Goal: Task Accomplishment & Management: Use online tool/utility

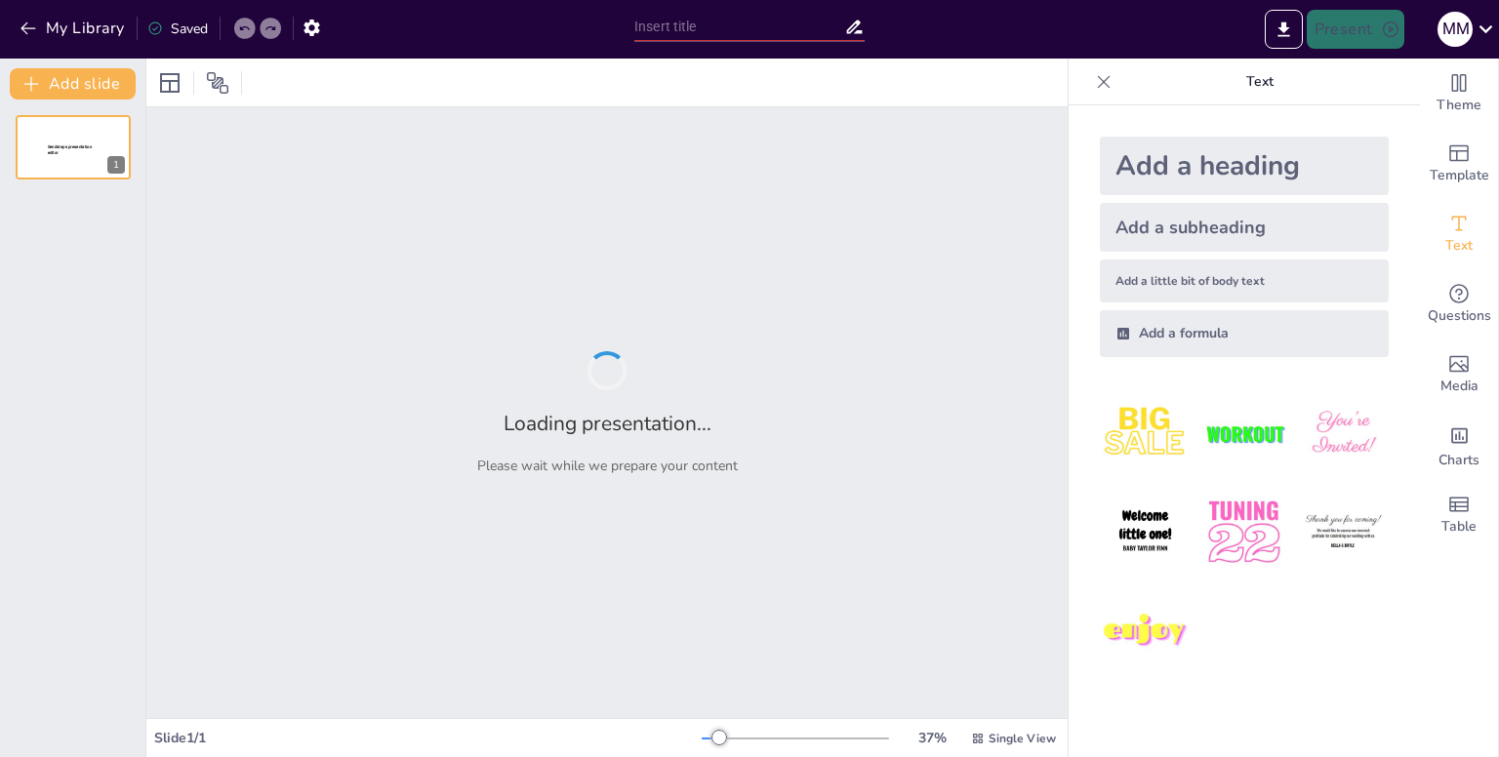
type input "Sendstep AI: La herramienta que no sabías que necesitabas"
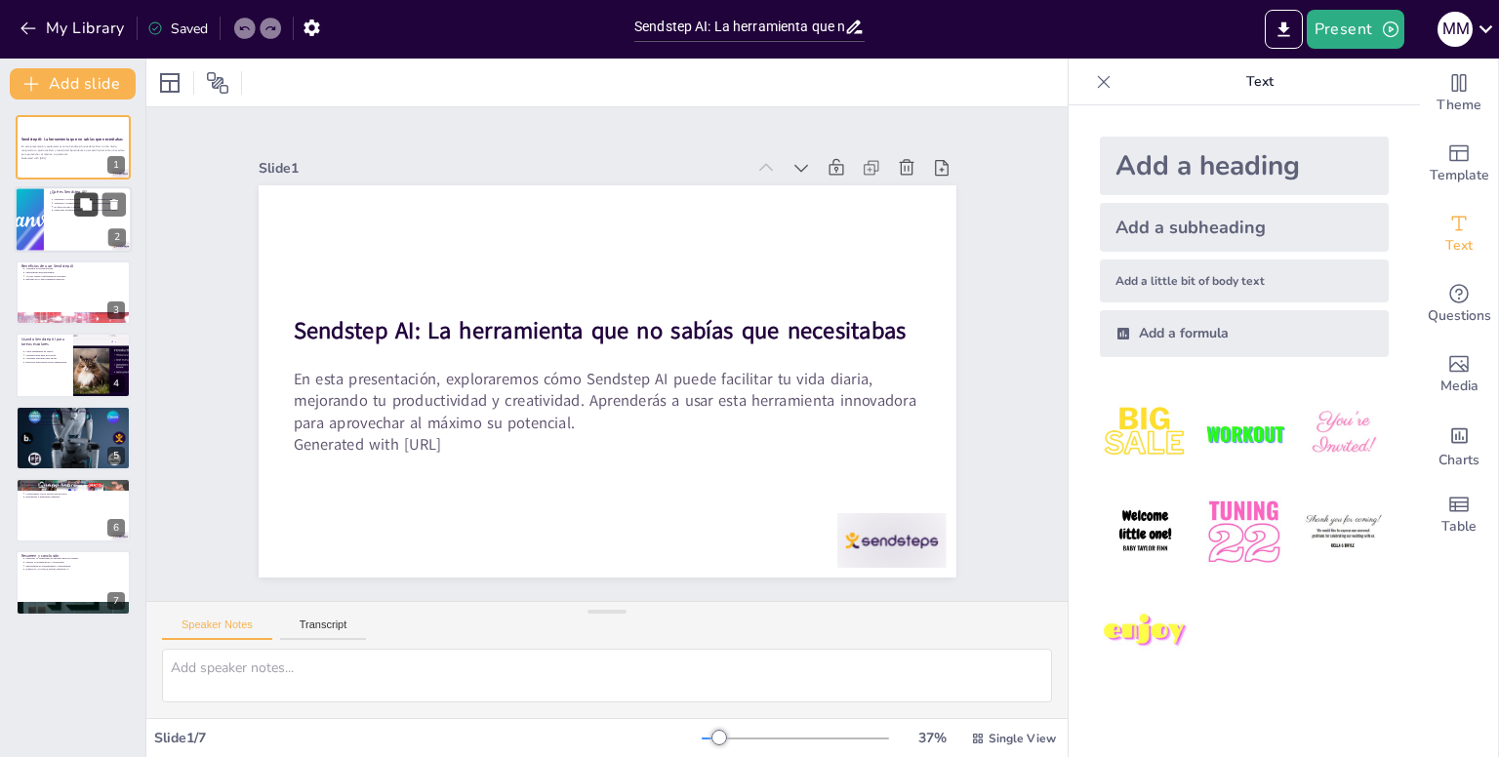
click at [87, 200] on icon at bounding box center [86, 205] width 12 height 12
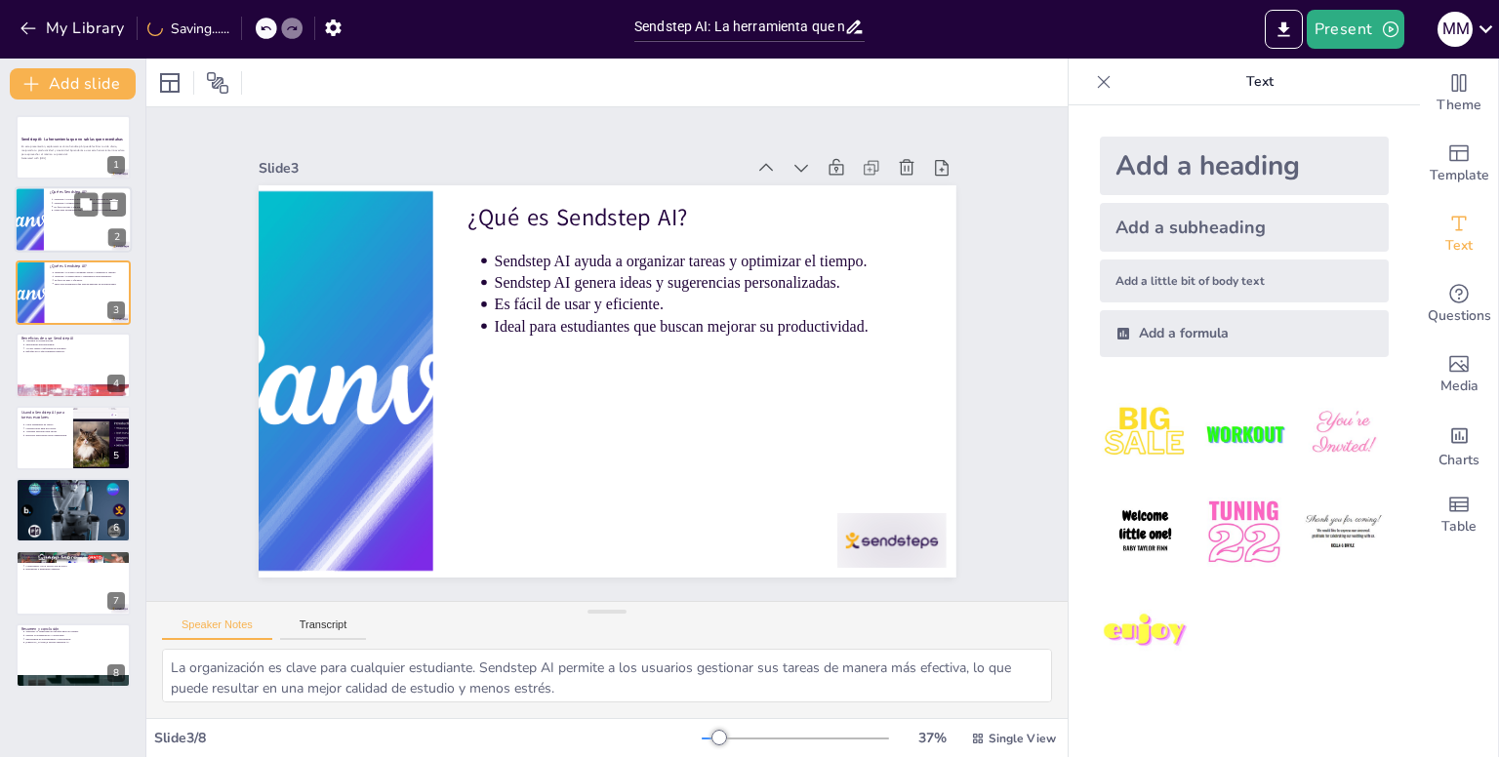
click at [59, 239] on div at bounding box center [73, 220] width 117 height 66
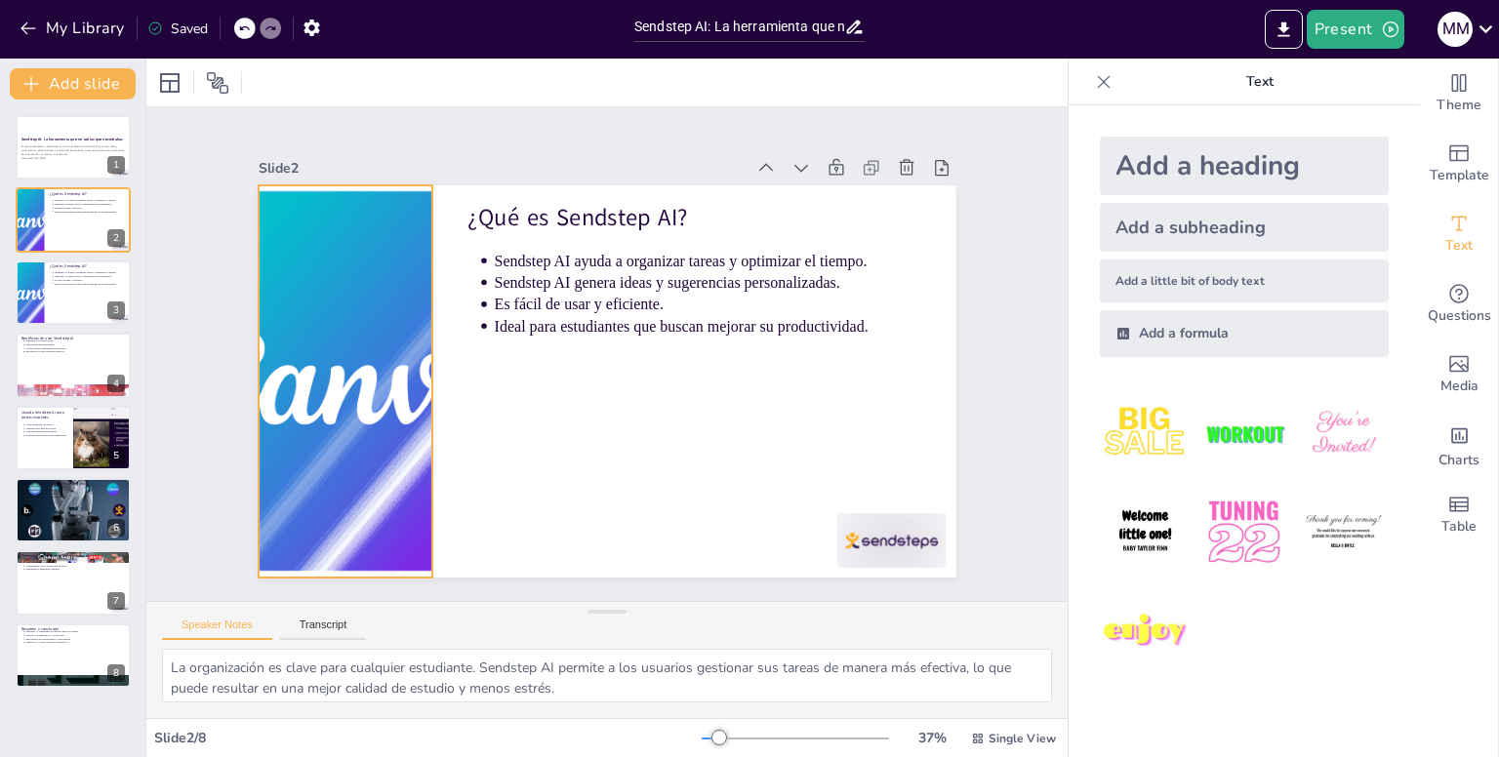
click at [355, 377] on div at bounding box center [367, 247] width 580 height 561
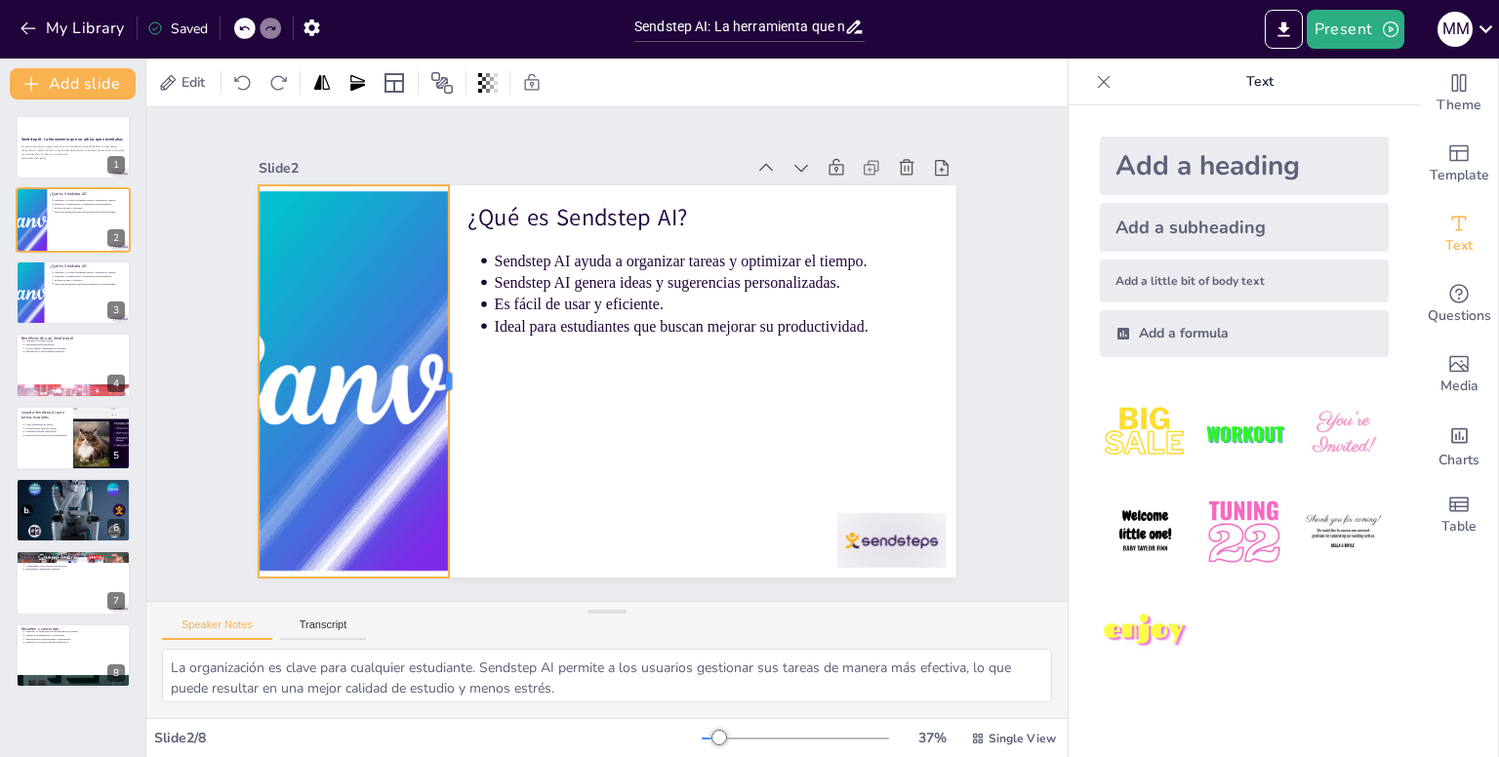
drag, startPoint x: 420, startPoint y: 379, endPoint x: 436, endPoint y: 379, distance: 16.6
click at [509, 339] on div at bounding box center [672, 217] width 327 height 243
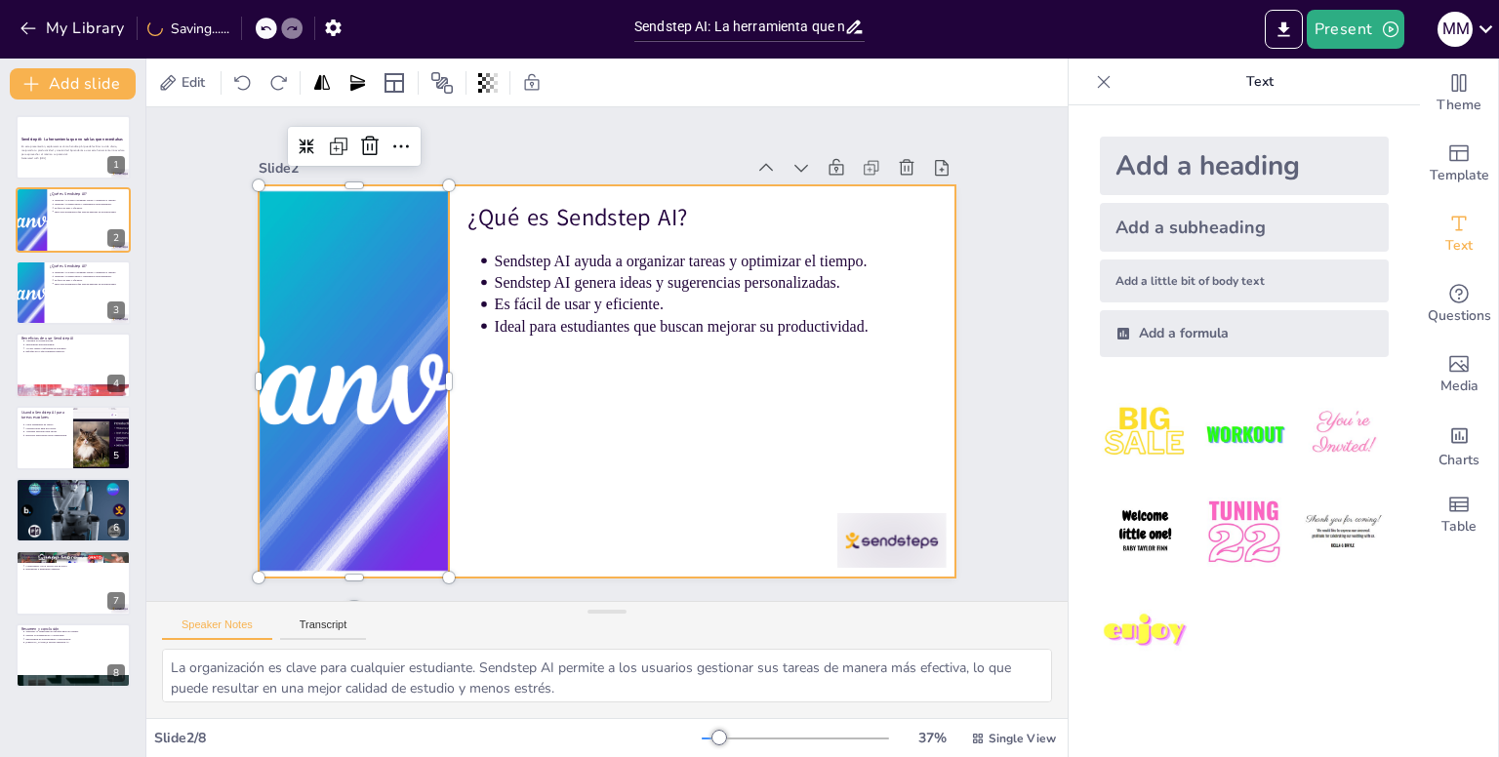
click at [512, 437] on div at bounding box center [602, 380] width 764 height 529
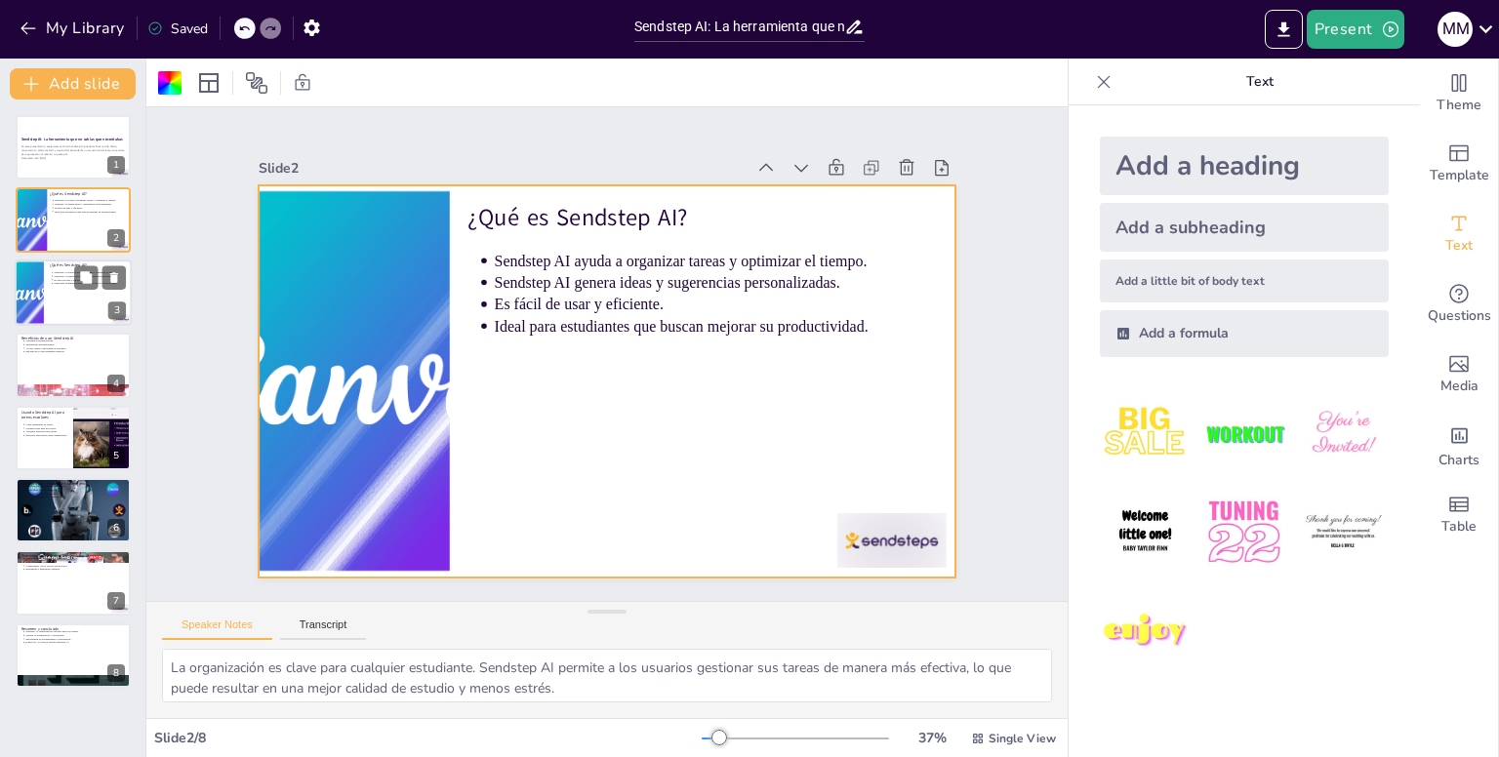
click at [47, 285] on div at bounding box center [73, 293] width 117 height 66
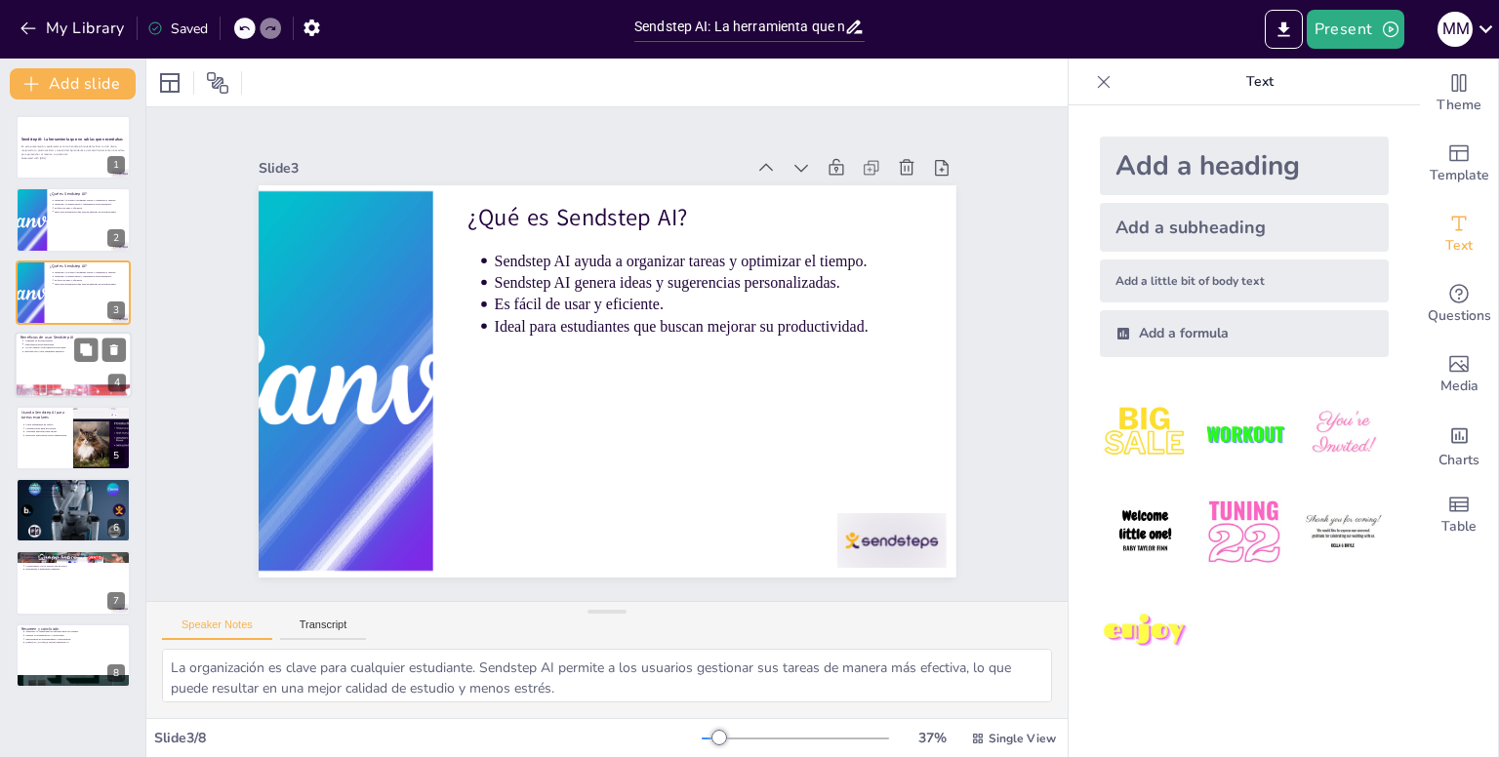
click at [58, 367] on div at bounding box center [73, 365] width 117 height 66
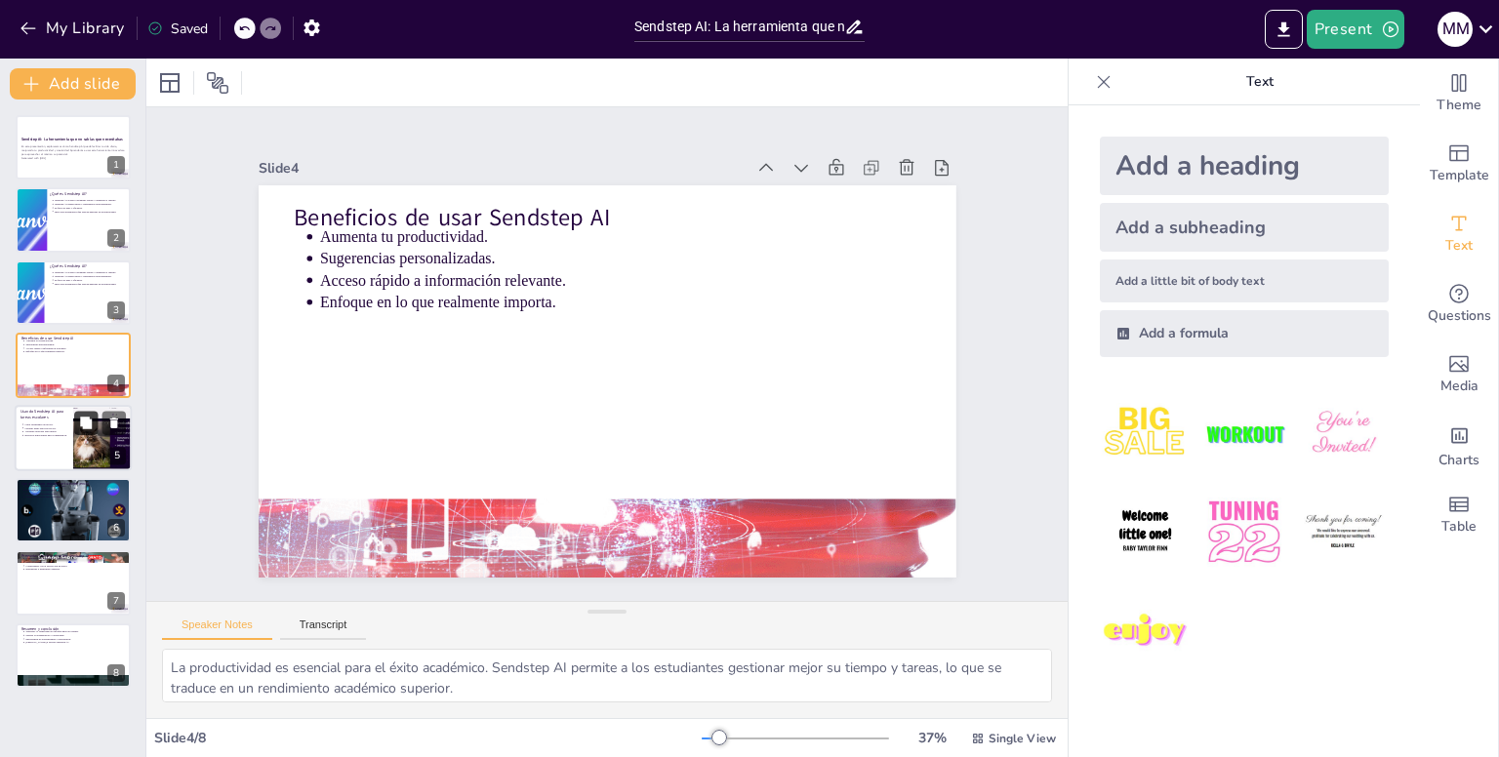
click at [77, 426] on button at bounding box center [85, 422] width 23 height 23
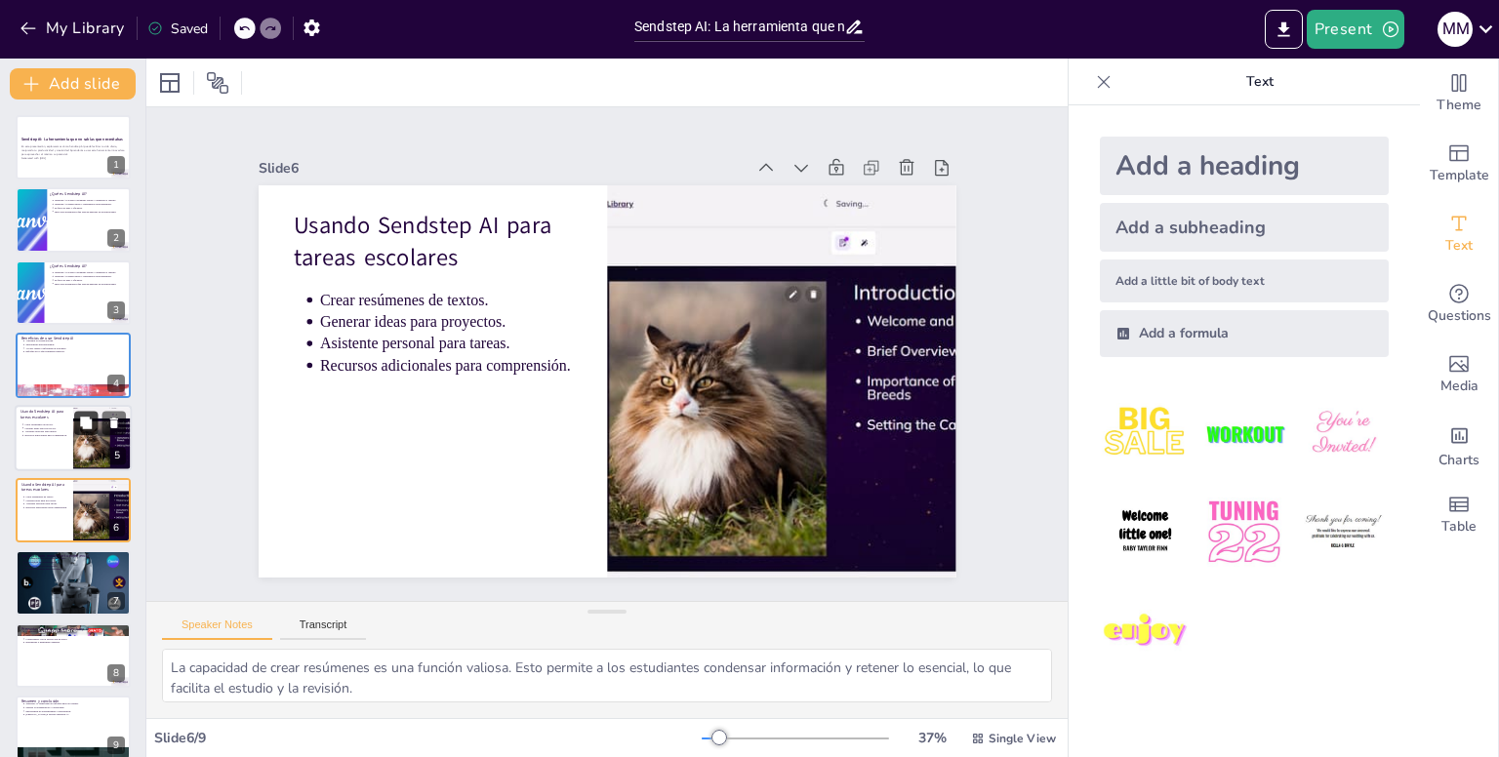
scroll to position [19, 0]
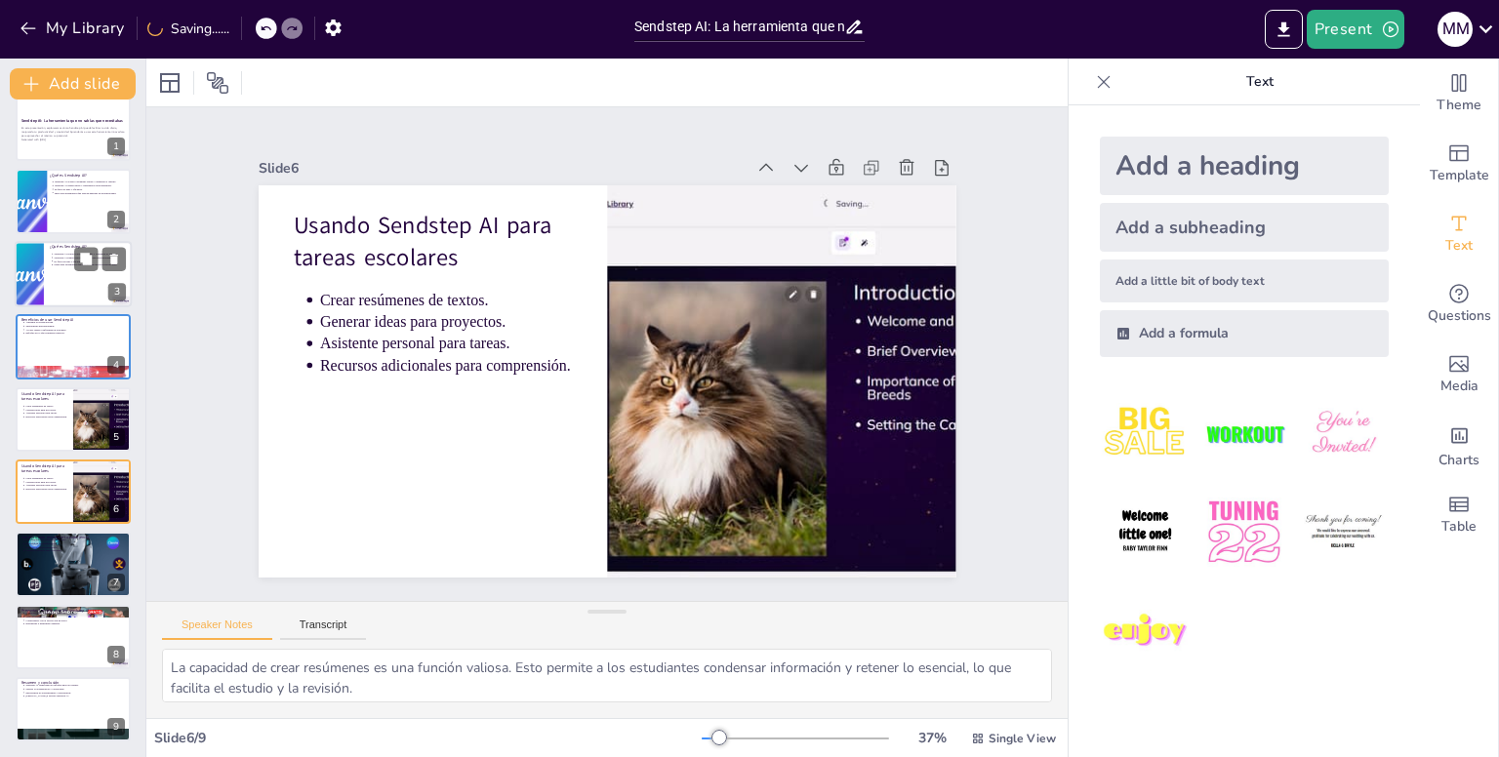
click at [39, 247] on div at bounding box center [29, 274] width 75 height 66
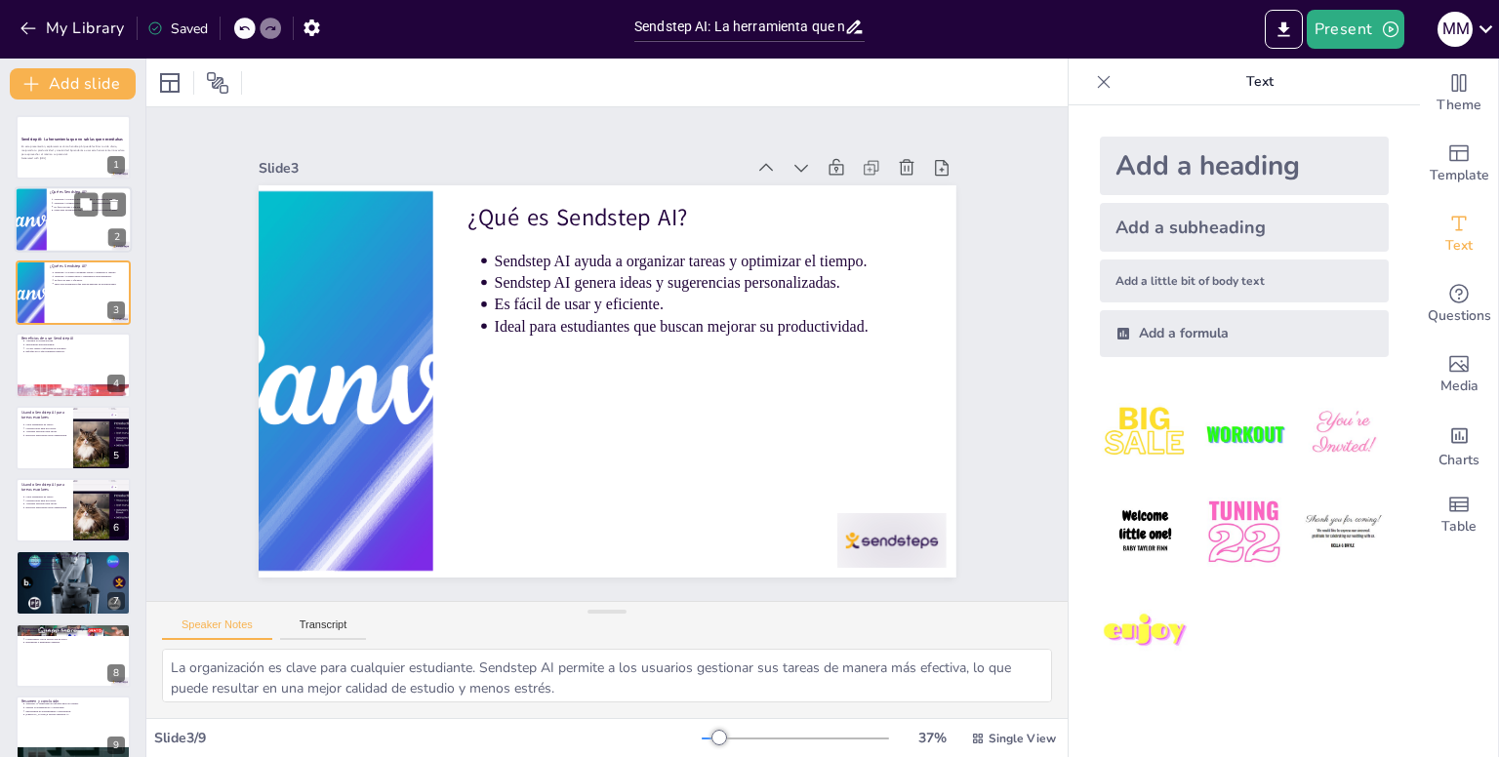
click at [78, 233] on div at bounding box center [73, 220] width 117 height 66
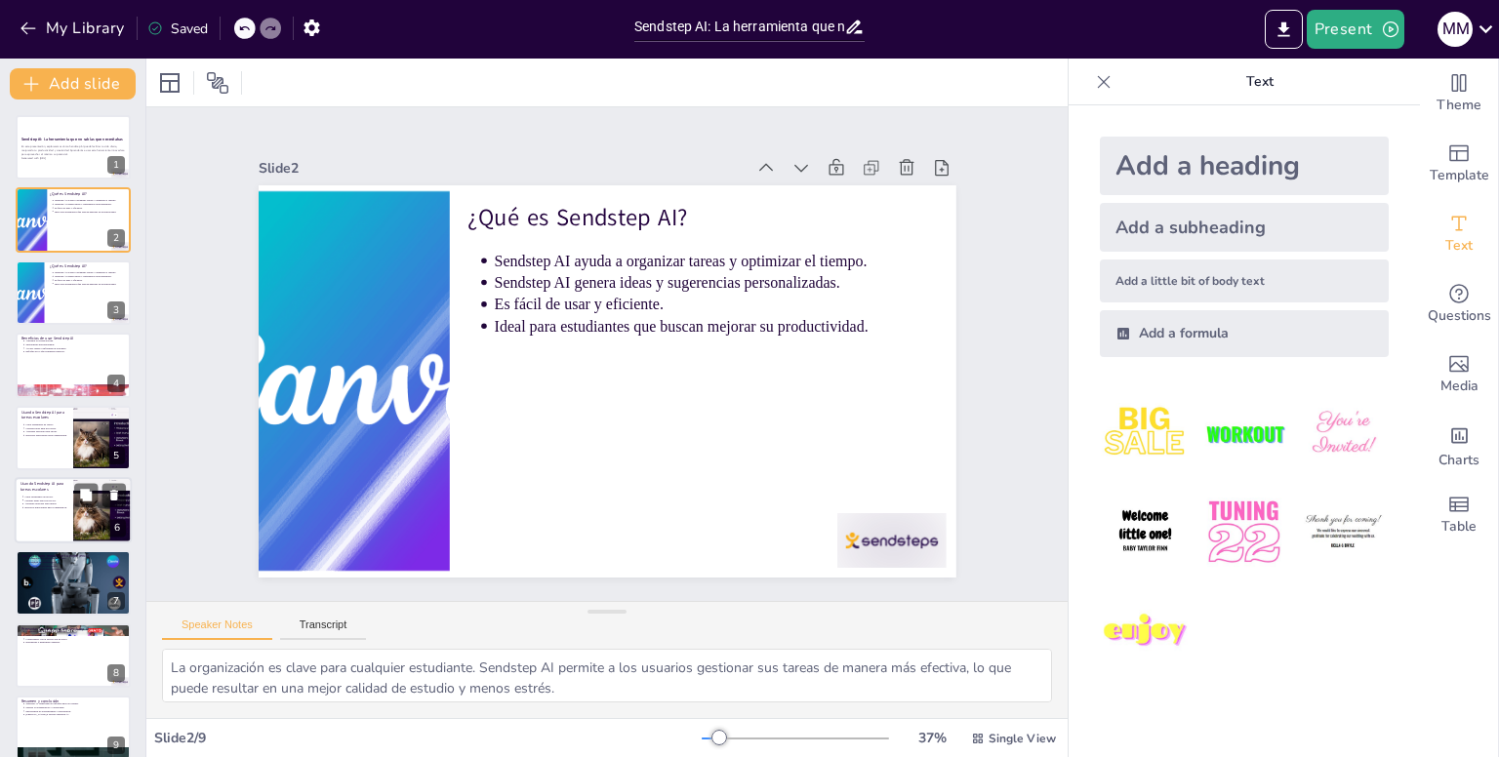
click at [80, 509] on div at bounding box center [103, 510] width 130 height 66
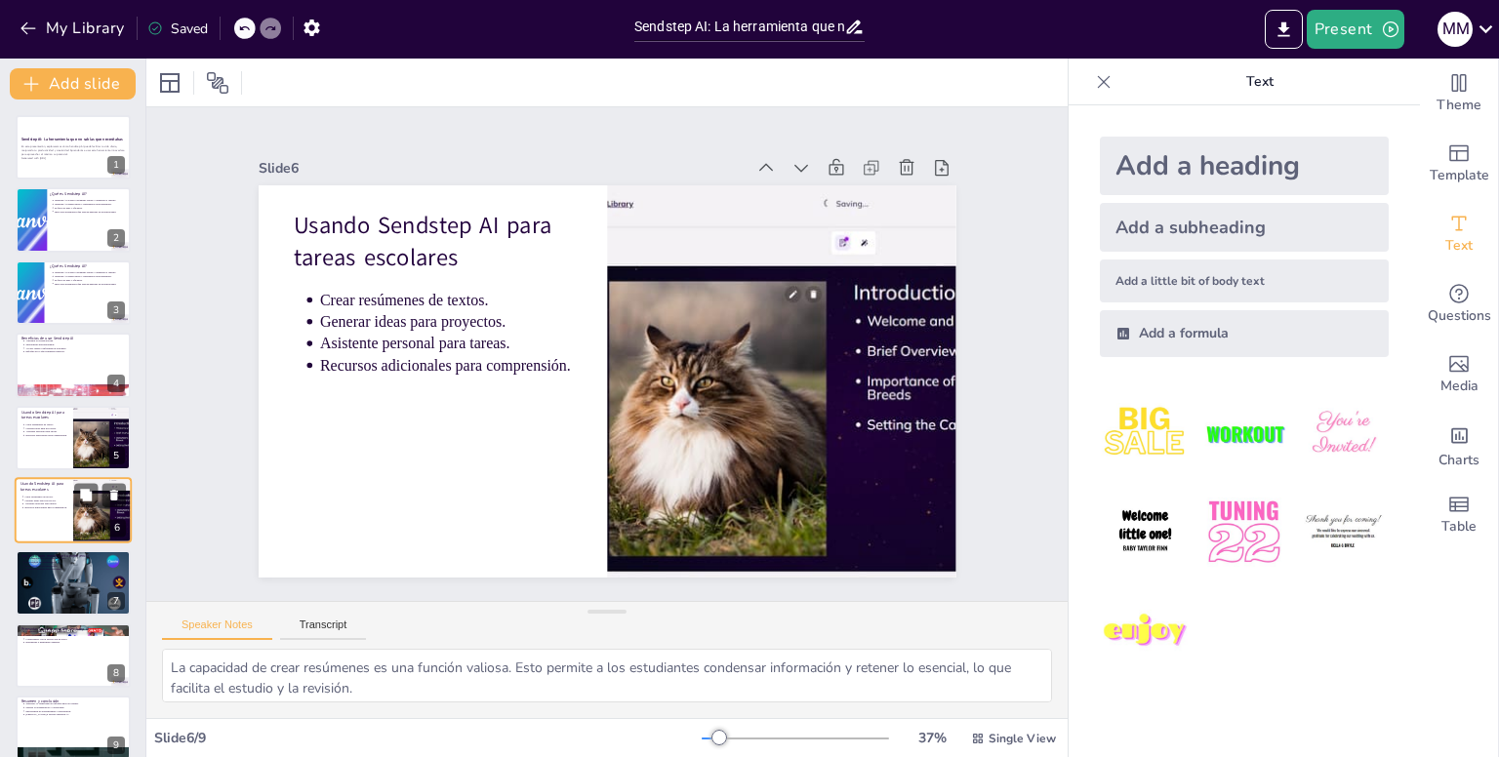
scroll to position [19, 0]
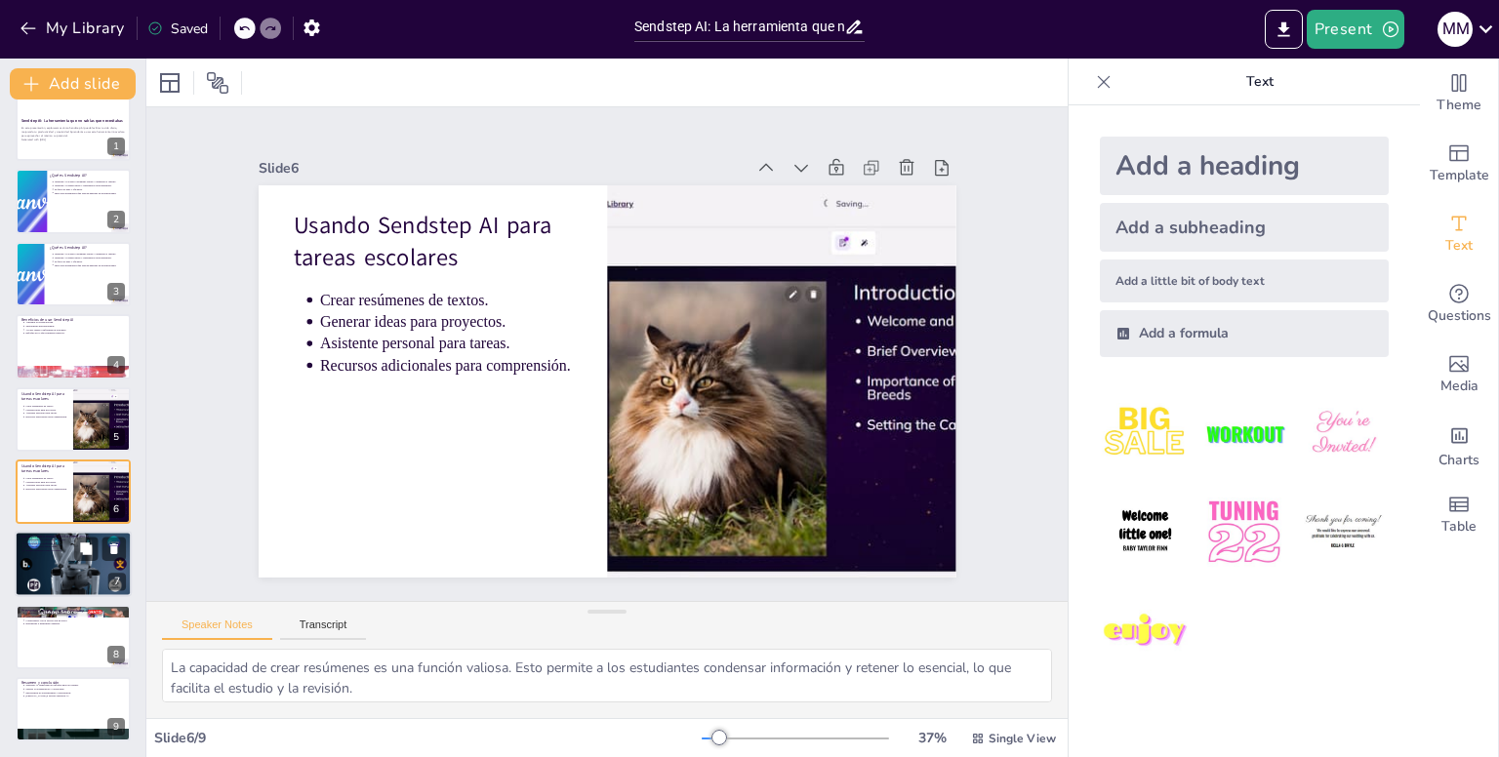
click at [56, 560] on div at bounding box center [73, 563] width 117 height 117
type textarea "La experimentación es clave para descubrir todo lo que Sendstep AI puede ofrece…"
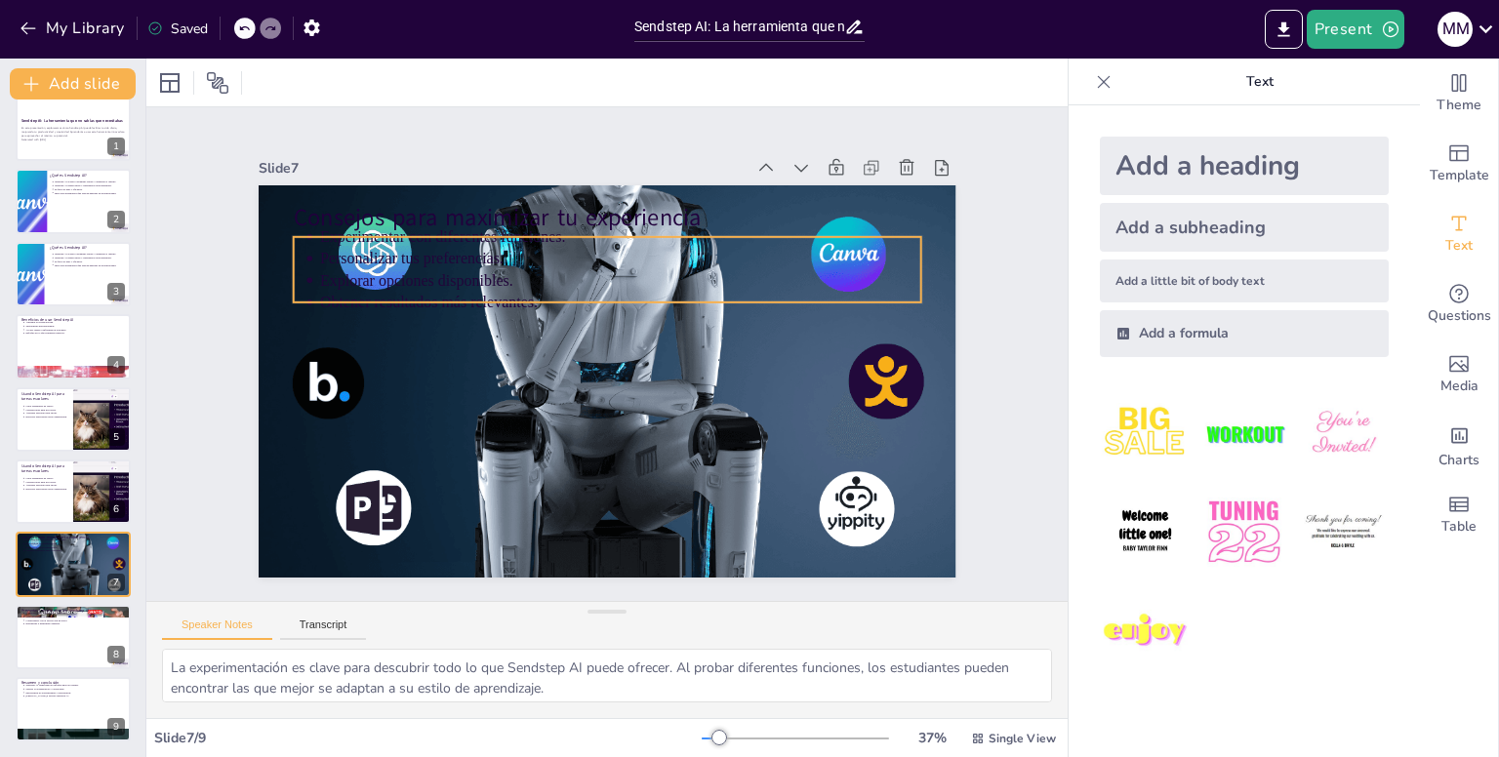
drag, startPoint x: 449, startPoint y: 167, endPoint x: 439, endPoint y: 247, distance: 80.6
click at [439, 247] on div "Slide 7 Consejos para maximizar tu experiencia Experimentar con diferentes func…" at bounding box center [601, 364] width 816 height 715
click at [439, 247] on p "Personalizar tus preferencias." at bounding box center [674, 285] width 500 height 371
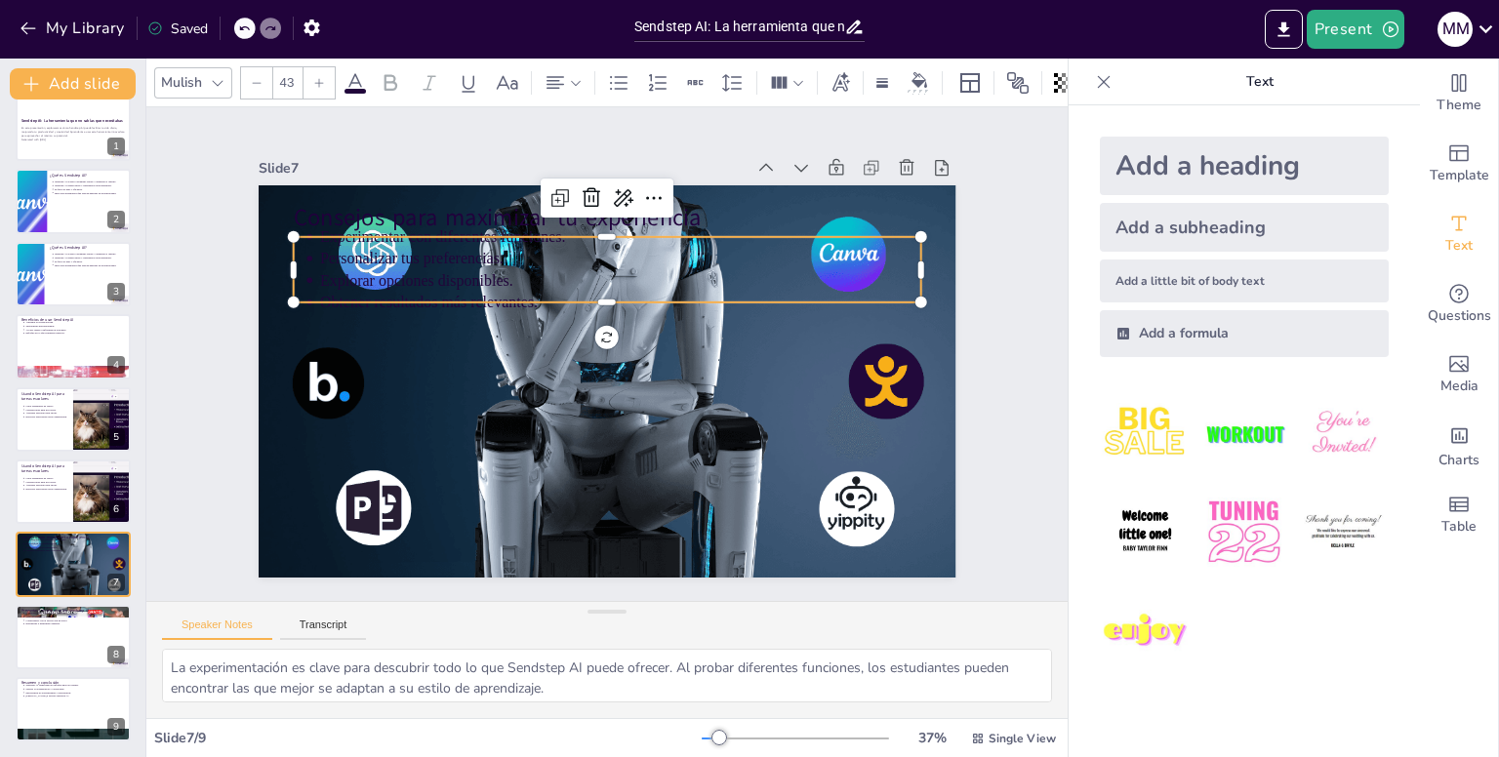
click at [359, 79] on icon at bounding box center [354, 82] width 23 height 23
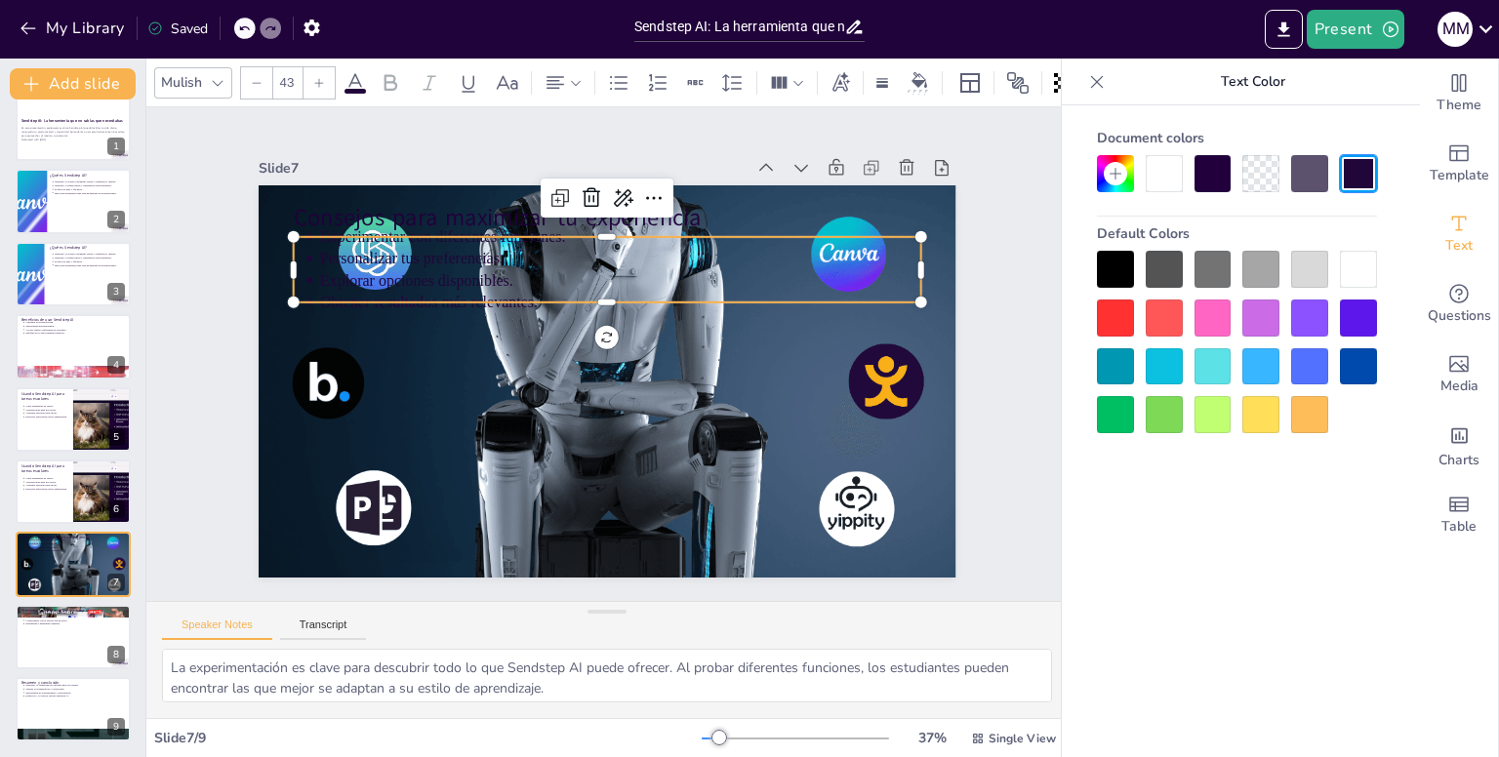
click at [1342, 260] on div at bounding box center [1357, 269] width 37 height 37
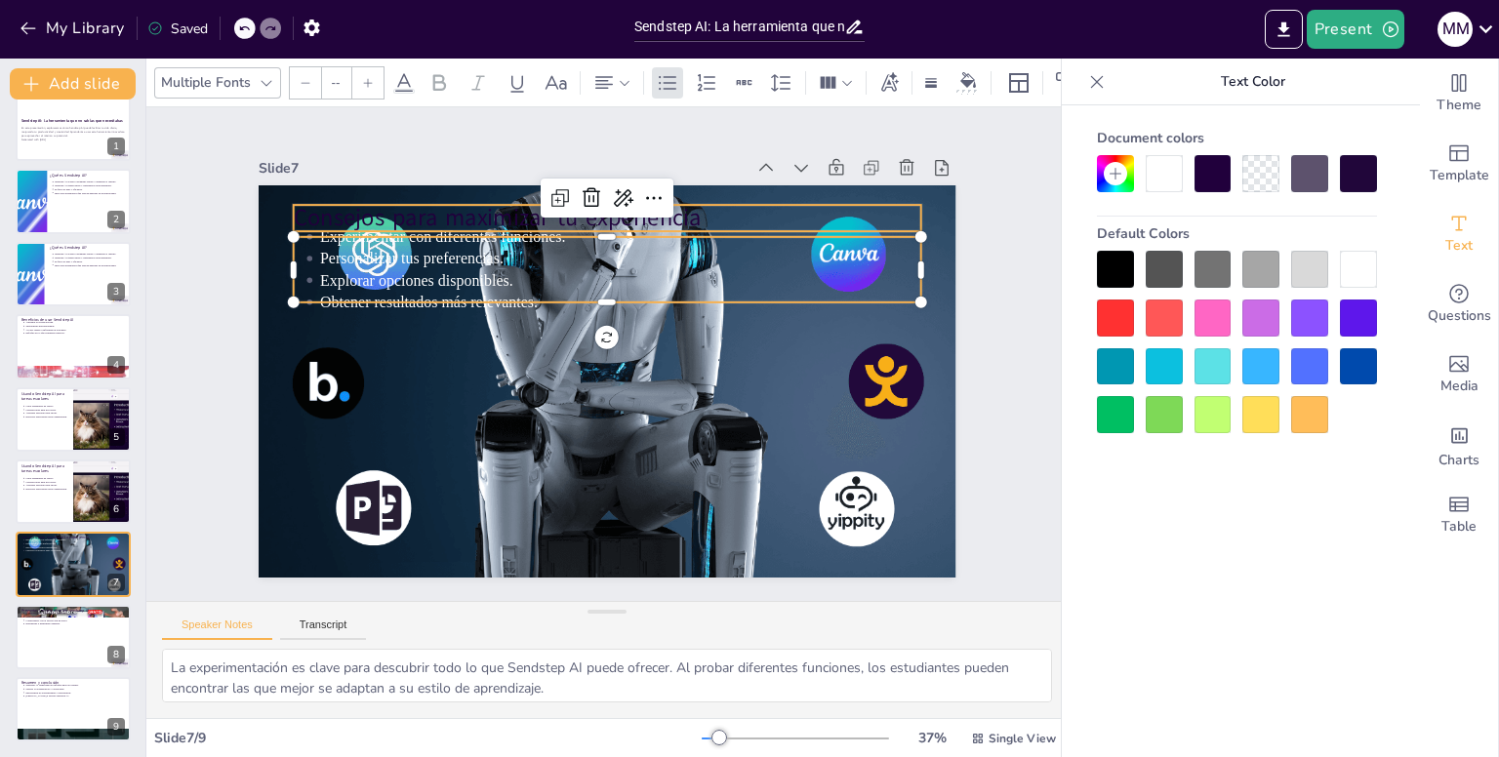
click at [588, 212] on p "Consejos para maximizar tu experiencia" at bounding box center [730, 409] width 285 height 586
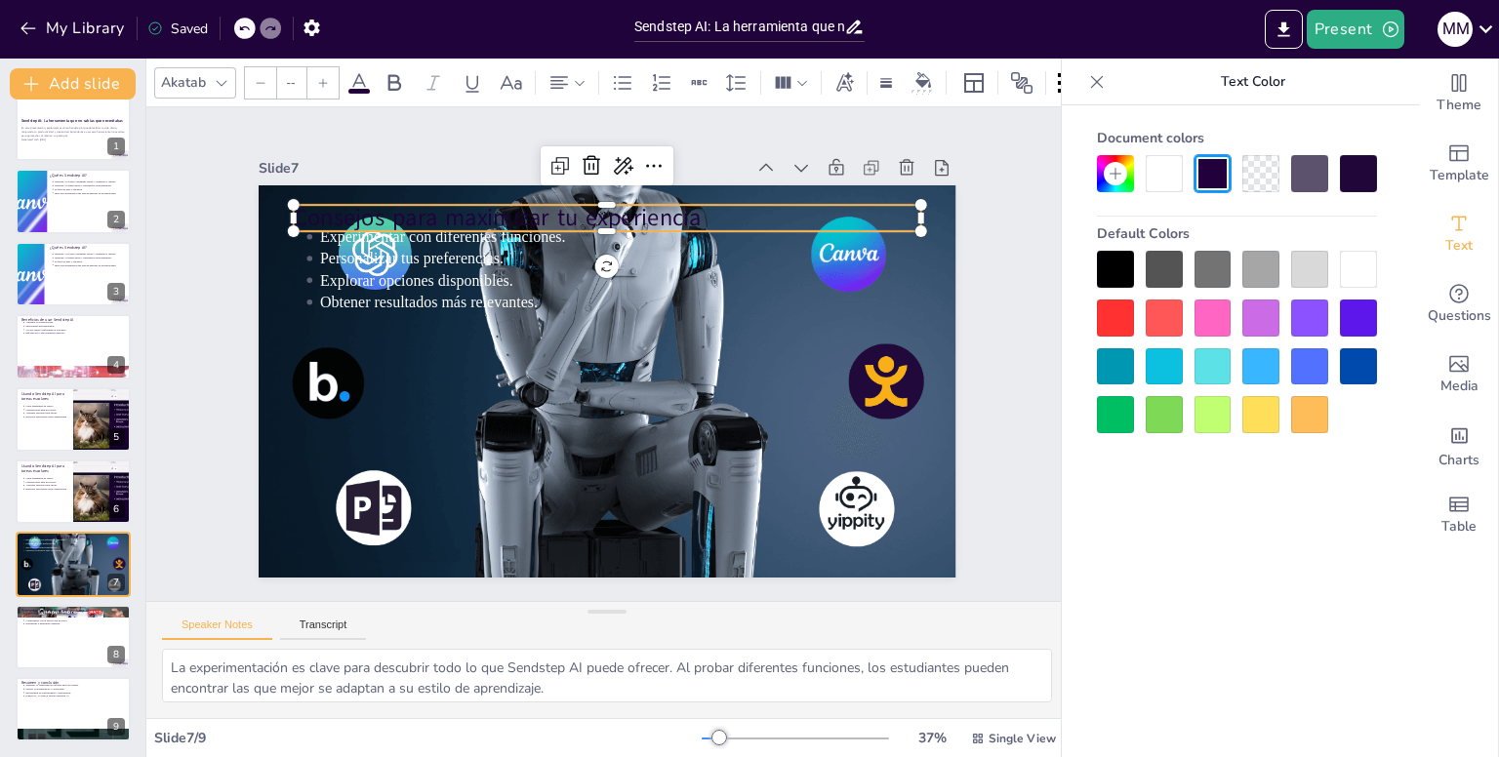
type input "64"
click at [1349, 255] on div at bounding box center [1357, 269] width 37 height 37
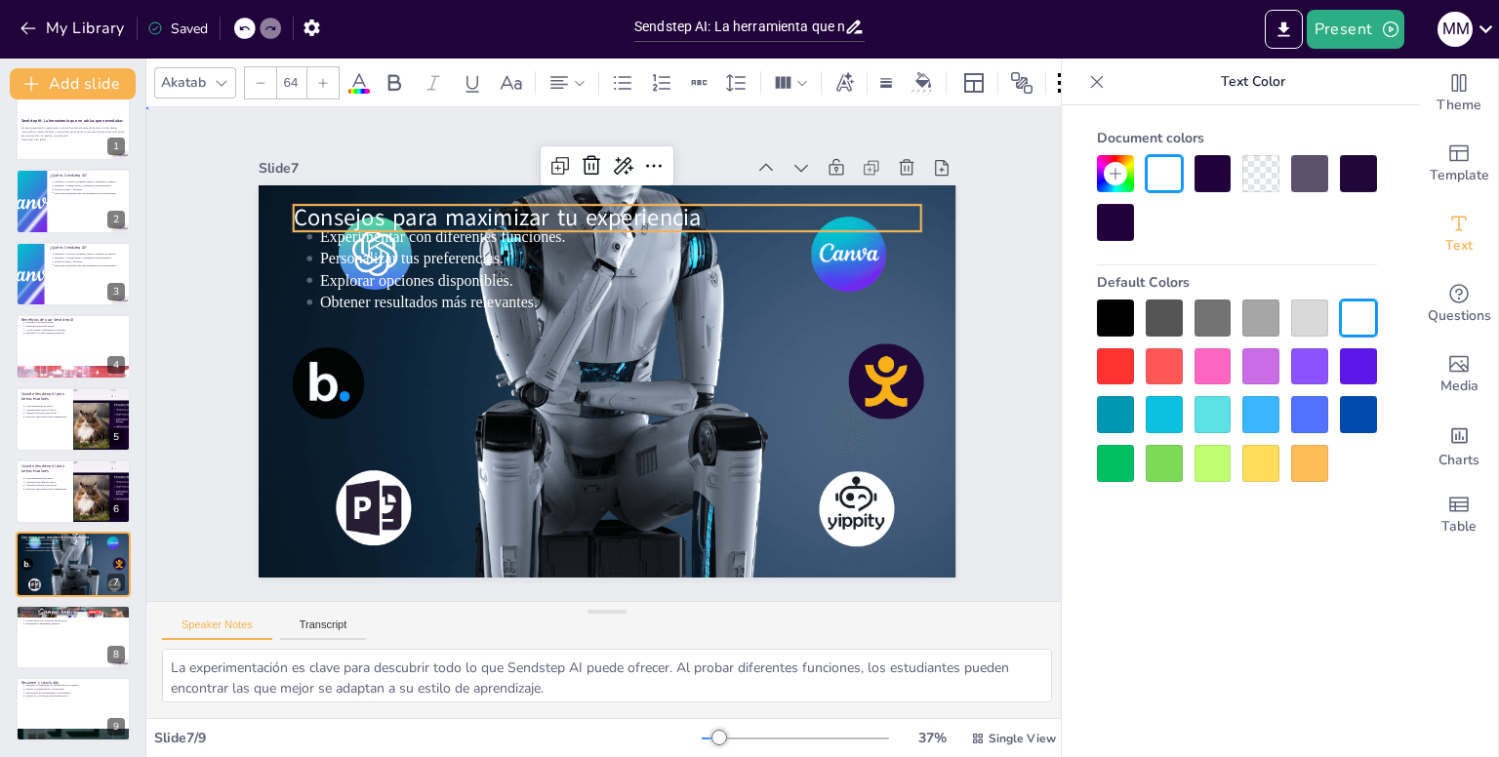
click at [1021, 210] on div "Slide 1 Sendstep AI: La herramienta que no sabías que necesitabas En esta prese…" at bounding box center [606, 354] width 921 height 494
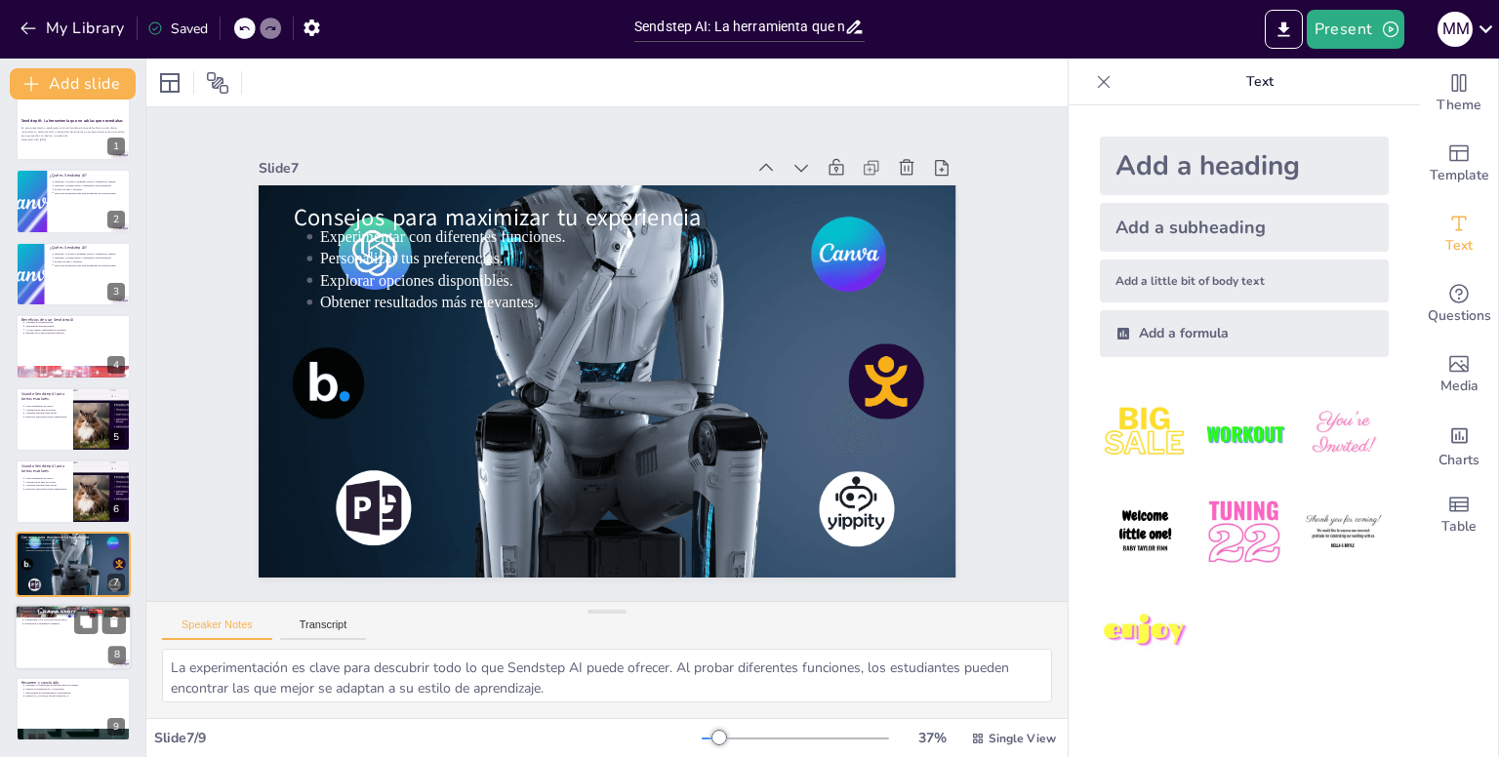
click at [58, 637] on div at bounding box center [73, 637] width 117 height 66
type textarea "La privacidad es una preocupación válida para cualquier usuario de tecnología. …"
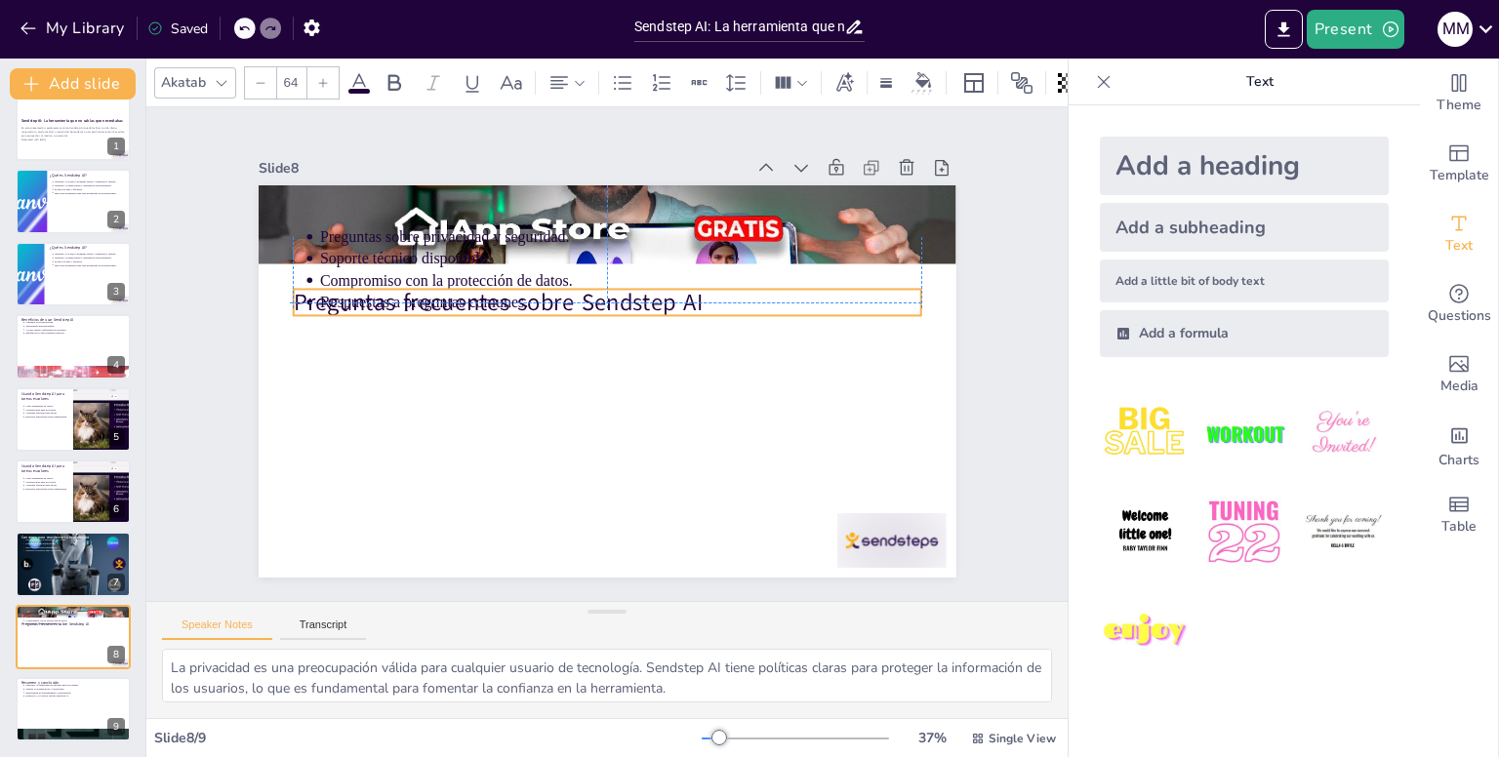
drag, startPoint x: 341, startPoint y: 211, endPoint x: 333, endPoint y: 286, distance: 75.6
click at [700, 286] on div "Preguntas frecuentes sobre Sendstep AI Preguntas sobre privacidad y seguridad. …" at bounding box center [772, 320] width 144 height 682
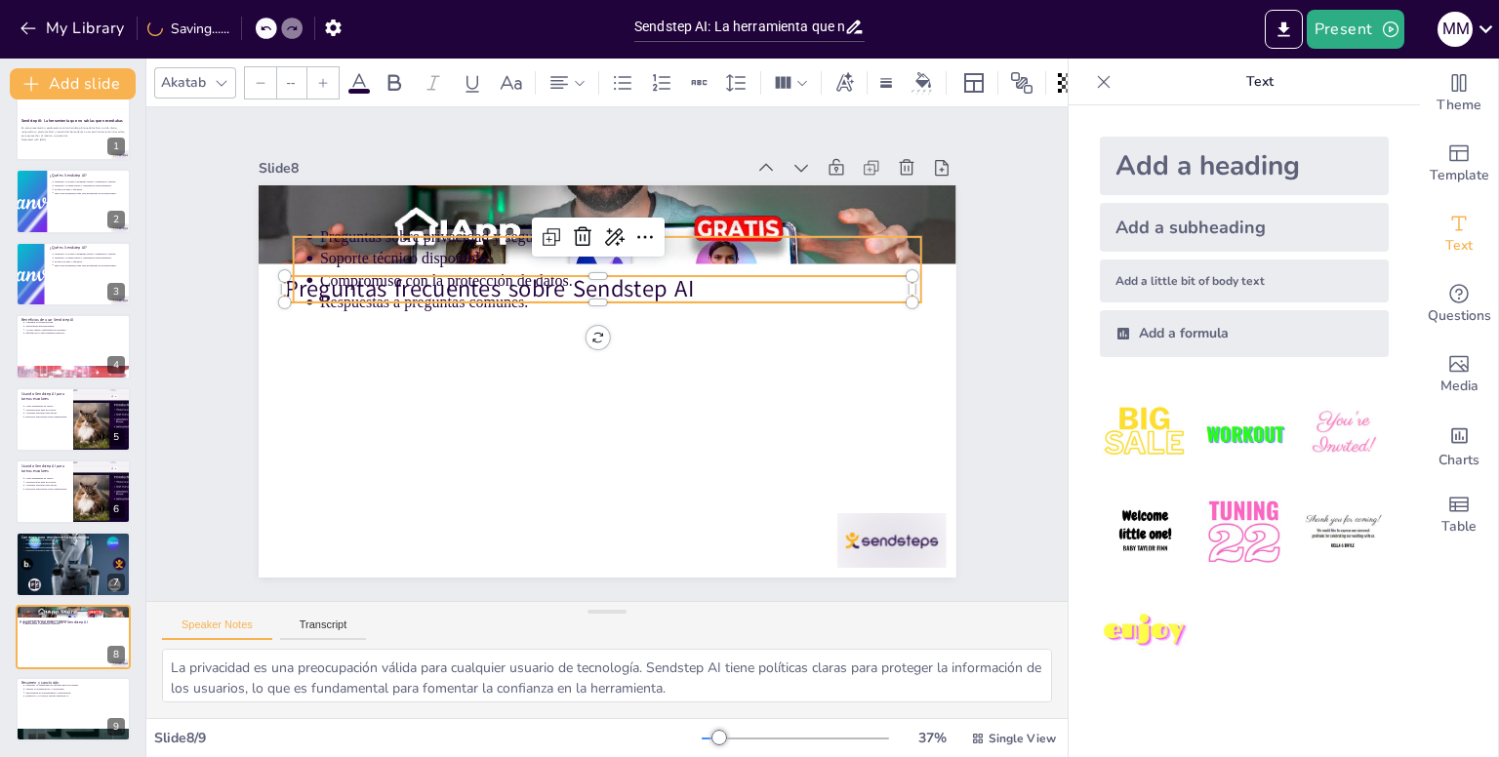
type input "43"
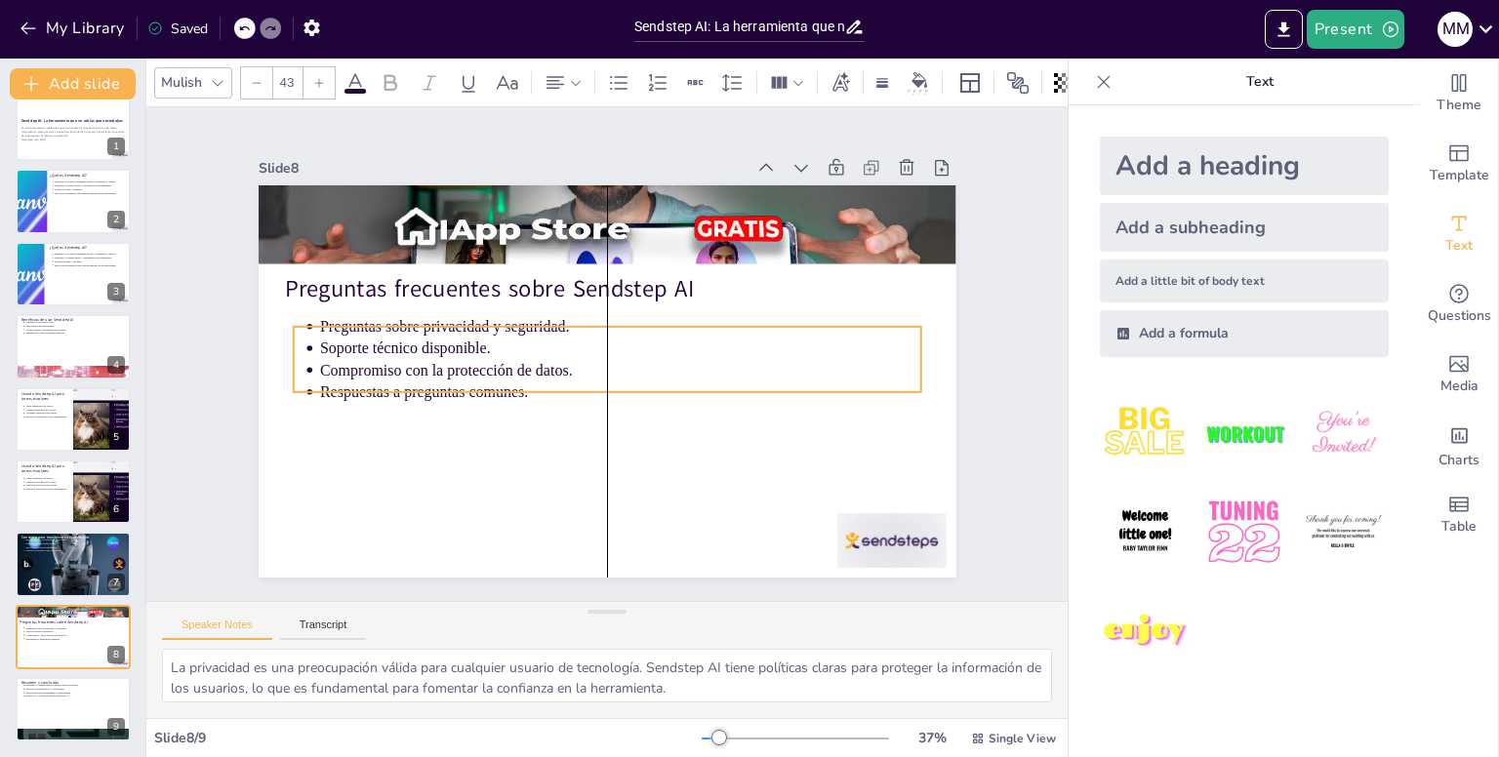
drag, startPoint x: 330, startPoint y: 241, endPoint x: 328, endPoint y: 331, distance: 89.8
click at [419, 331] on p "Soporte técnico disponible." at bounding box center [604, 369] width 371 height 500
click at [66, 572] on div at bounding box center [73, 563] width 117 height 117
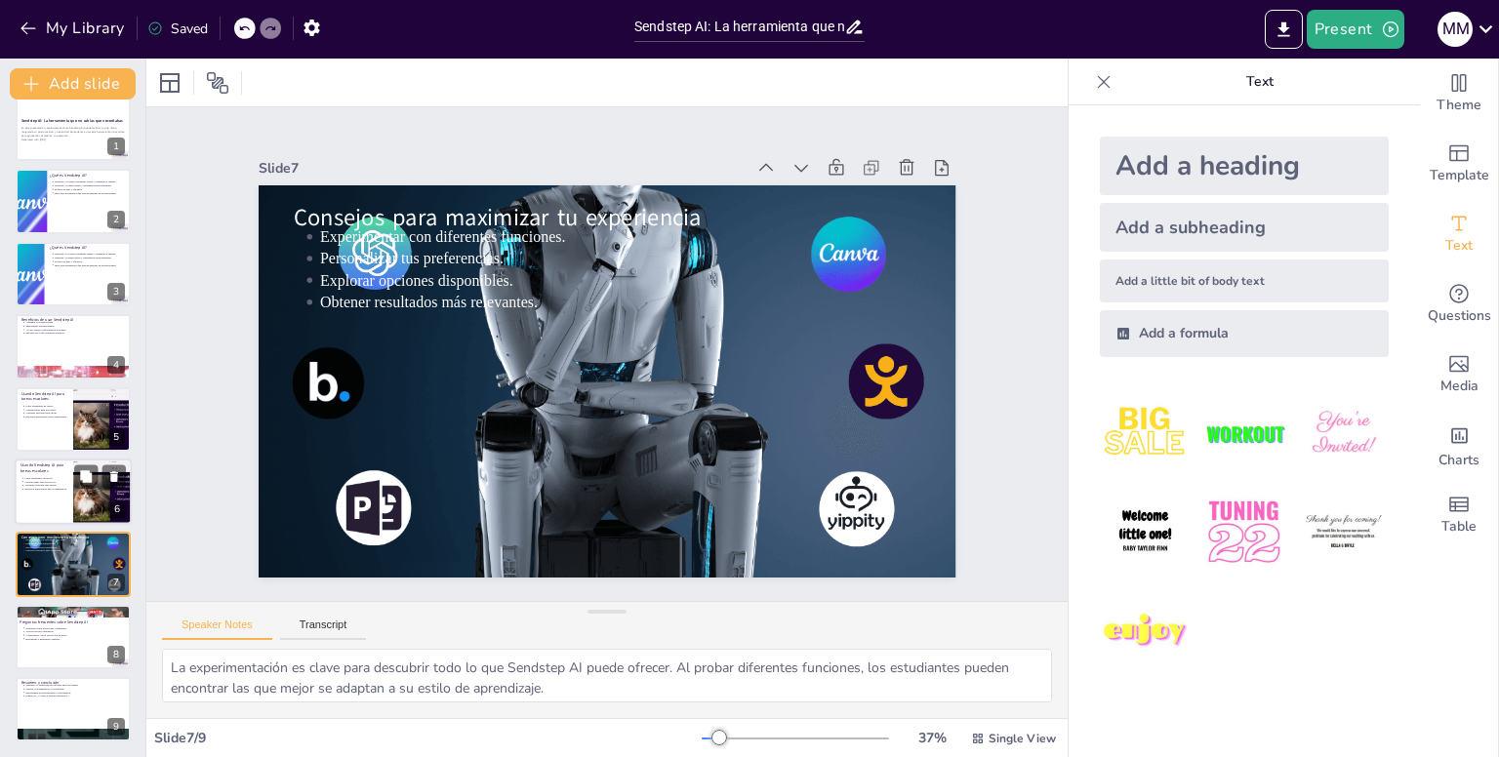
click at [65, 487] on p "Recursos adicionales para comprensión." at bounding box center [45, 489] width 43 height 4
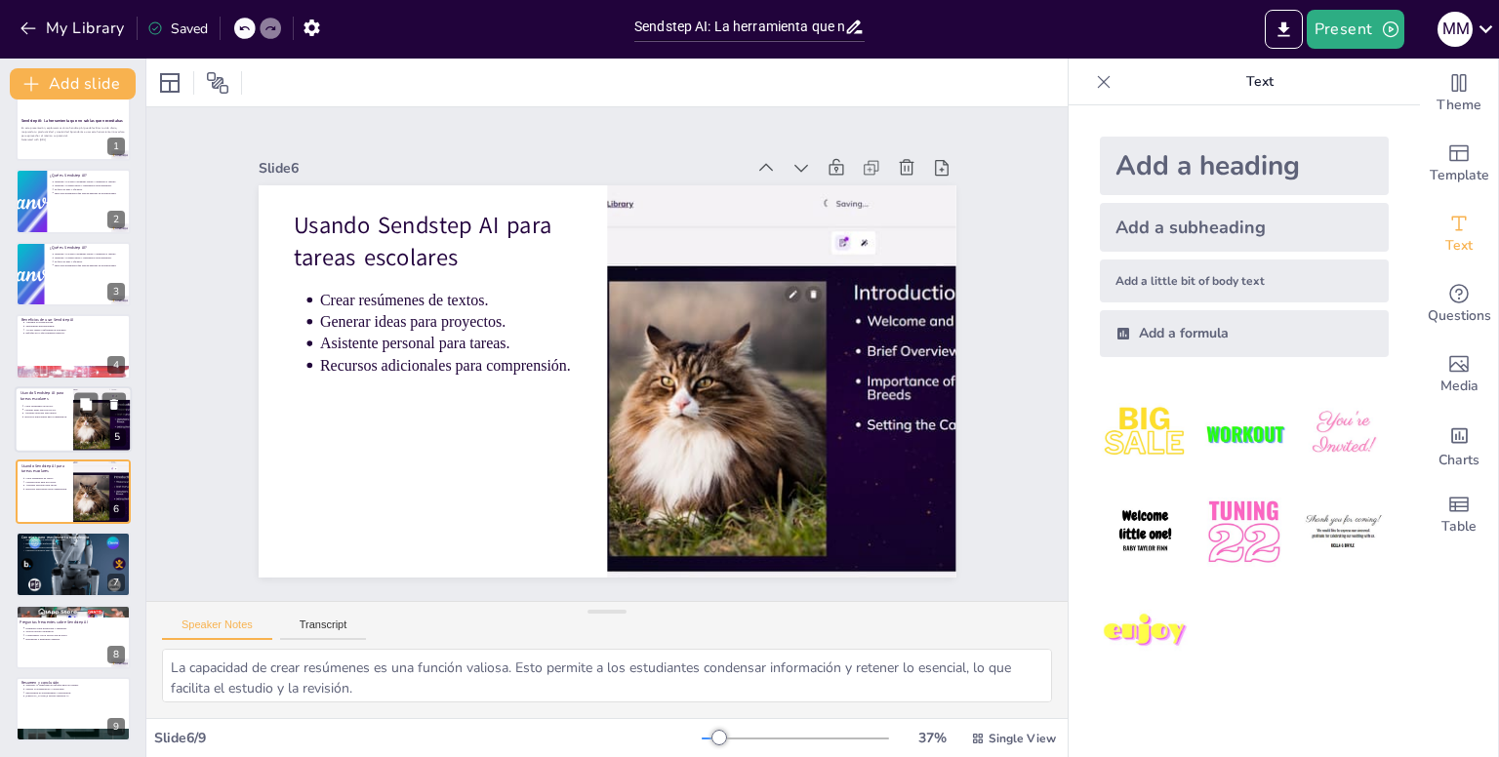
click at [70, 444] on div at bounding box center [73, 419] width 117 height 66
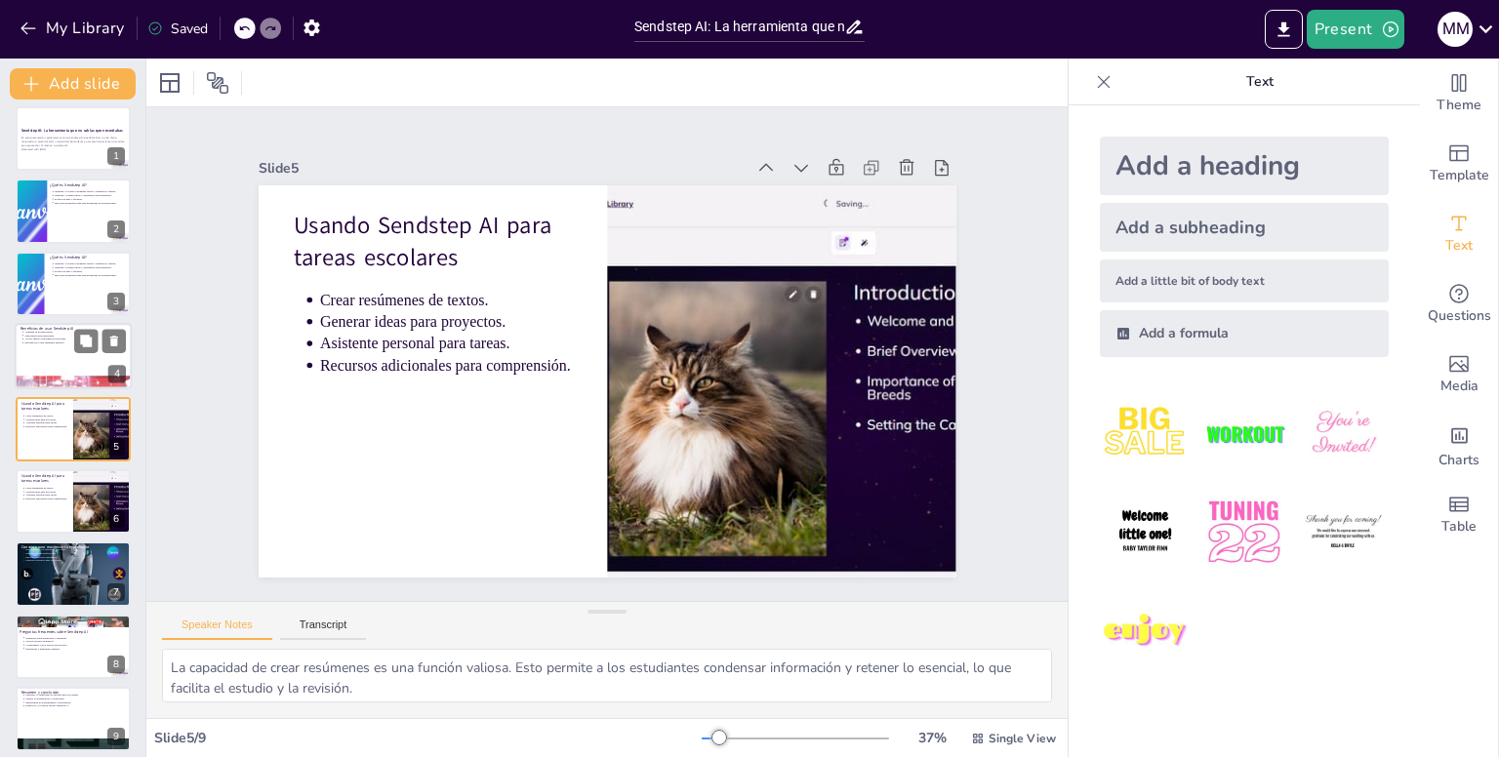
click at [47, 346] on div at bounding box center [73, 356] width 117 height 66
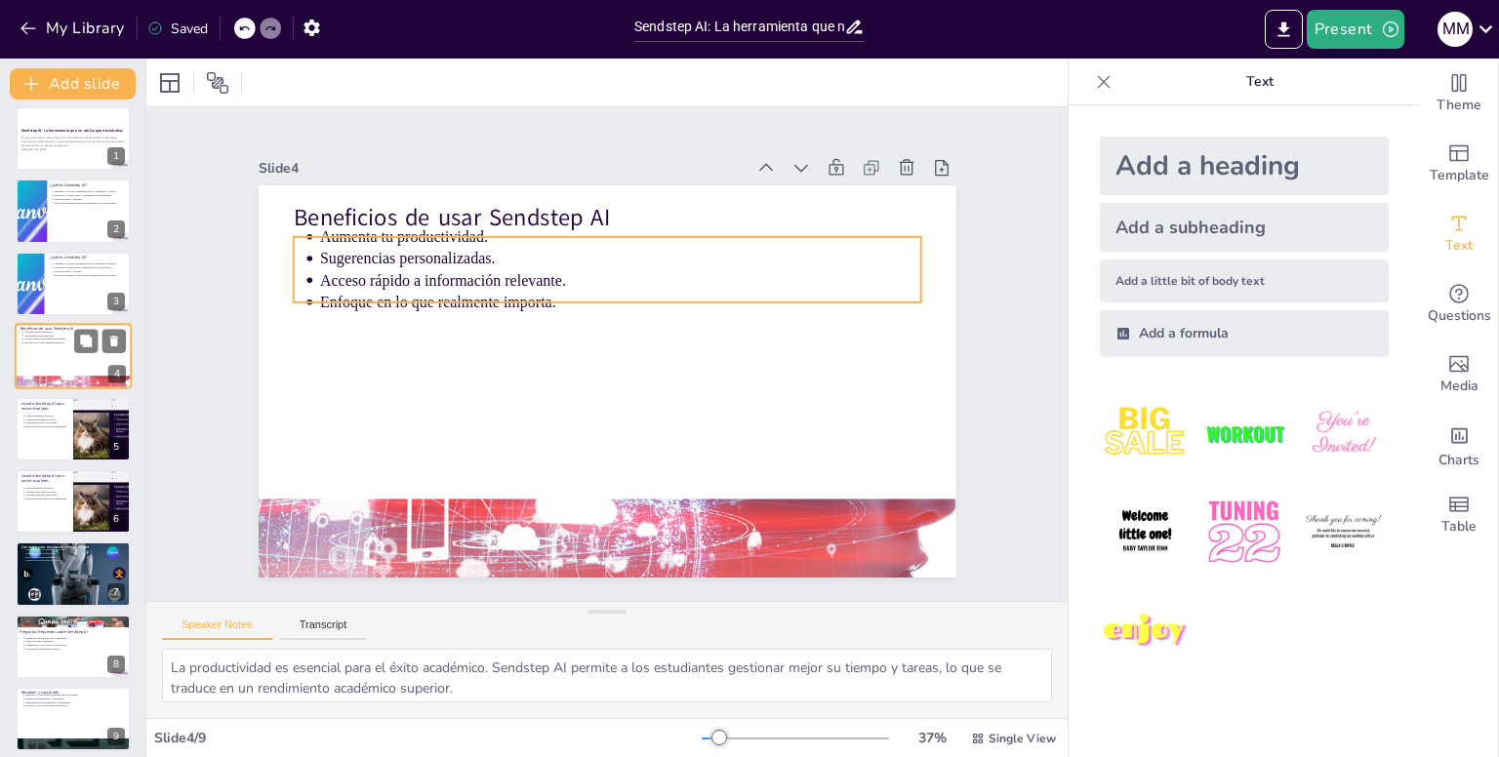
scroll to position [0, 0]
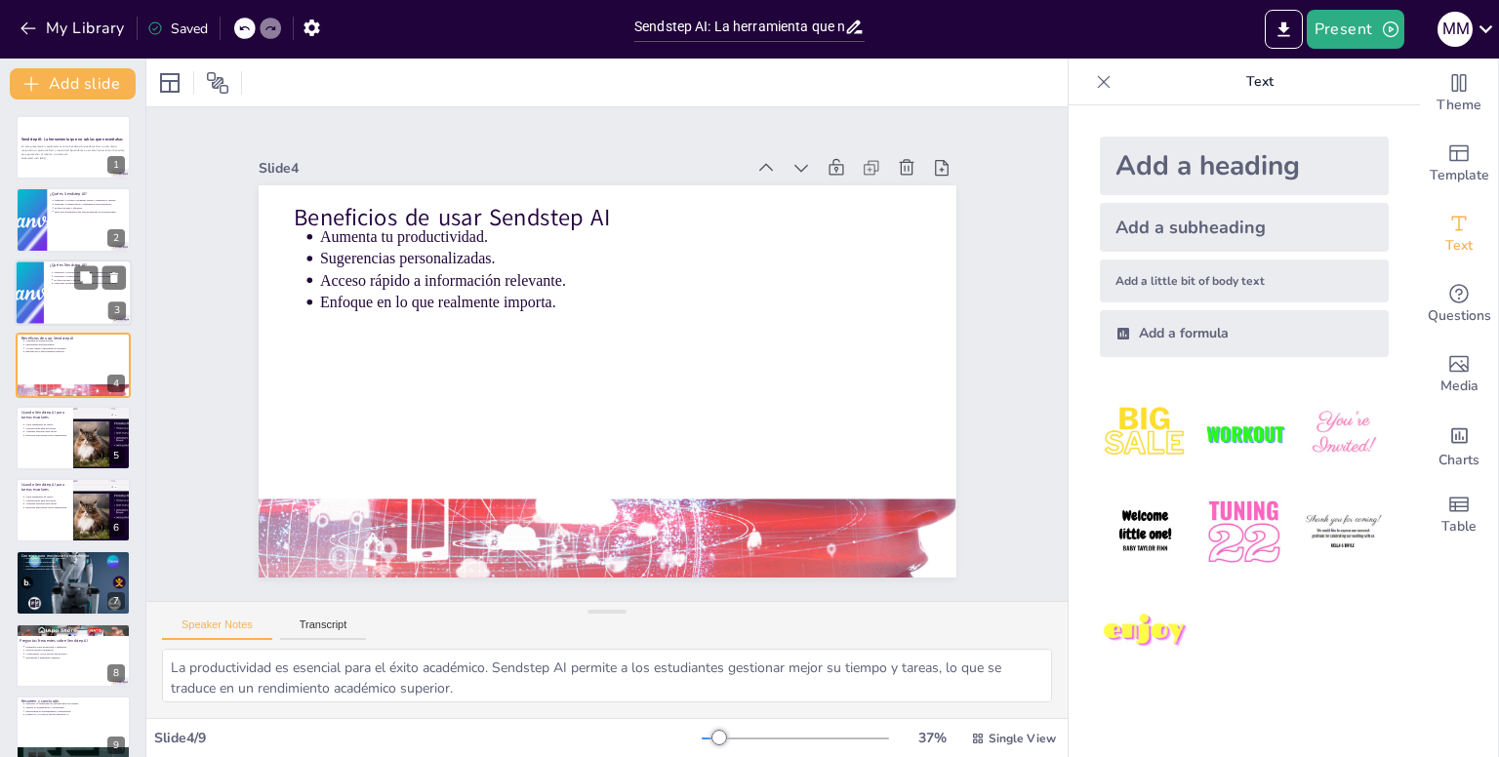
click at [47, 290] on div at bounding box center [73, 293] width 117 height 66
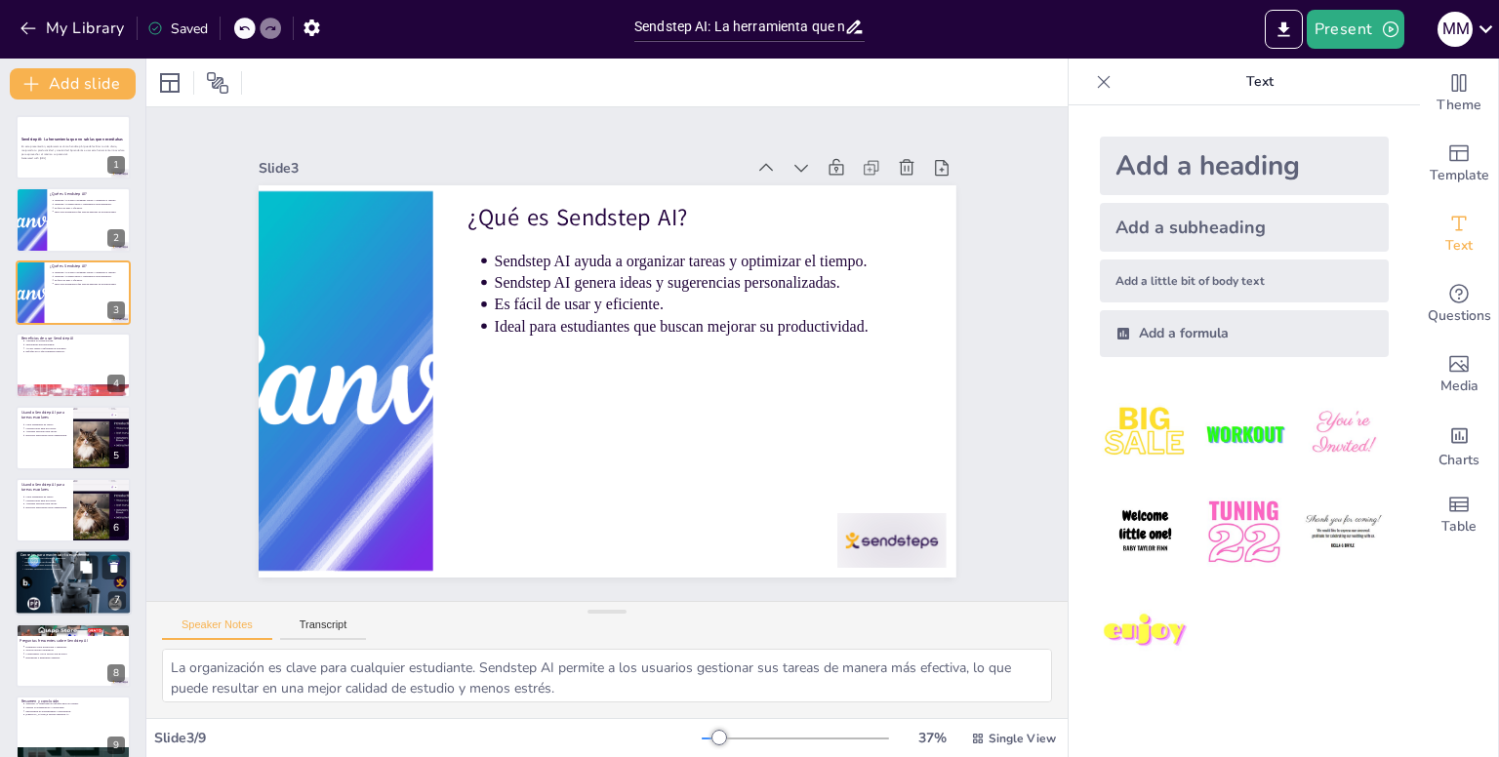
click at [78, 580] on div at bounding box center [73, 582] width 117 height 117
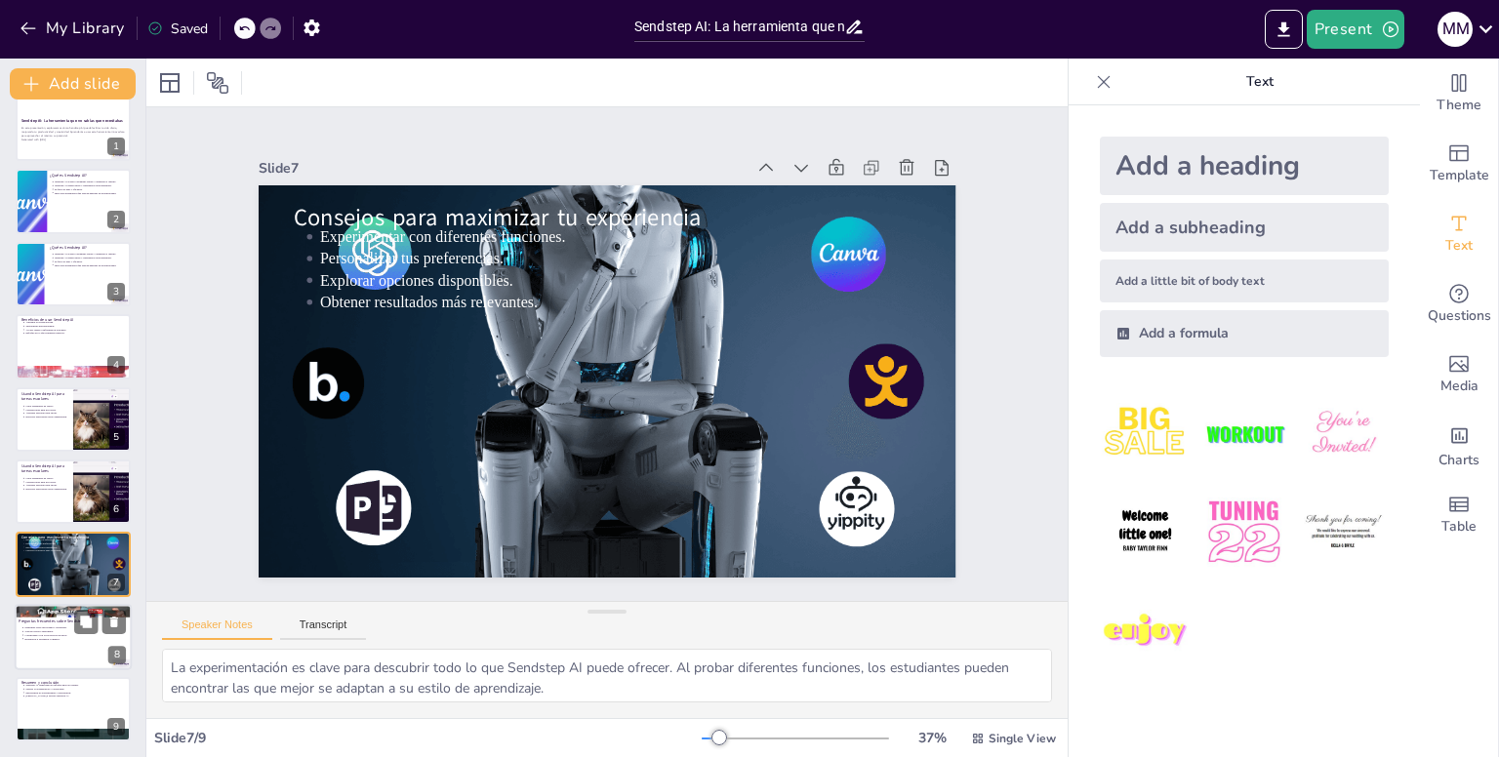
click at [35, 656] on div at bounding box center [73, 637] width 117 height 66
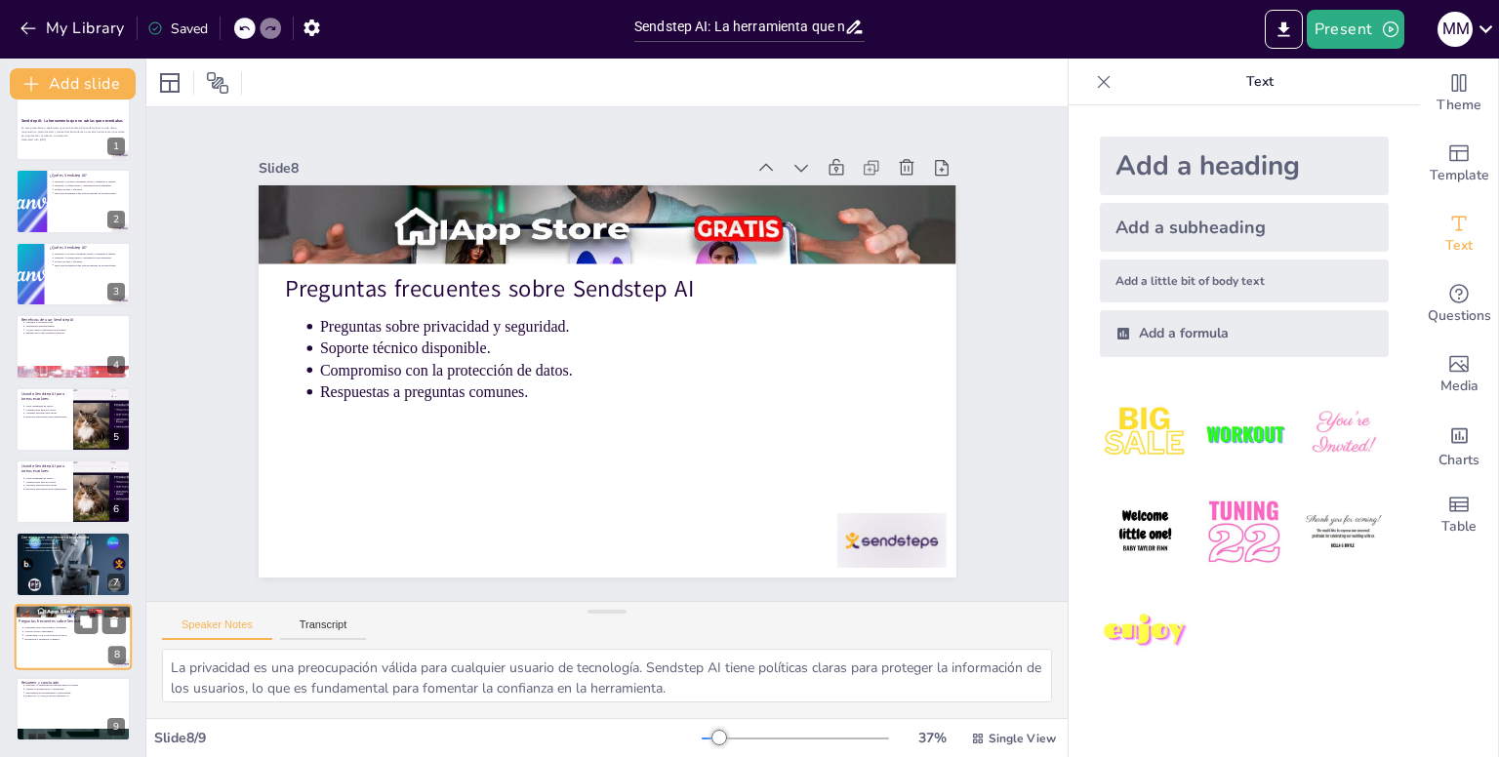
type textarea "La transformación en el enfoque de estudio es un resultado clave del uso de Sen…"
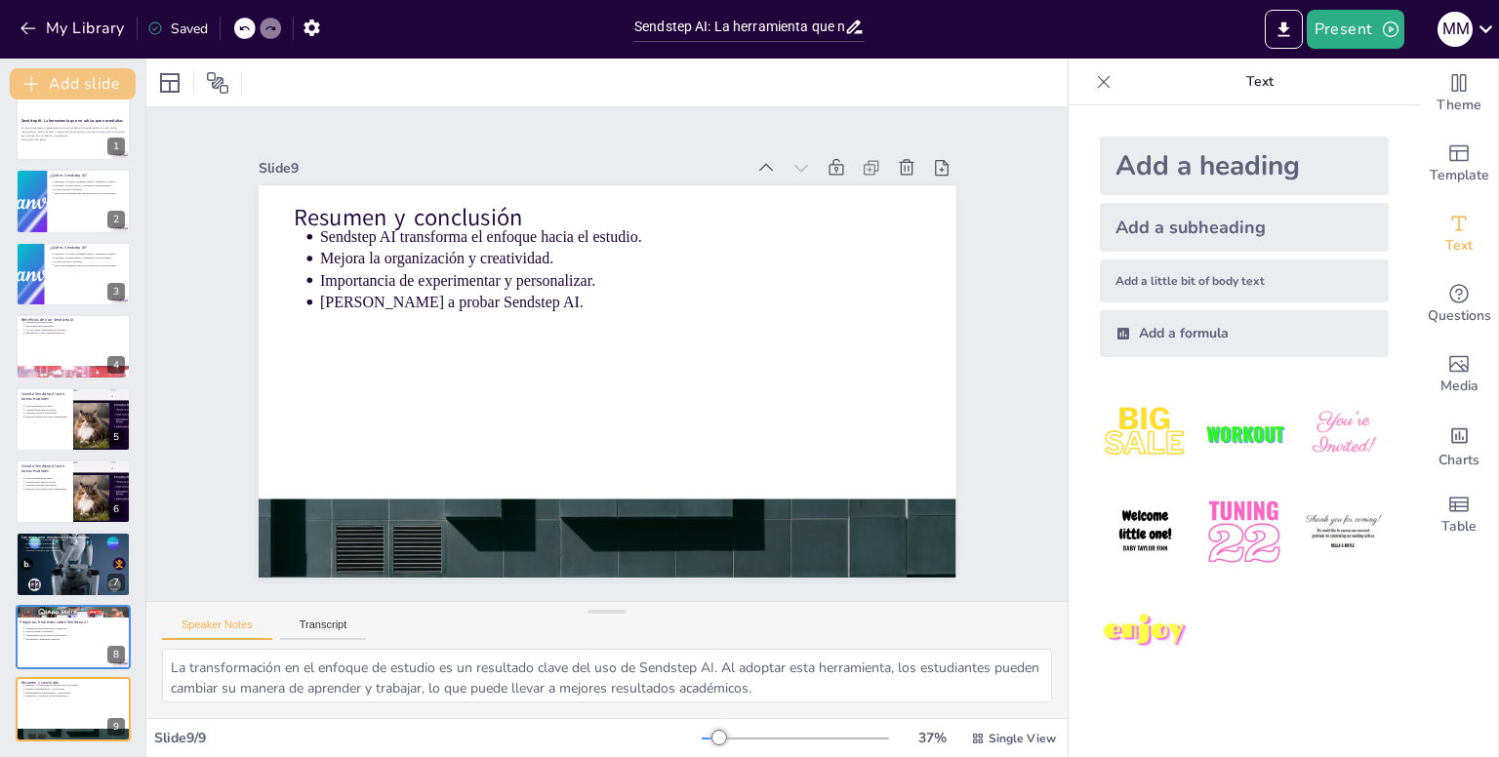
click at [27, 77] on icon "button" at bounding box center [31, 84] width 20 height 20
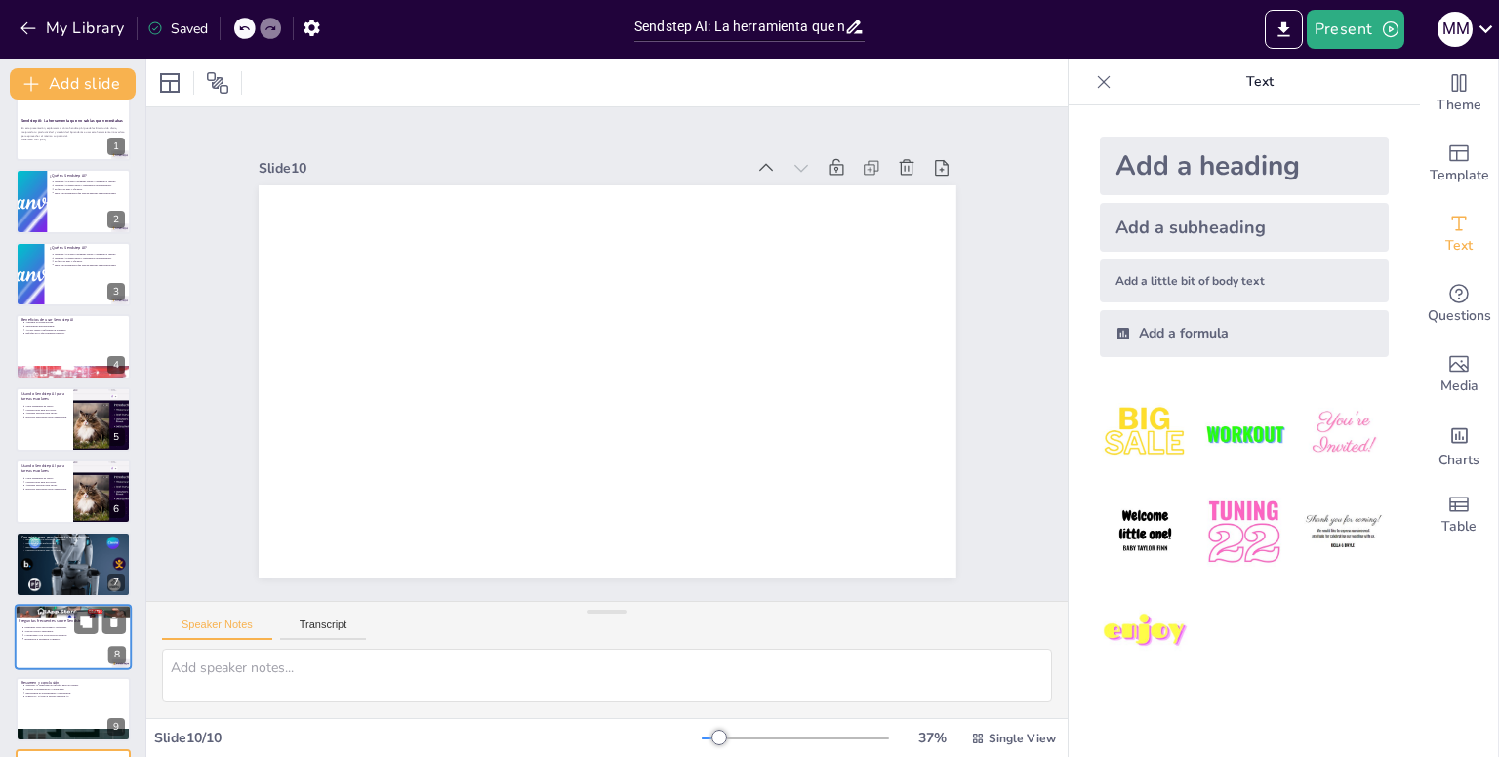
scroll to position [91, 0]
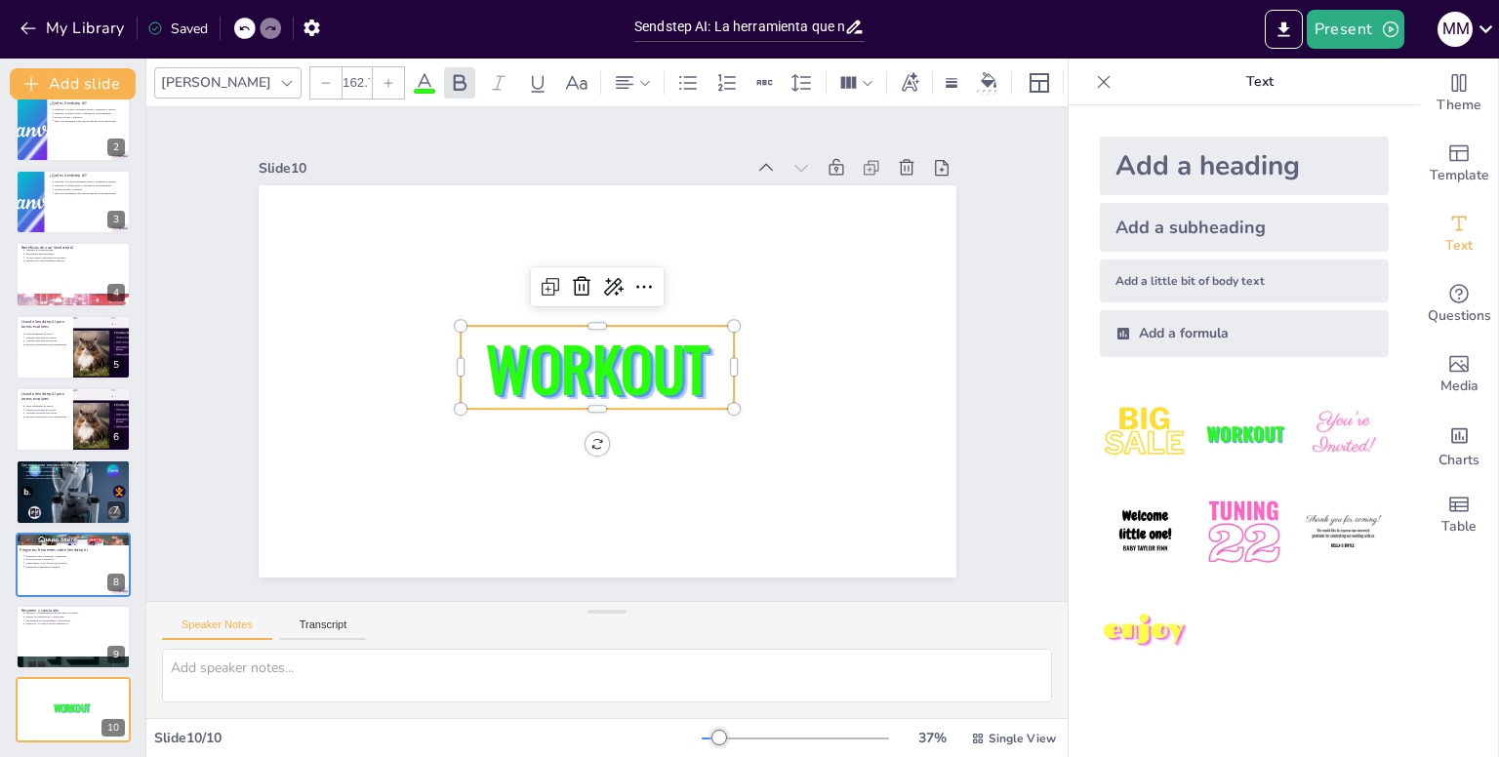
click at [608, 368] on span "WORKOUT" at bounding box center [595, 343] width 110 height 230
click at [608, 368] on span "WORKOUT" at bounding box center [591, 352] width 187 height 236
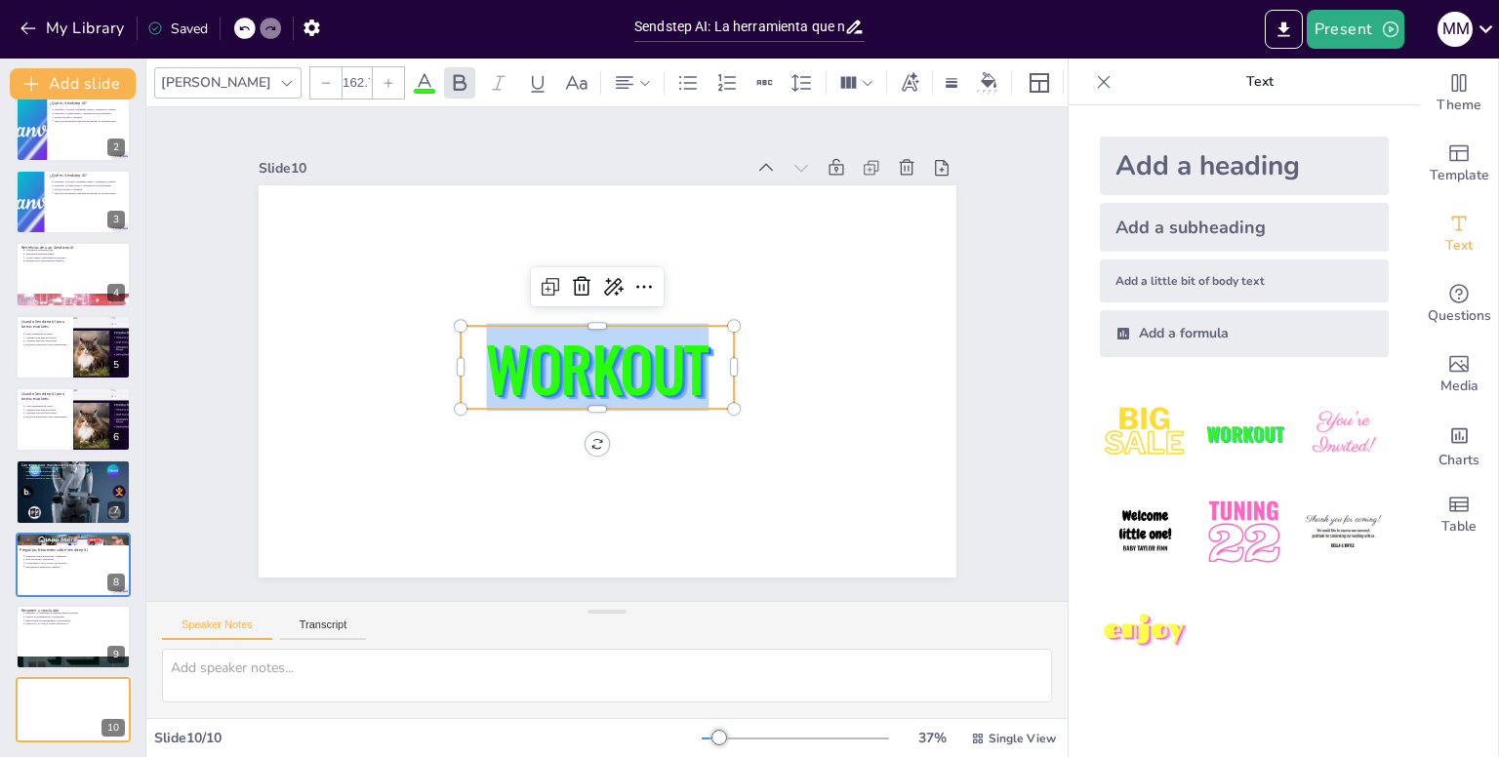
click at [608, 368] on span "WORKOUT" at bounding box center [600, 339] width 187 height 236
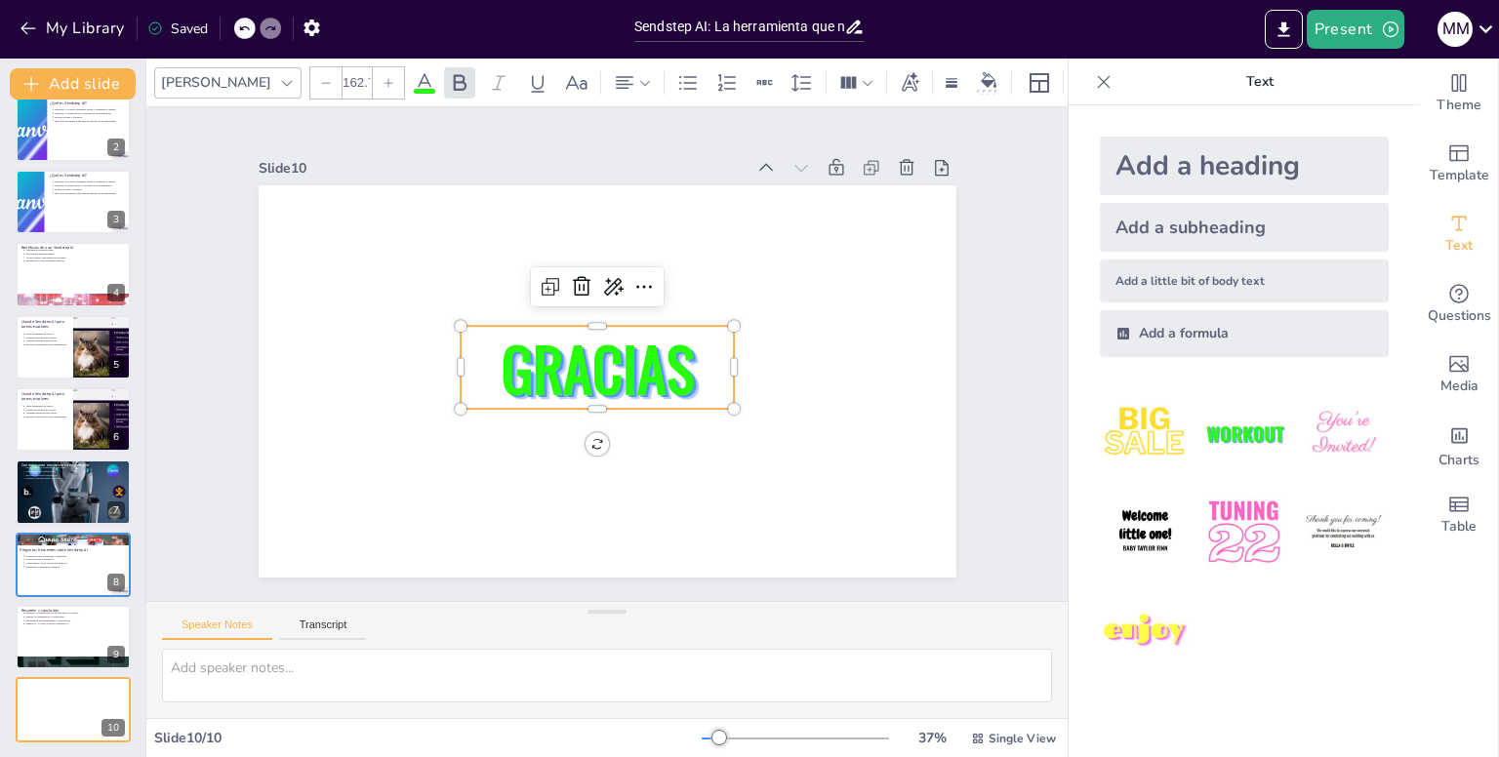
click at [413, 71] on icon at bounding box center [424, 82] width 23 height 23
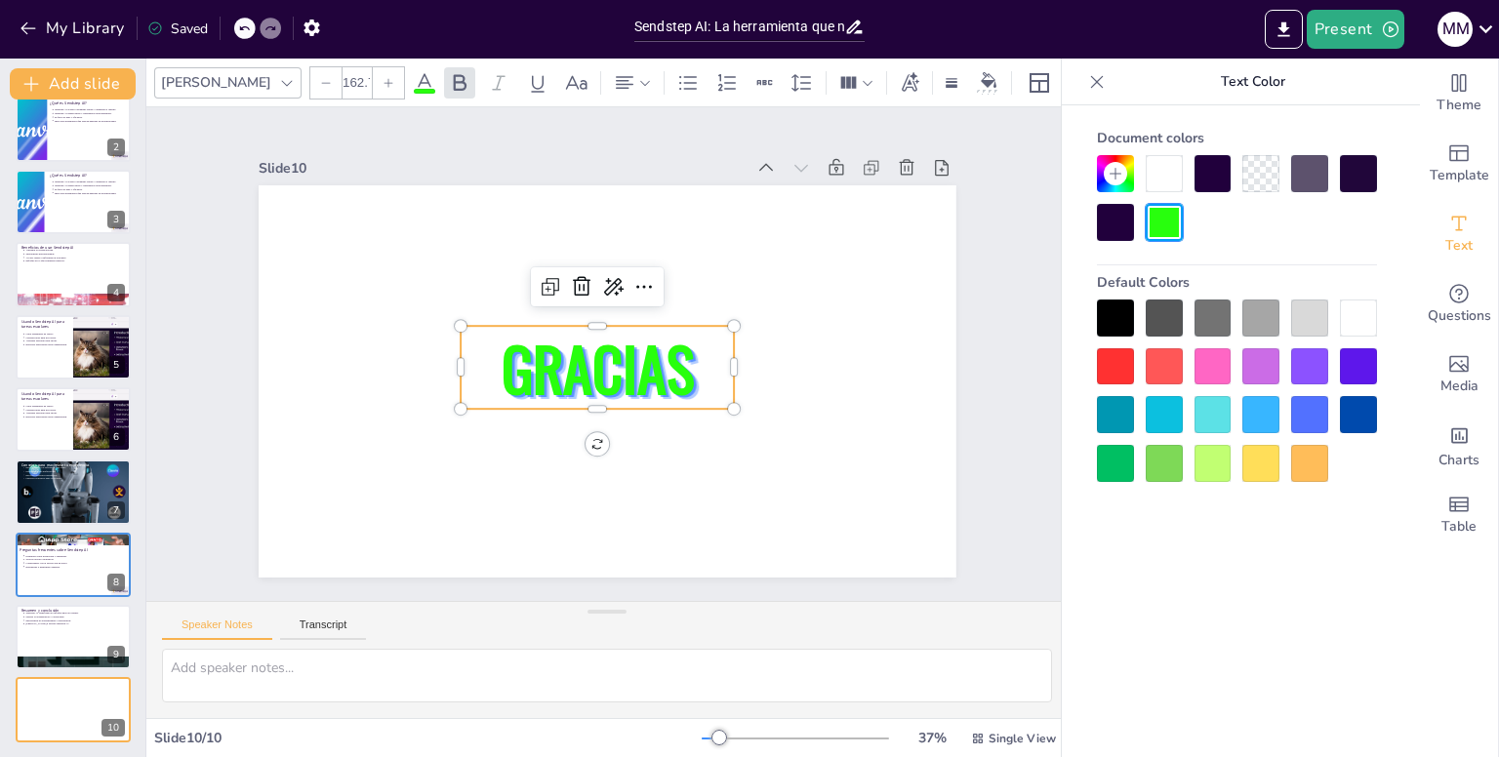
click at [1198, 352] on div at bounding box center [1212, 366] width 37 height 37
click at [1206, 359] on div at bounding box center [1212, 366] width 37 height 37
click at [1215, 360] on div at bounding box center [1212, 366] width 37 height 37
click at [617, 343] on span "GRACIAS" at bounding box center [593, 364] width 211 height 142
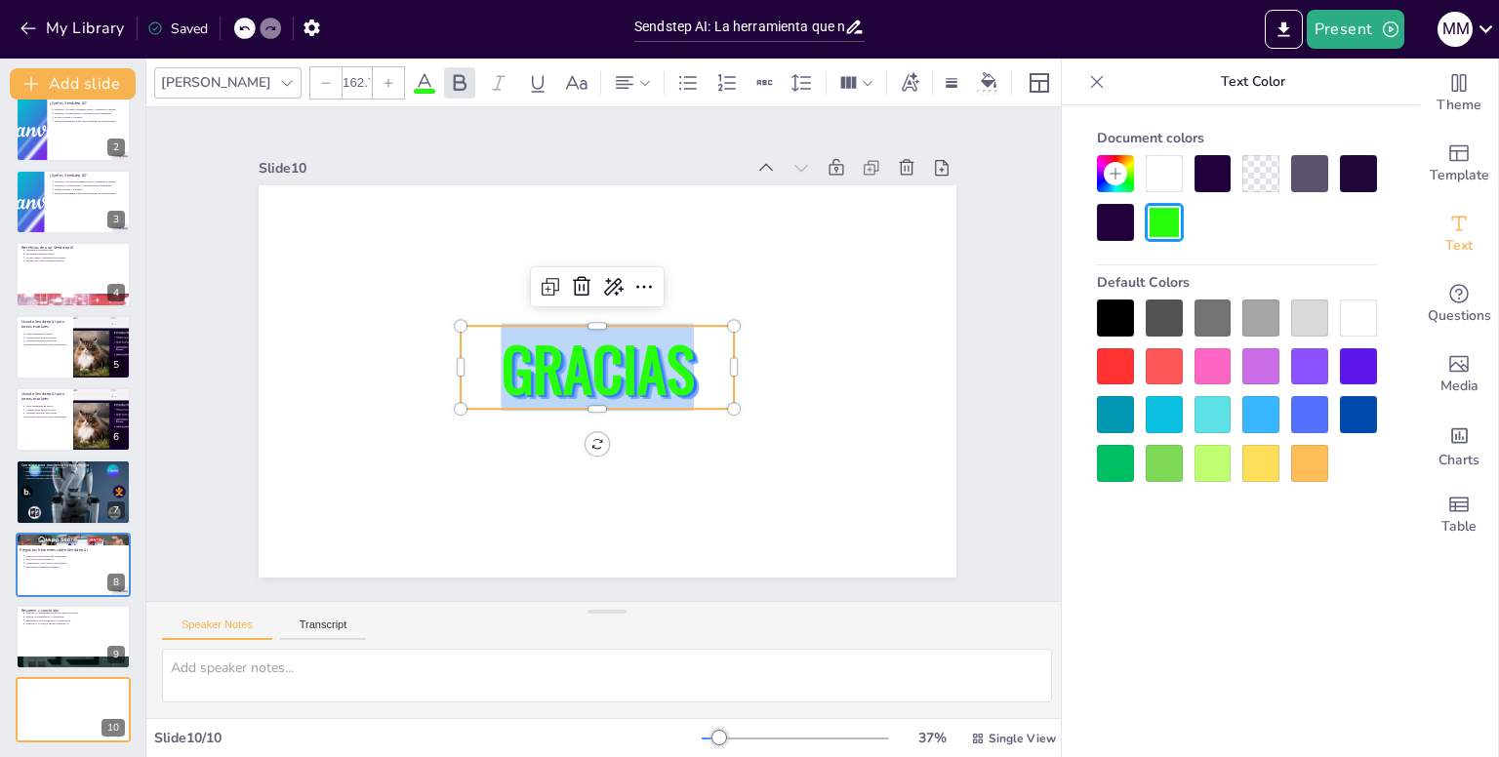
click at [617, 343] on span "GRACIAS" at bounding box center [596, 365] width 201 height 107
click at [617, 343] on span "GRACIAS" at bounding box center [592, 347] width 126 height 207
click at [341, 74] on div "[PERSON_NAME] 162.7" at bounding box center [682, 82] width 1056 height 33
click at [413, 74] on icon at bounding box center [424, 82] width 23 height 23
click at [414, 89] on span at bounding box center [424, 91] width 21 height 5
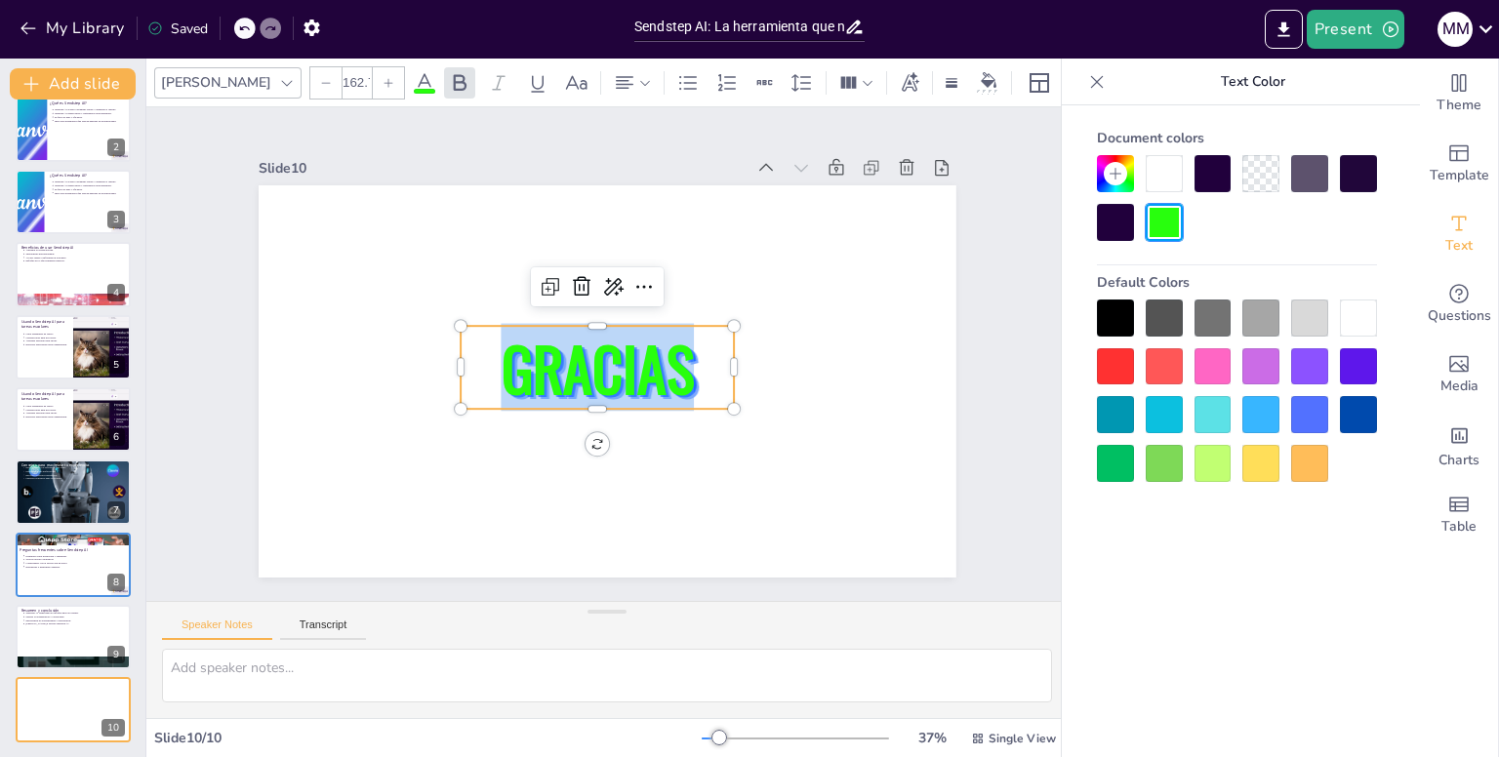
click at [1218, 376] on div at bounding box center [1212, 366] width 37 height 37
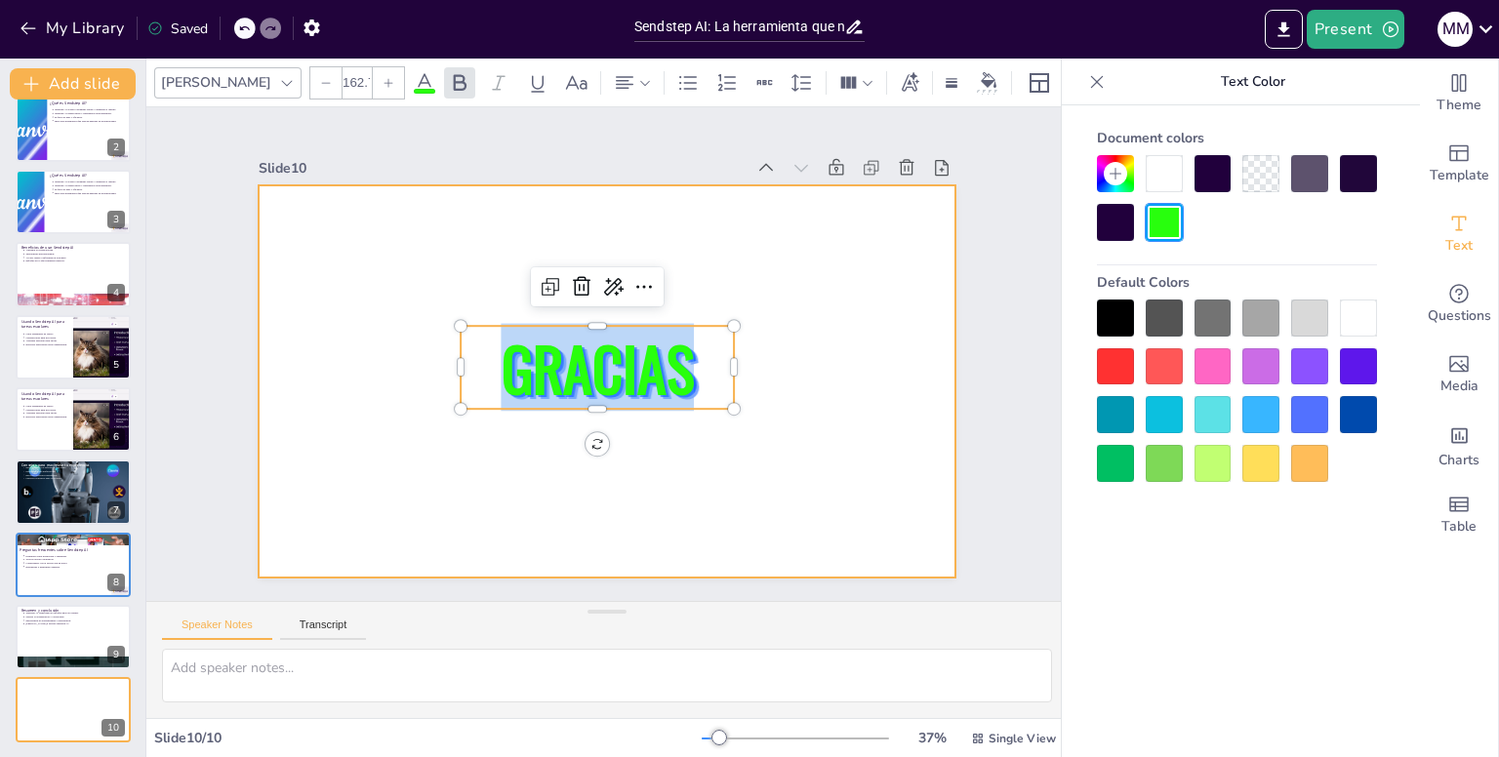
click at [894, 322] on div at bounding box center [602, 380] width 764 height 529
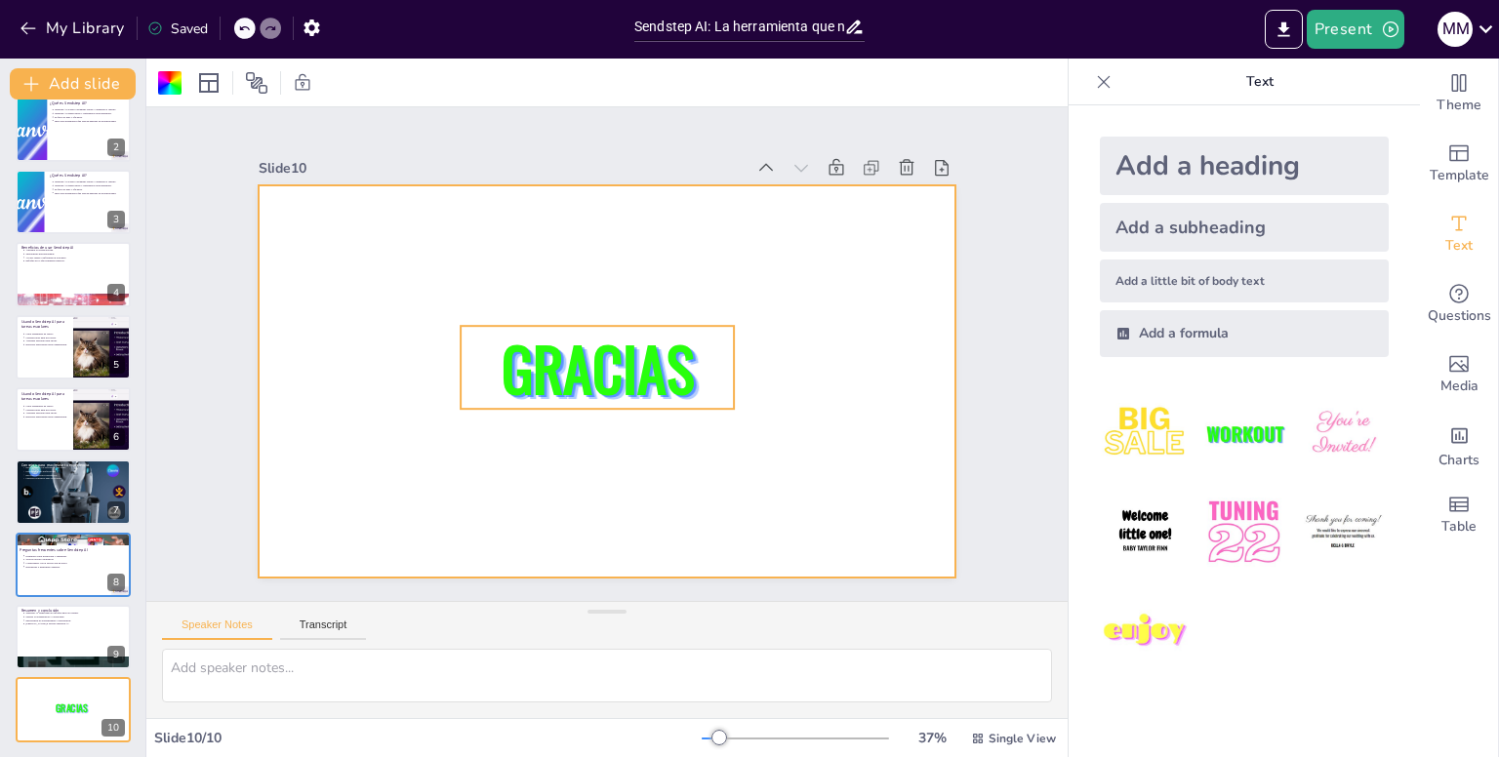
click at [612, 356] on span "GRACIAS" at bounding box center [591, 349] width 142 height 211
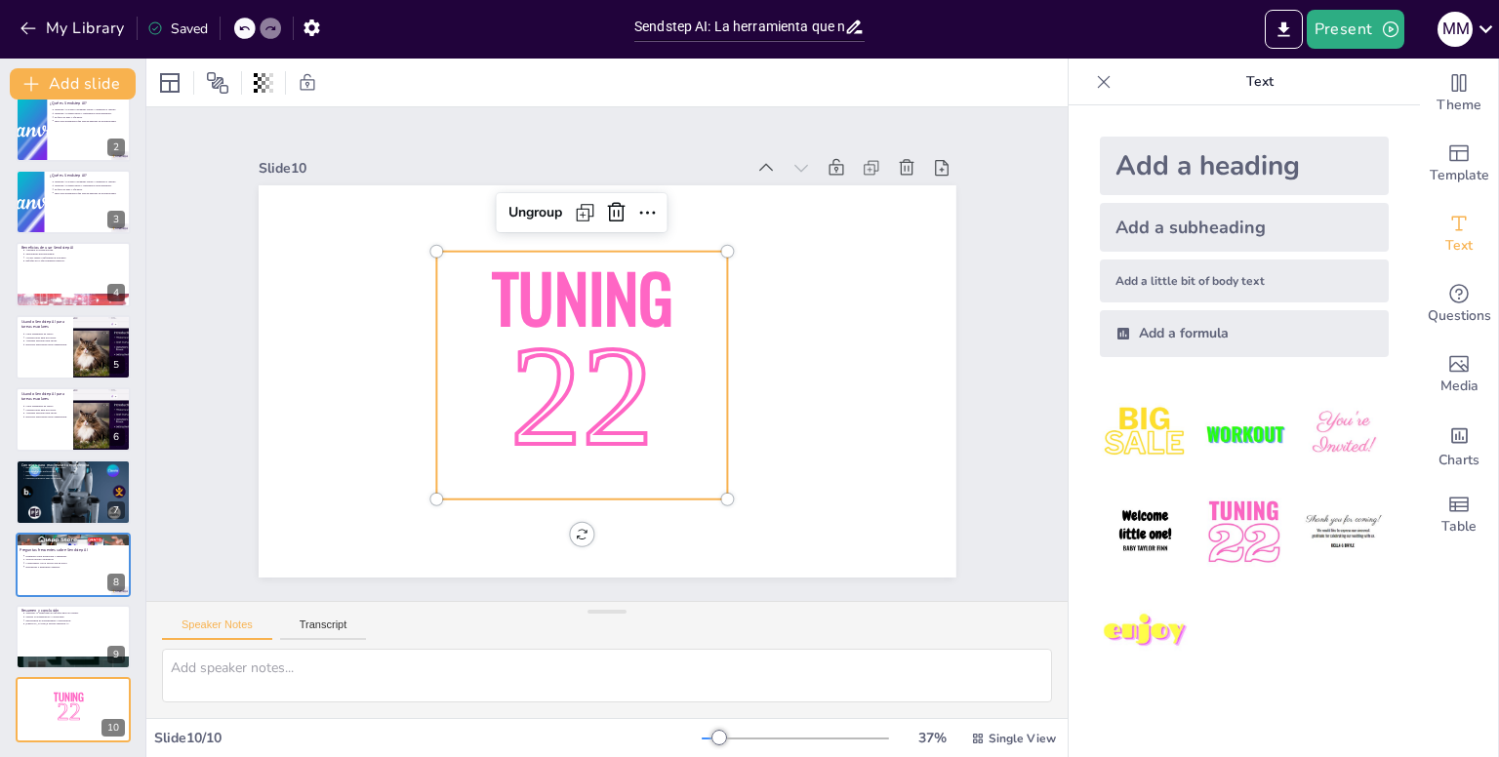
click at [550, 311] on span "22" at bounding box center [561, 367] width 213 height 214
click at [550, 316] on span "22" at bounding box center [581, 395] width 142 height 159
click at [628, 289] on span "Tuning" at bounding box center [601, 291] width 202 height 147
click at [1194, 165] on div "Add a heading" at bounding box center [1243, 166] width 289 height 59
click at [640, 323] on p "22" at bounding box center [568, 390] width 335 height 279
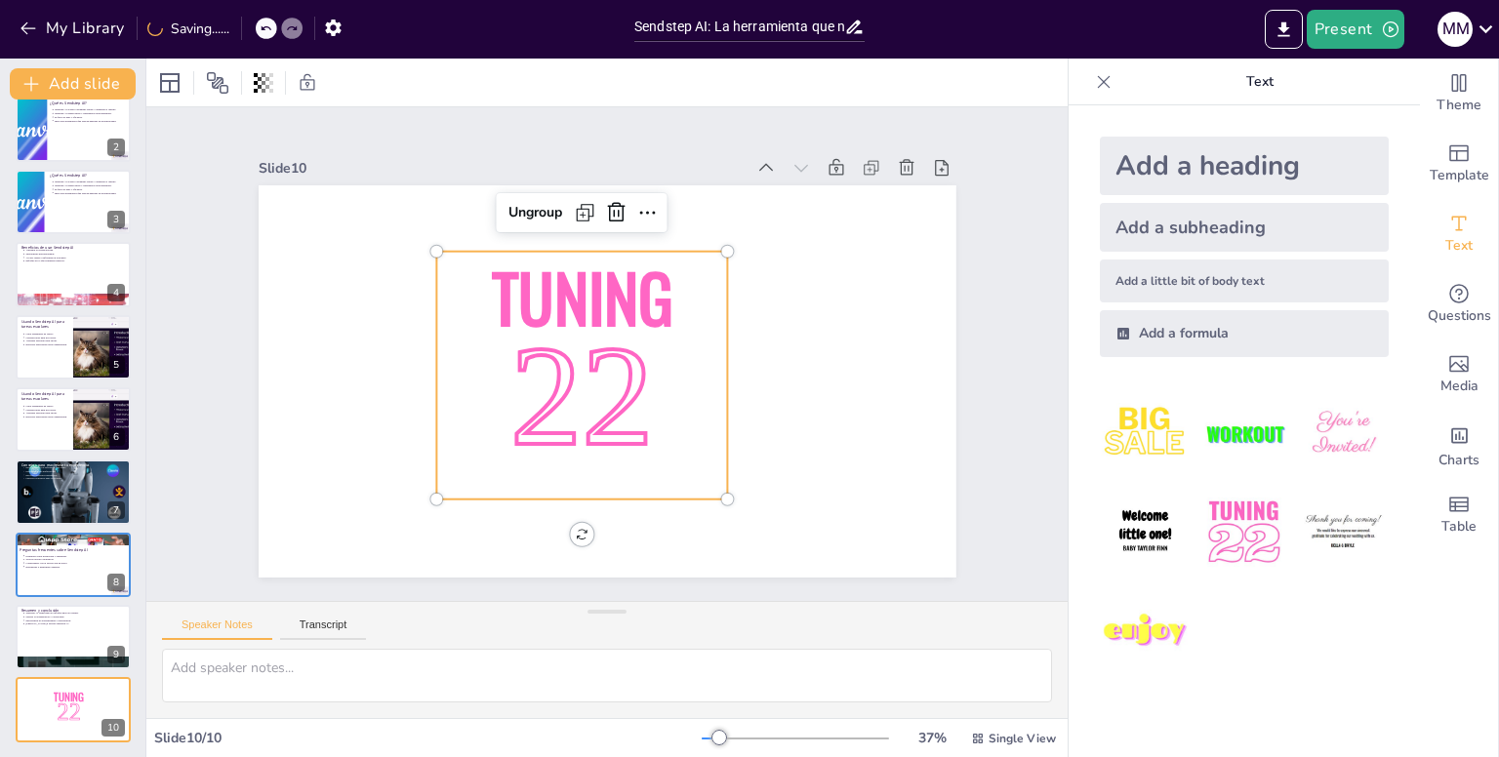
click at [640, 323] on p "22" at bounding box center [572, 394] width 323 height 256
click at [535, 281] on span "Tuning" at bounding box center [594, 292] width 197 height 132
click at [618, 204] on icon at bounding box center [630, 213] width 25 height 25
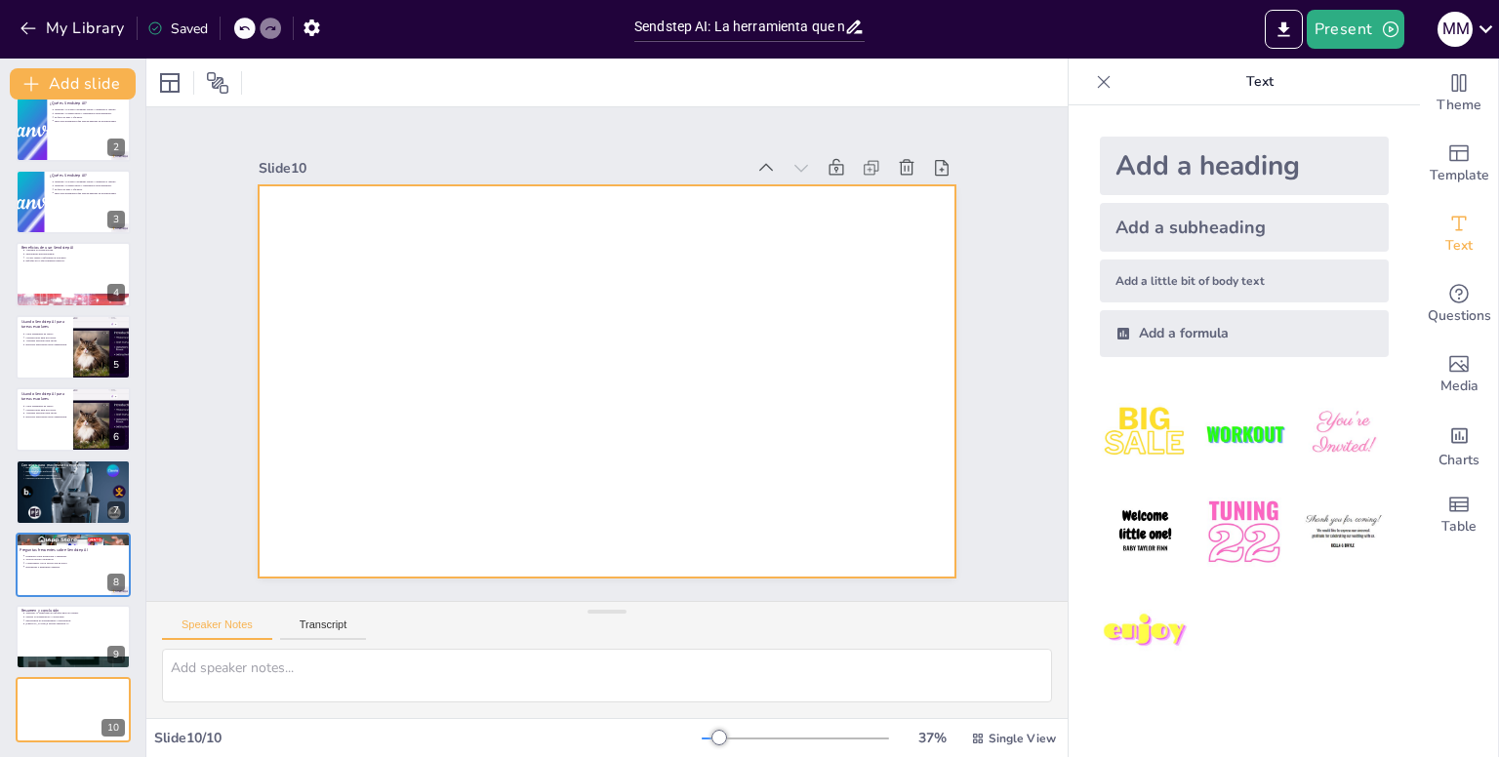
drag, startPoint x: 749, startPoint y: 680, endPoint x: 745, endPoint y: 546, distance: 133.7
click at [745, 546] on div "Slide 1 Sendstep AI: La herramienta que no sabías que necesitabas En esta prese…" at bounding box center [606, 412] width 921 height 611
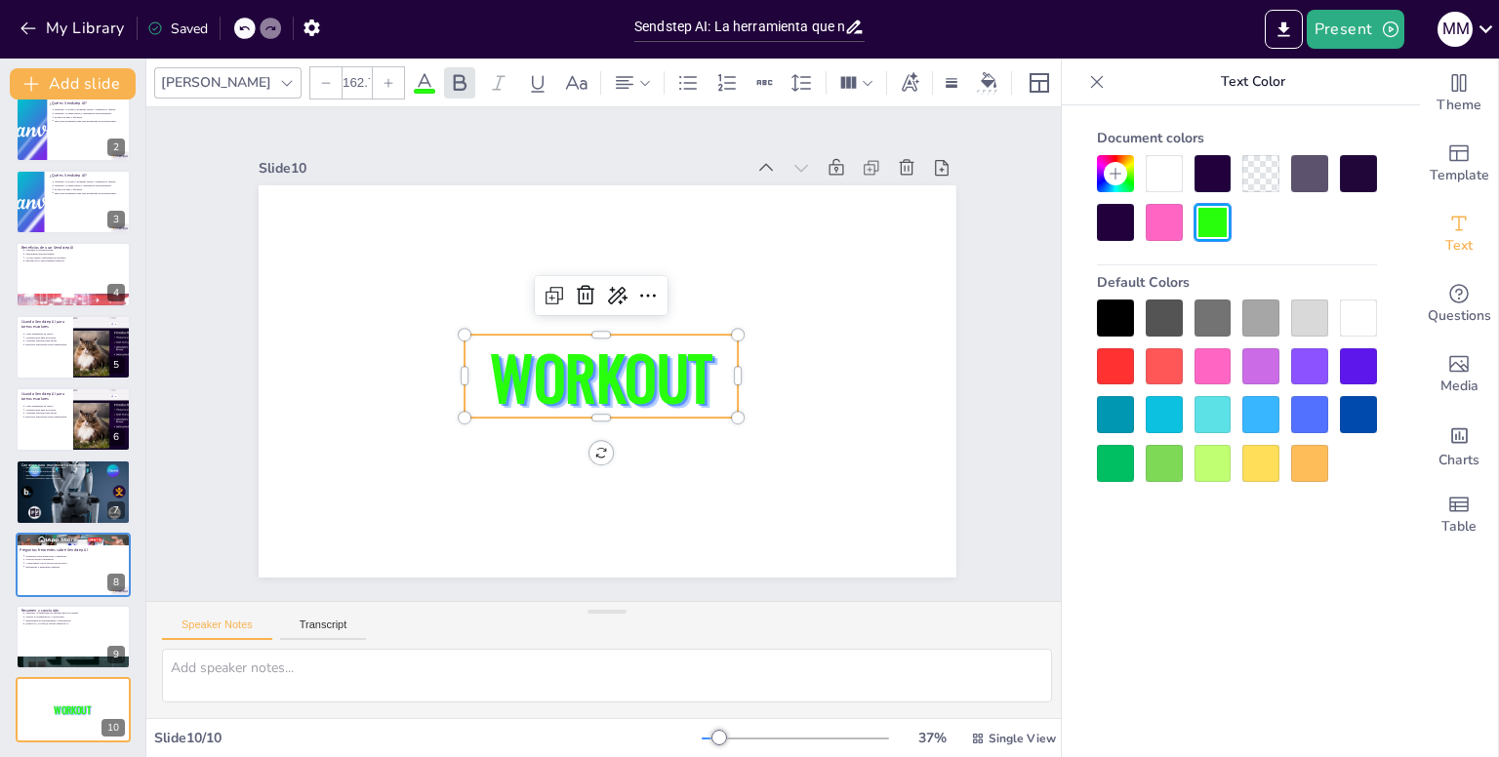
click at [644, 380] on span "WORKOUT" at bounding box center [594, 374] width 238 height 152
click at [644, 380] on span "WORKOUT" at bounding box center [596, 374] width 235 height 132
click at [644, 380] on span "WORKOUT" at bounding box center [599, 375] width 230 height 110
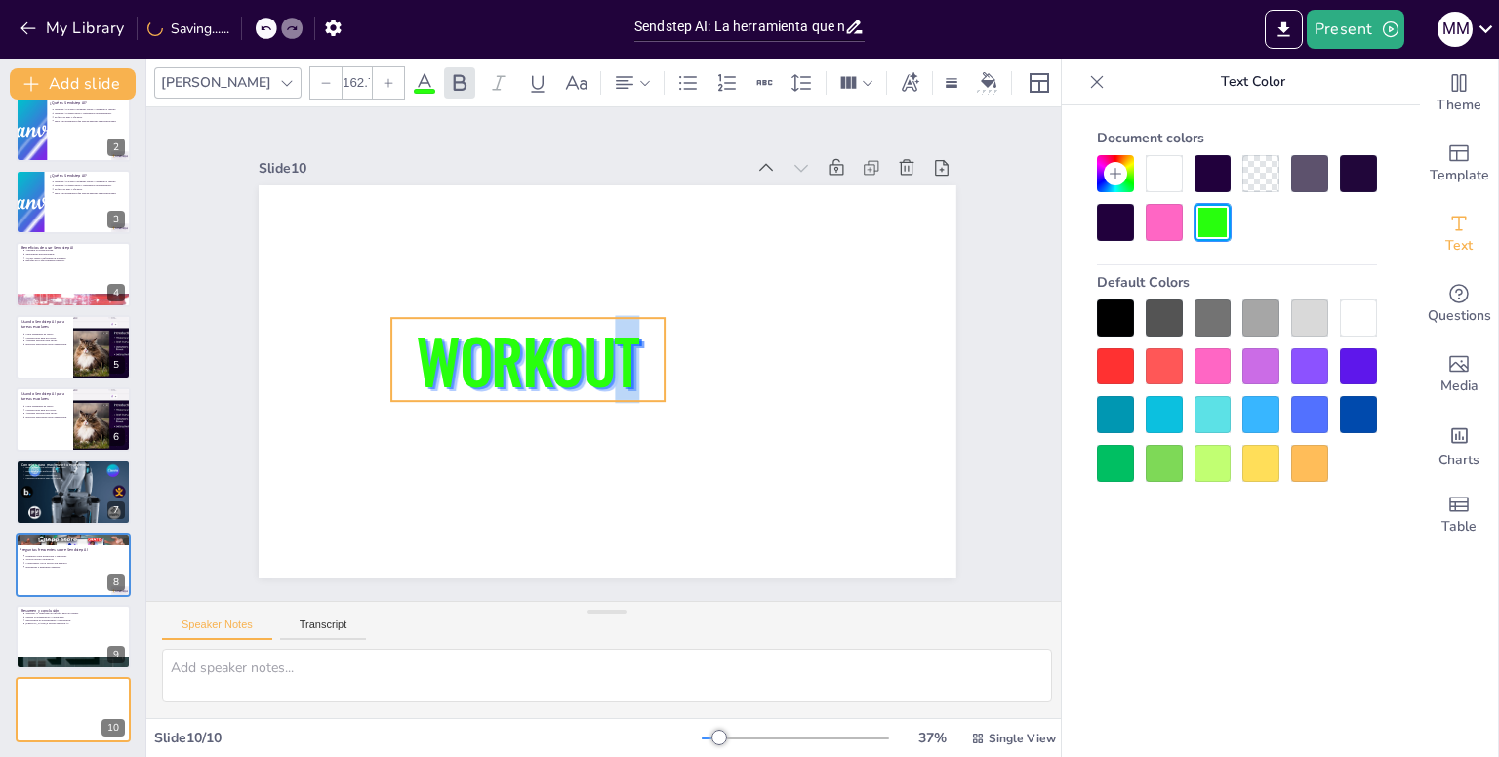
drag, startPoint x: 683, startPoint y: 378, endPoint x: 634, endPoint y: 361, distance: 51.5
click at [634, 361] on span "WORKOUT" at bounding box center [577, 280] width 152 height 238
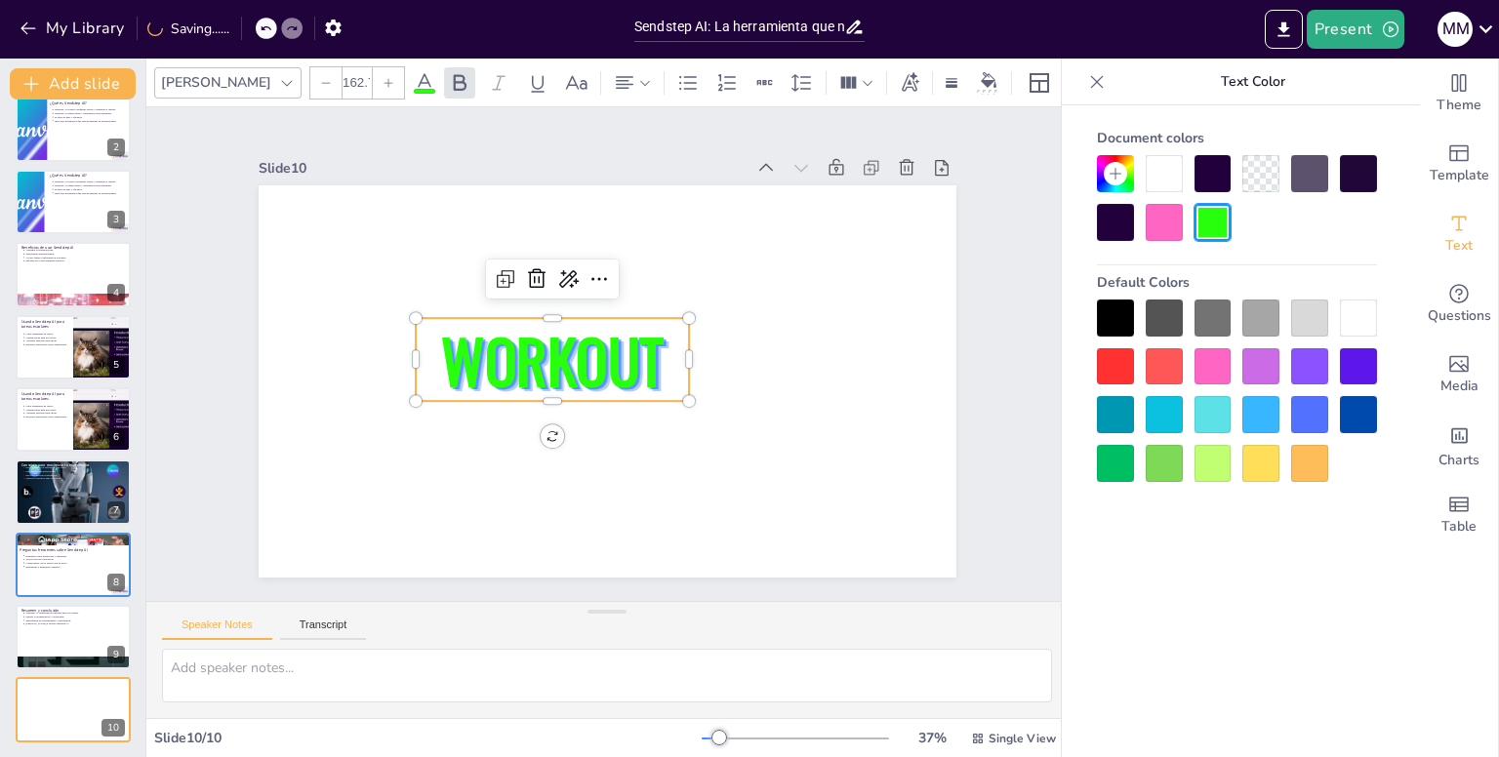
click at [628, 360] on span "WORKOUT" at bounding box center [554, 337] width 239 height 171
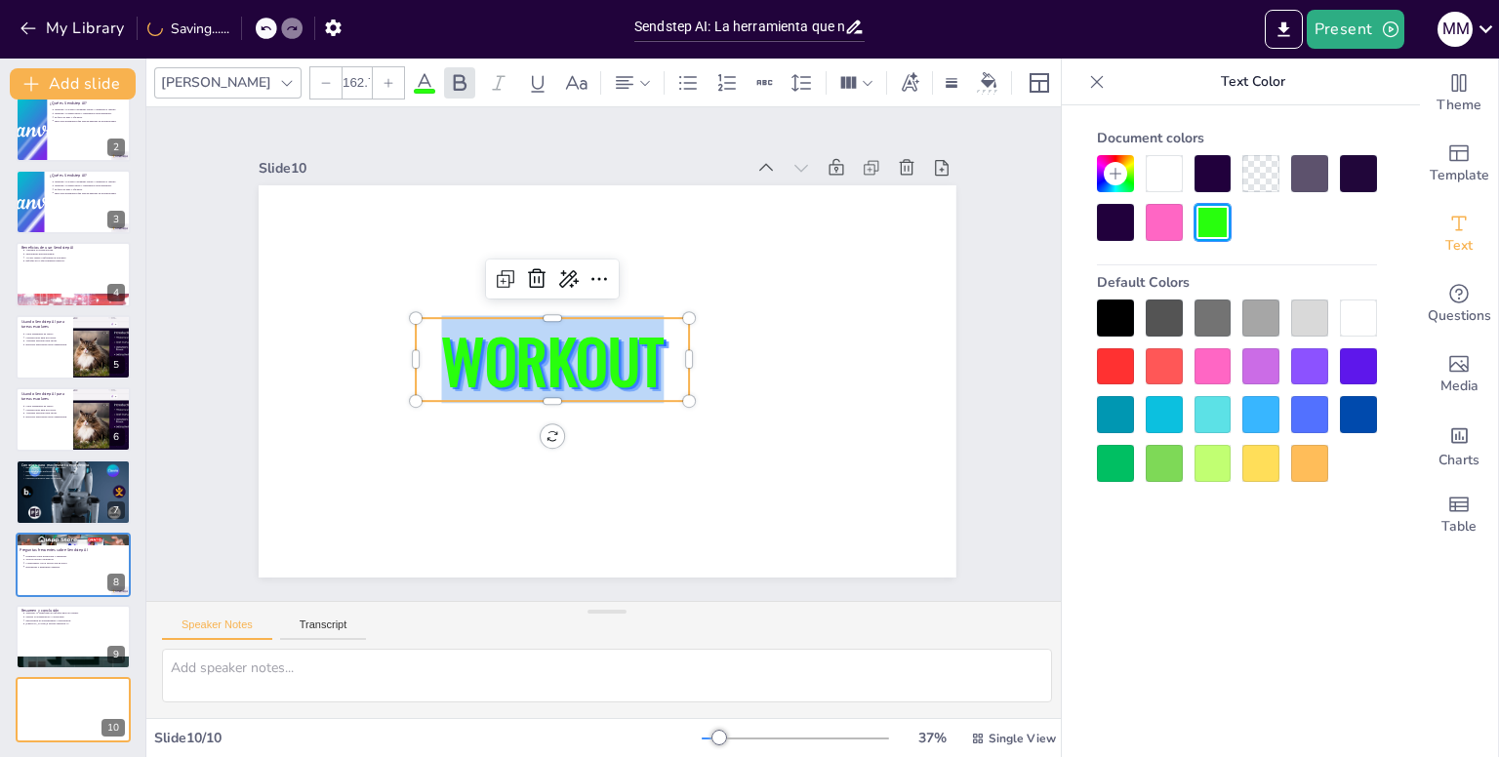
click at [628, 360] on span "WORKOUT" at bounding box center [552, 360] width 222 height 88
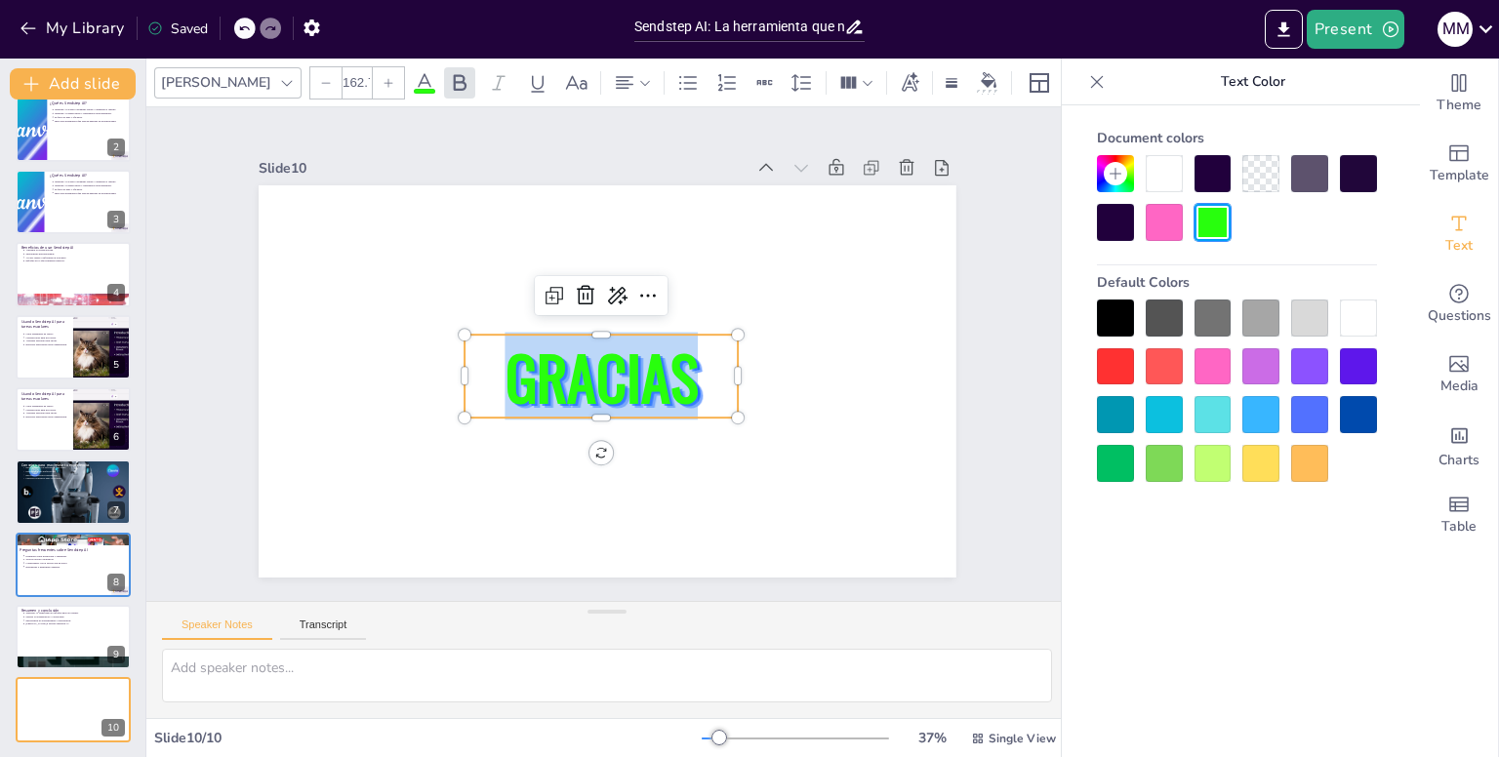
click at [1162, 223] on div at bounding box center [1163, 222] width 37 height 37
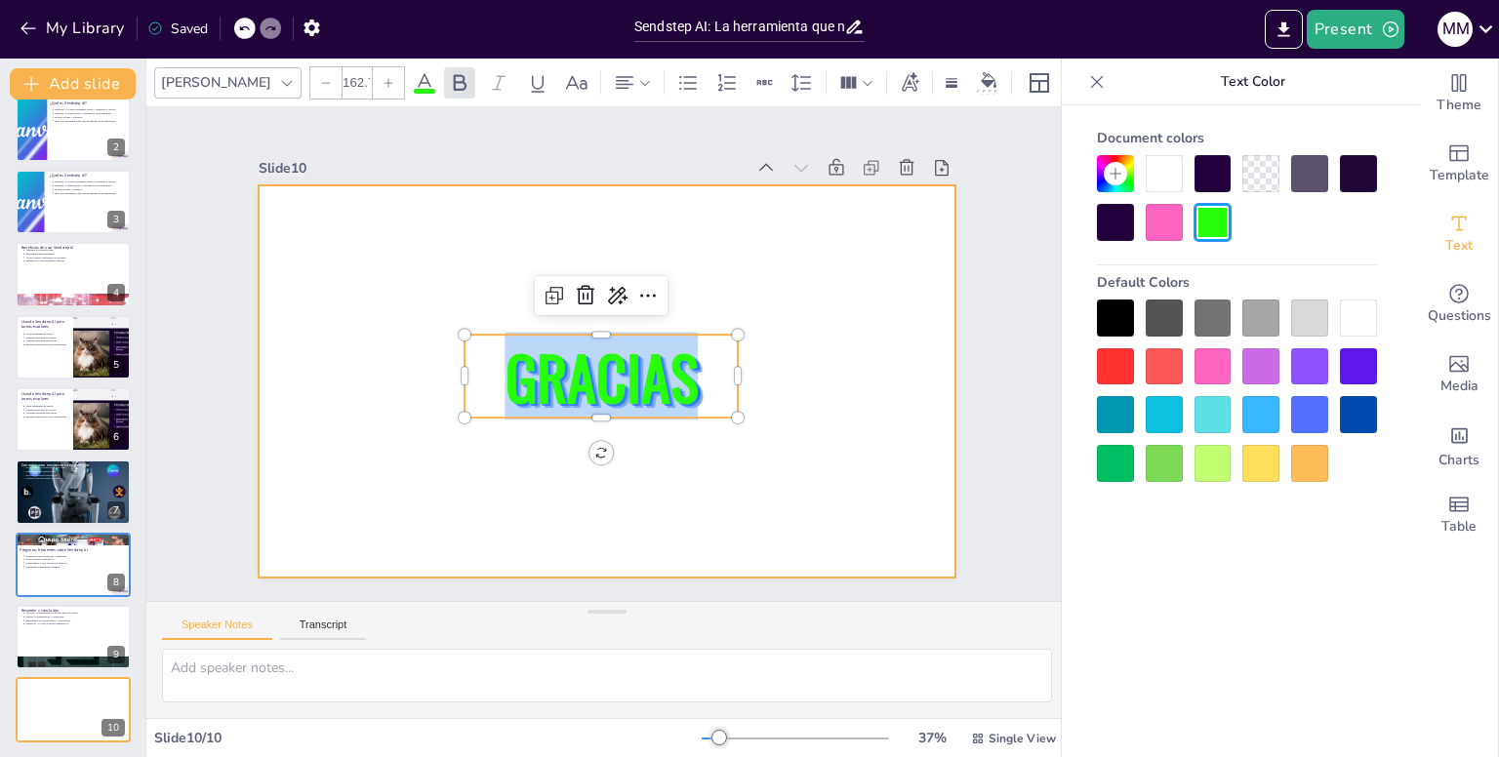
click at [839, 285] on div at bounding box center [588, 374] width 780 height 758
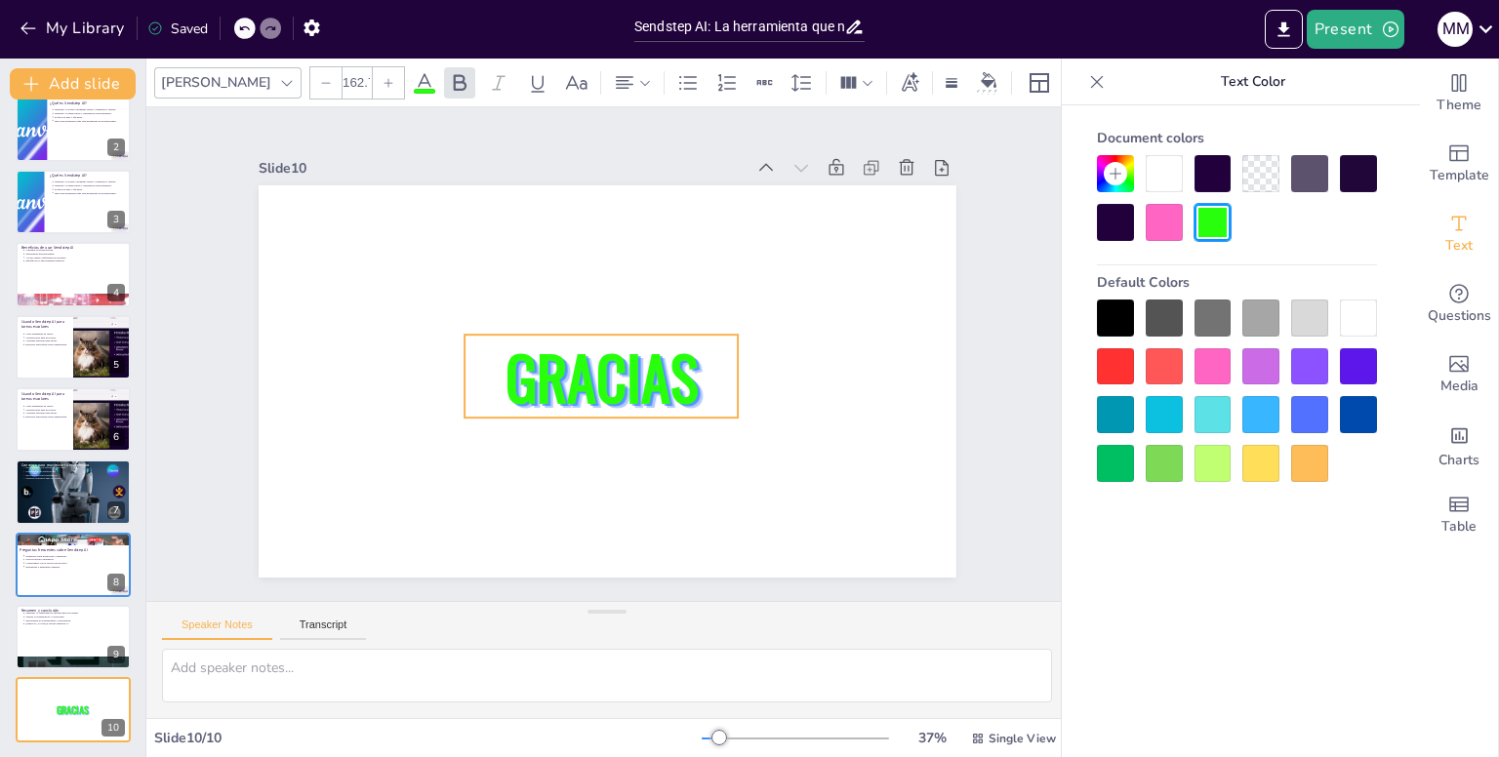
click at [570, 377] on span "GRACIAS" at bounding box center [600, 377] width 193 height 88
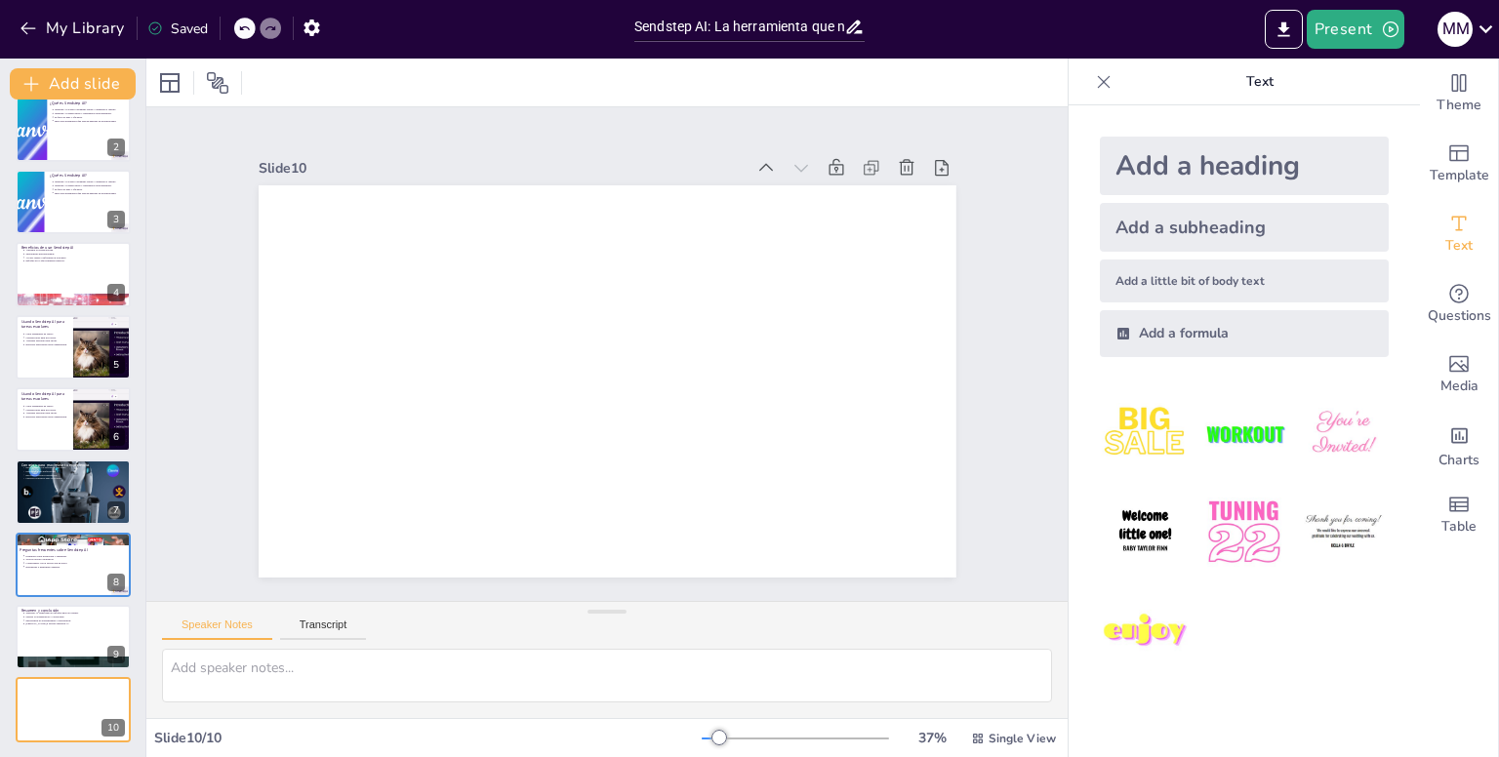
click at [1311, 434] on img at bounding box center [1343, 433] width 91 height 91
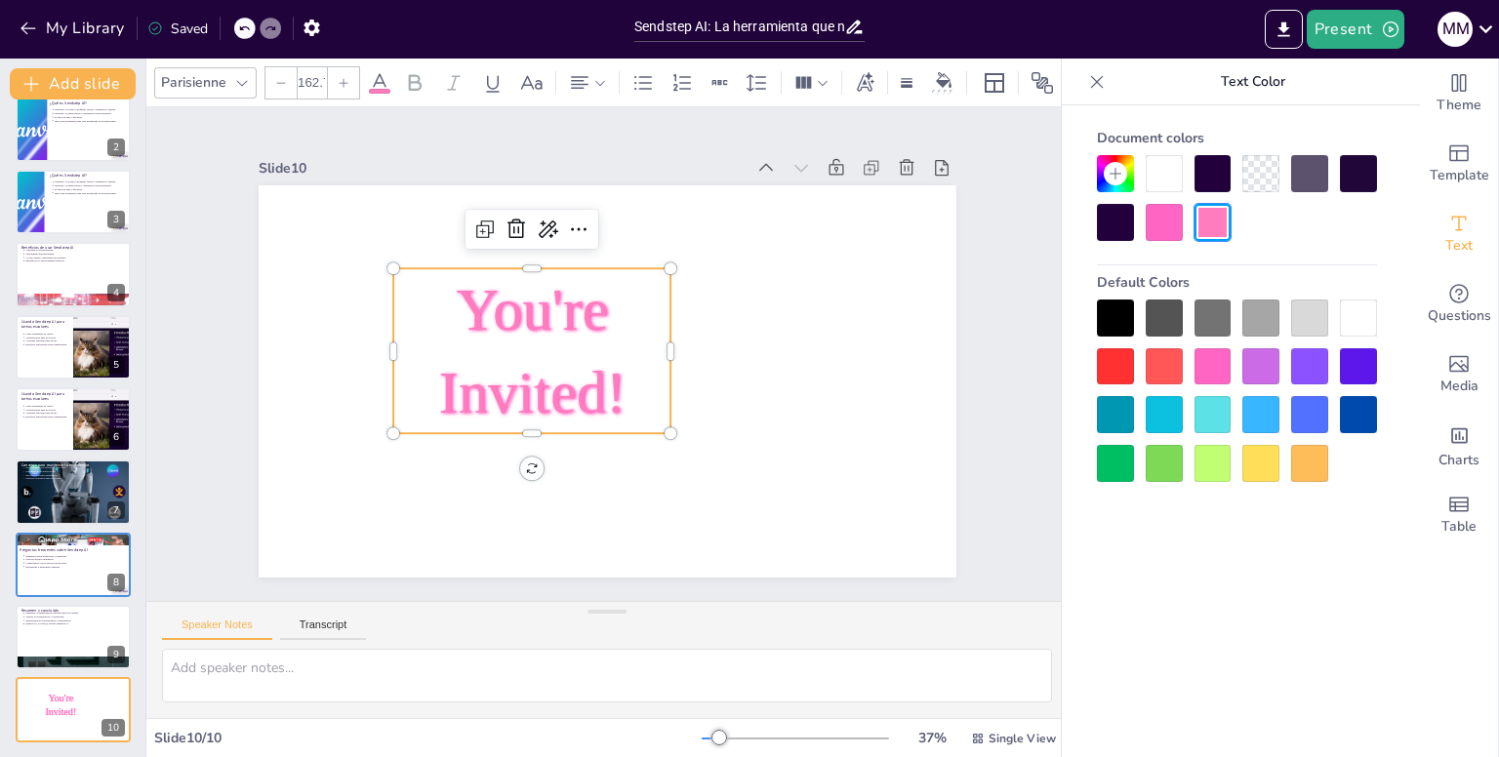
click at [512, 322] on span "You're Invited!" at bounding box center [527, 330] width 207 height 193
click at [503, 304] on span "You're Invited!" at bounding box center [535, 318] width 220 height 213
click at [503, 304] on span "You're Invited!" at bounding box center [525, 337] width 197 height 180
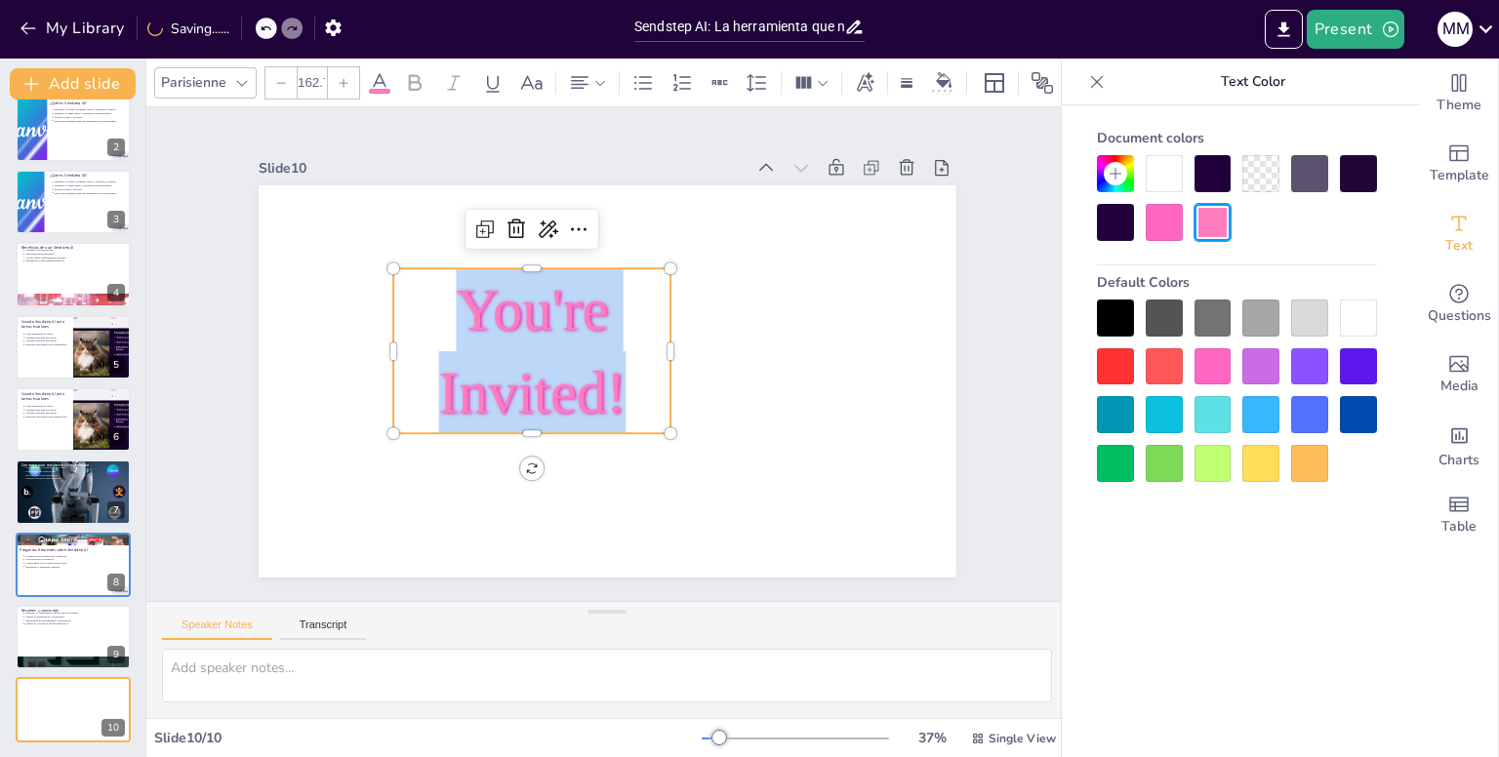
click at [503, 304] on span "You're Invited!" at bounding box center [531, 351] width 187 height 148
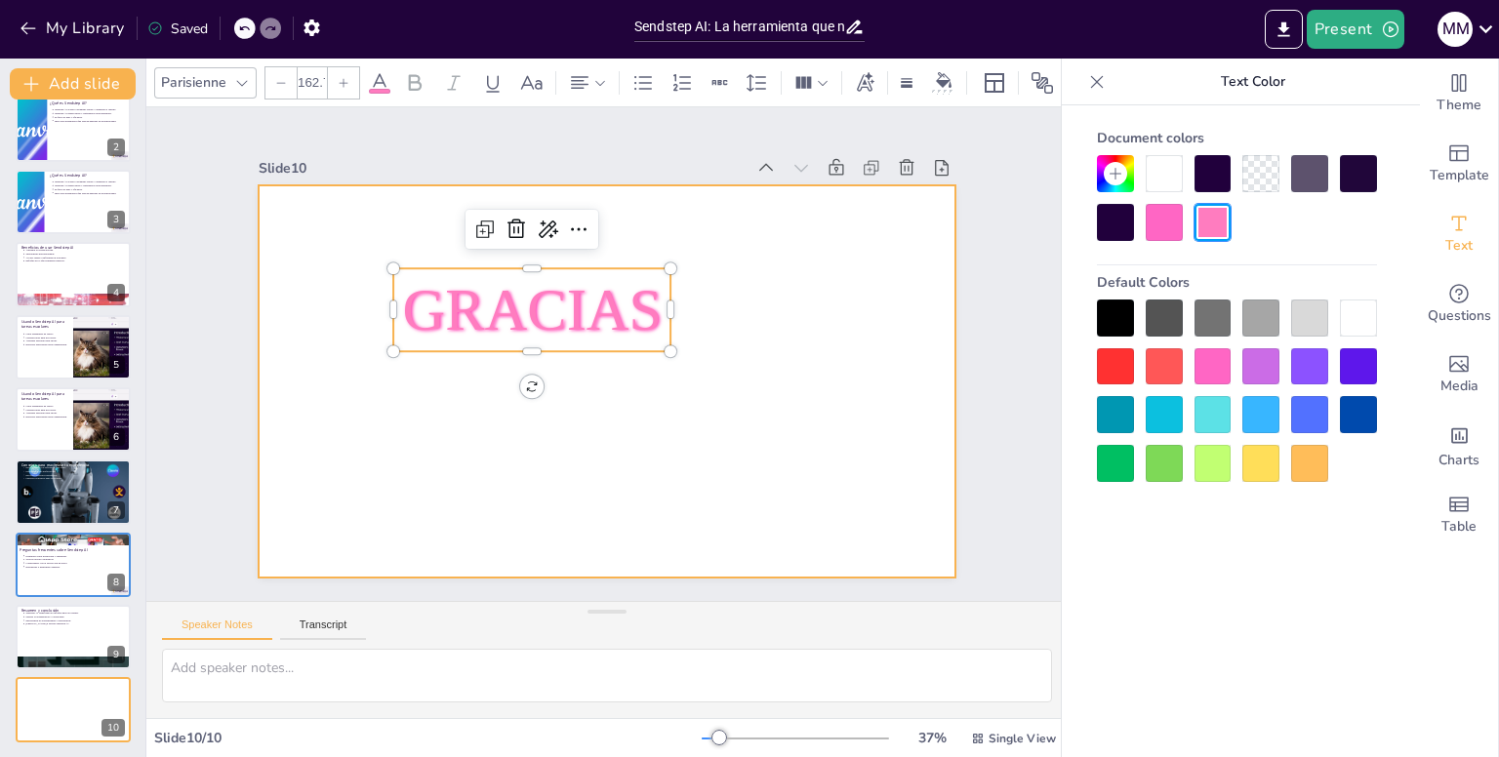
click at [613, 438] on div at bounding box center [602, 381] width 764 height 529
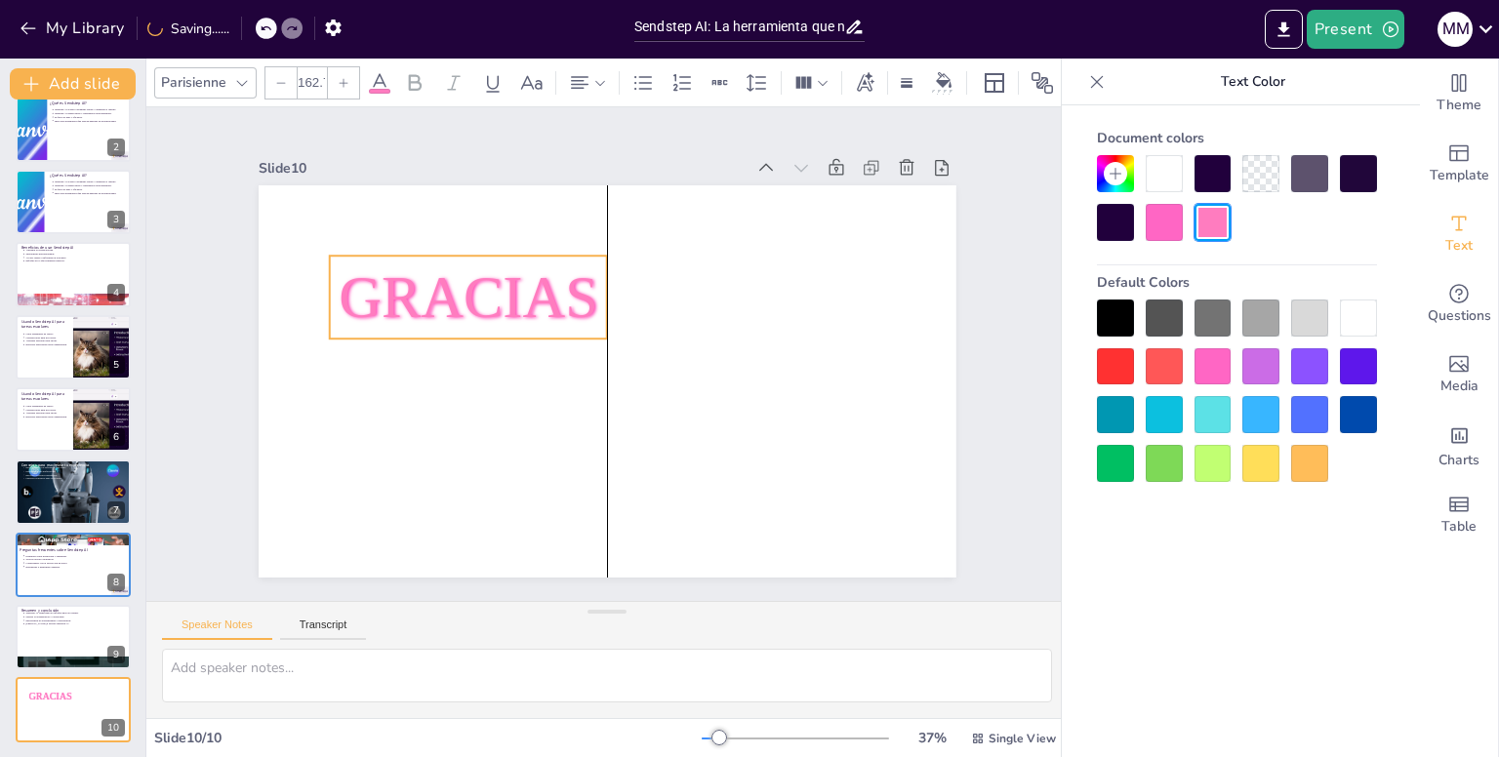
drag, startPoint x: 578, startPoint y: 303, endPoint x: 503, endPoint y: 290, distance: 75.4
click at [503, 290] on span "GRACIAS" at bounding box center [469, 296] width 260 height 65
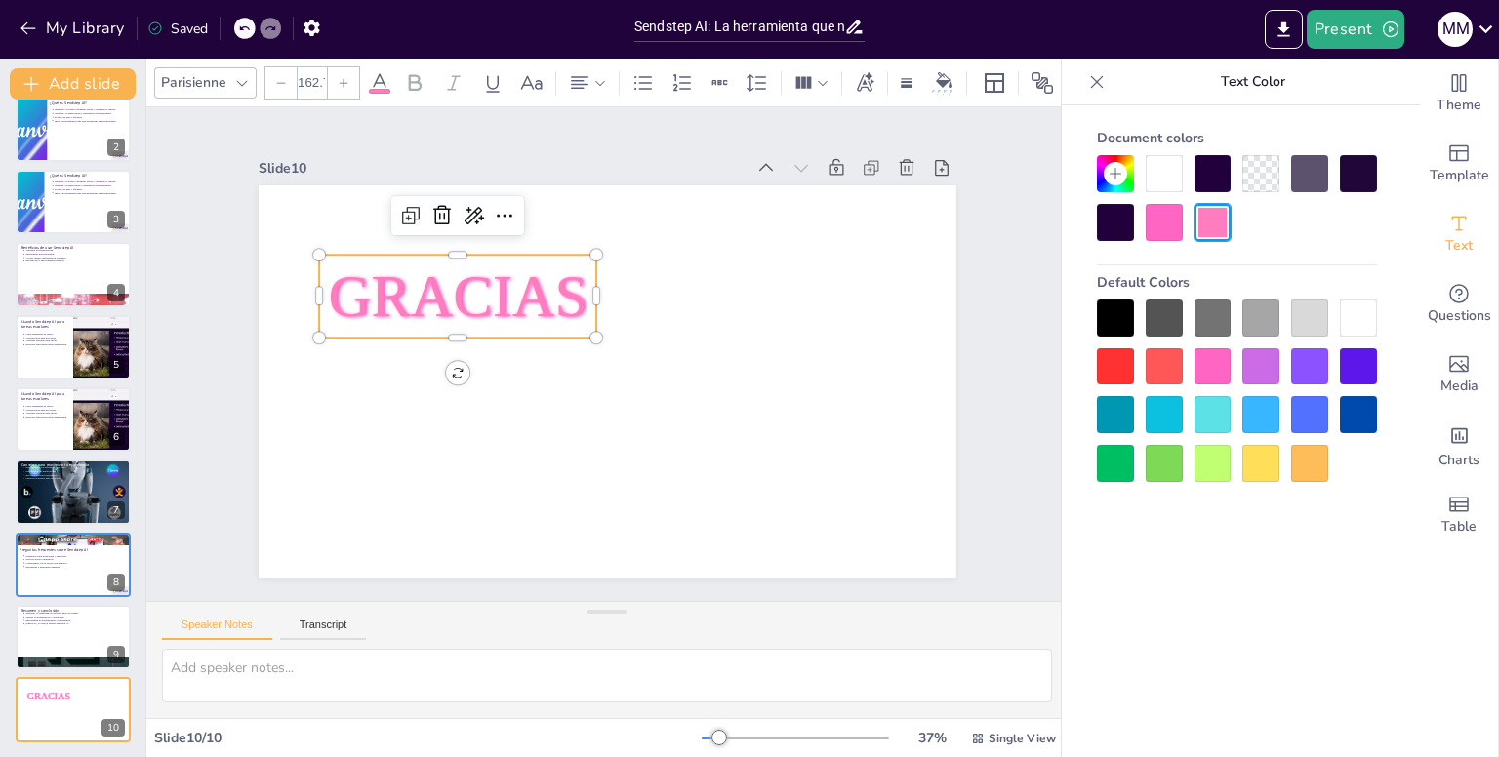
click at [590, 334] on div at bounding box center [608, 381] width 698 height 392
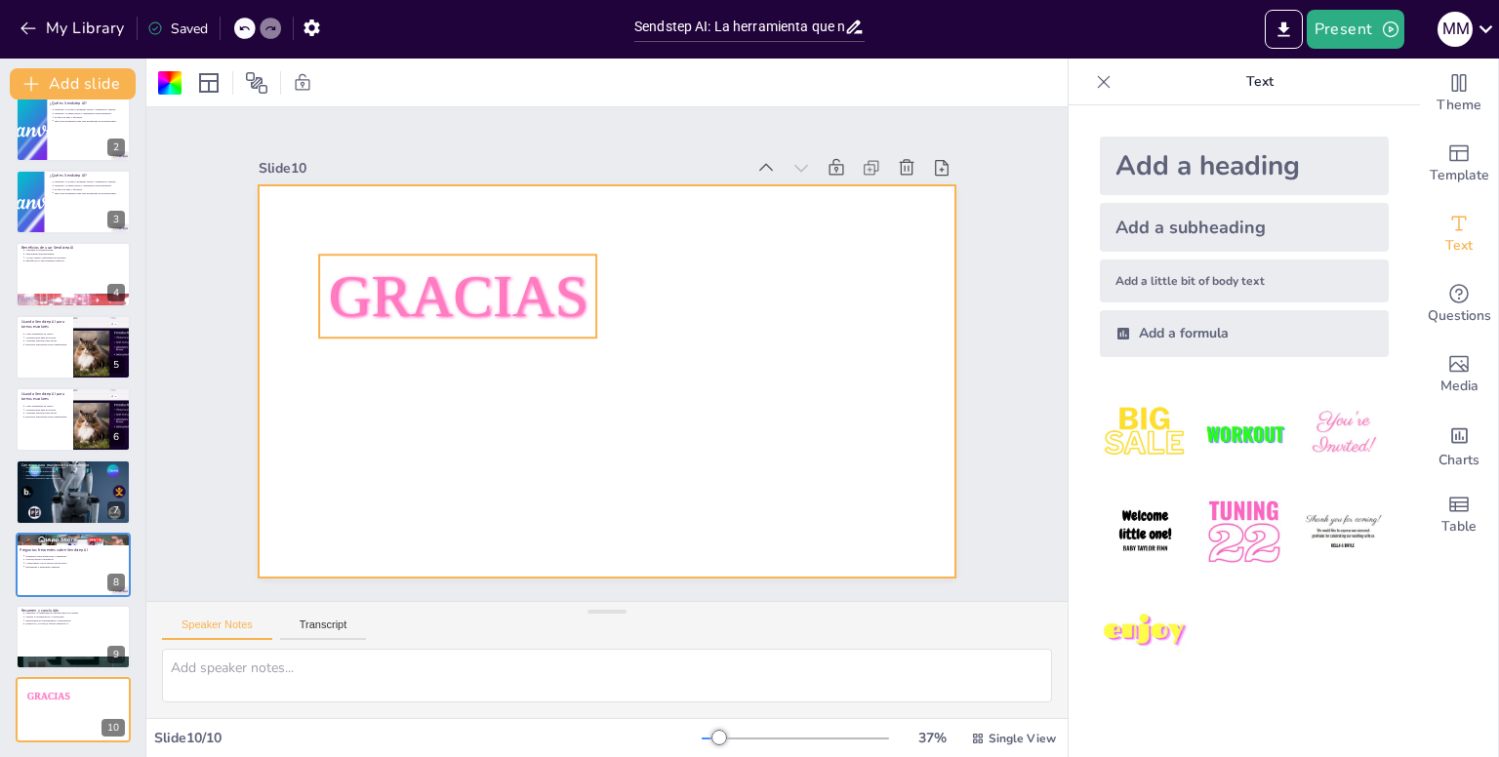
click at [574, 326] on div "GRACIAS" at bounding box center [584, 370] width 727 height 794
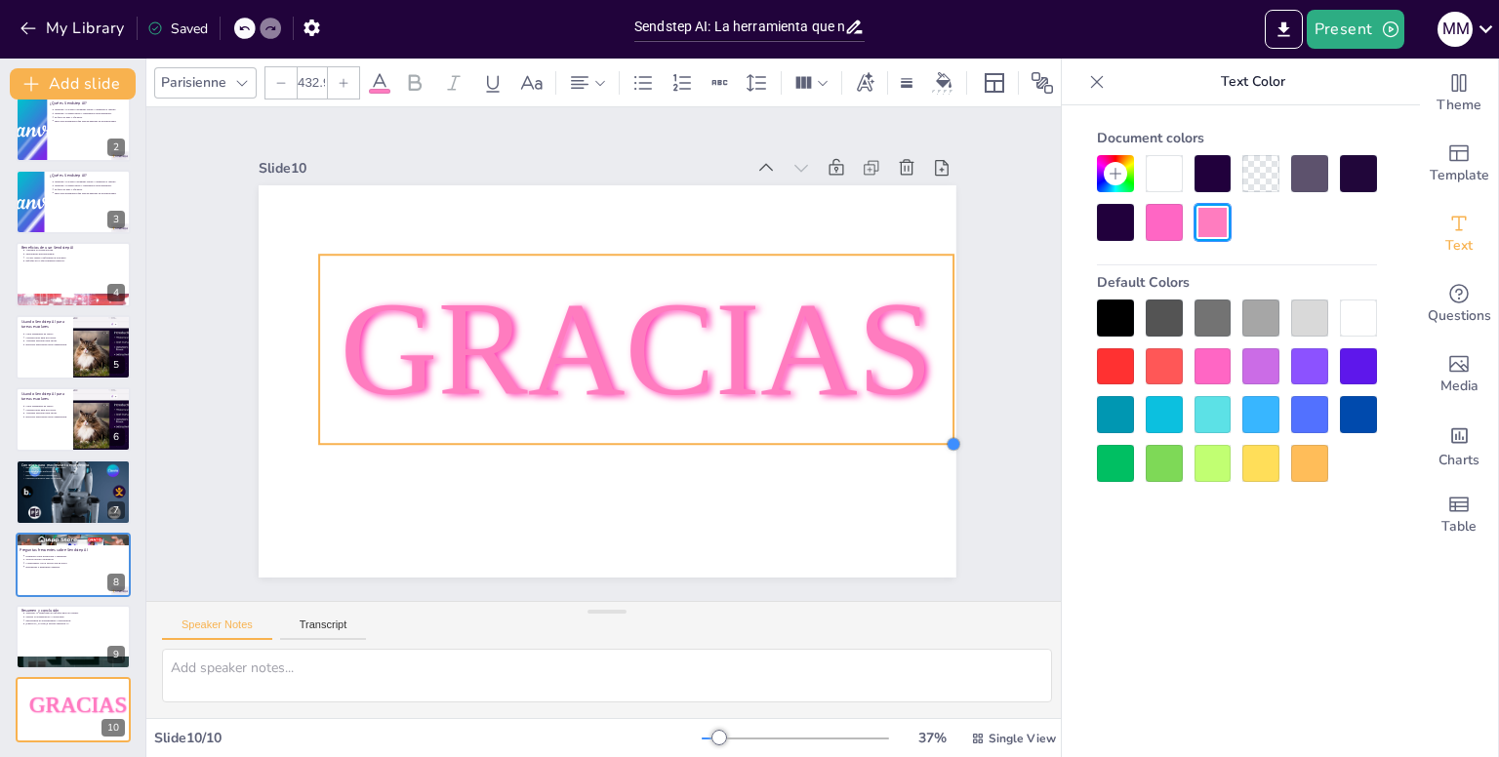
drag, startPoint x: 584, startPoint y: 326, endPoint x: 796, endPoint y: 488, distance: 266.5
click at [796, 488] on div "GRACIAS" at bounding box center [608, 381] width 698 height 392
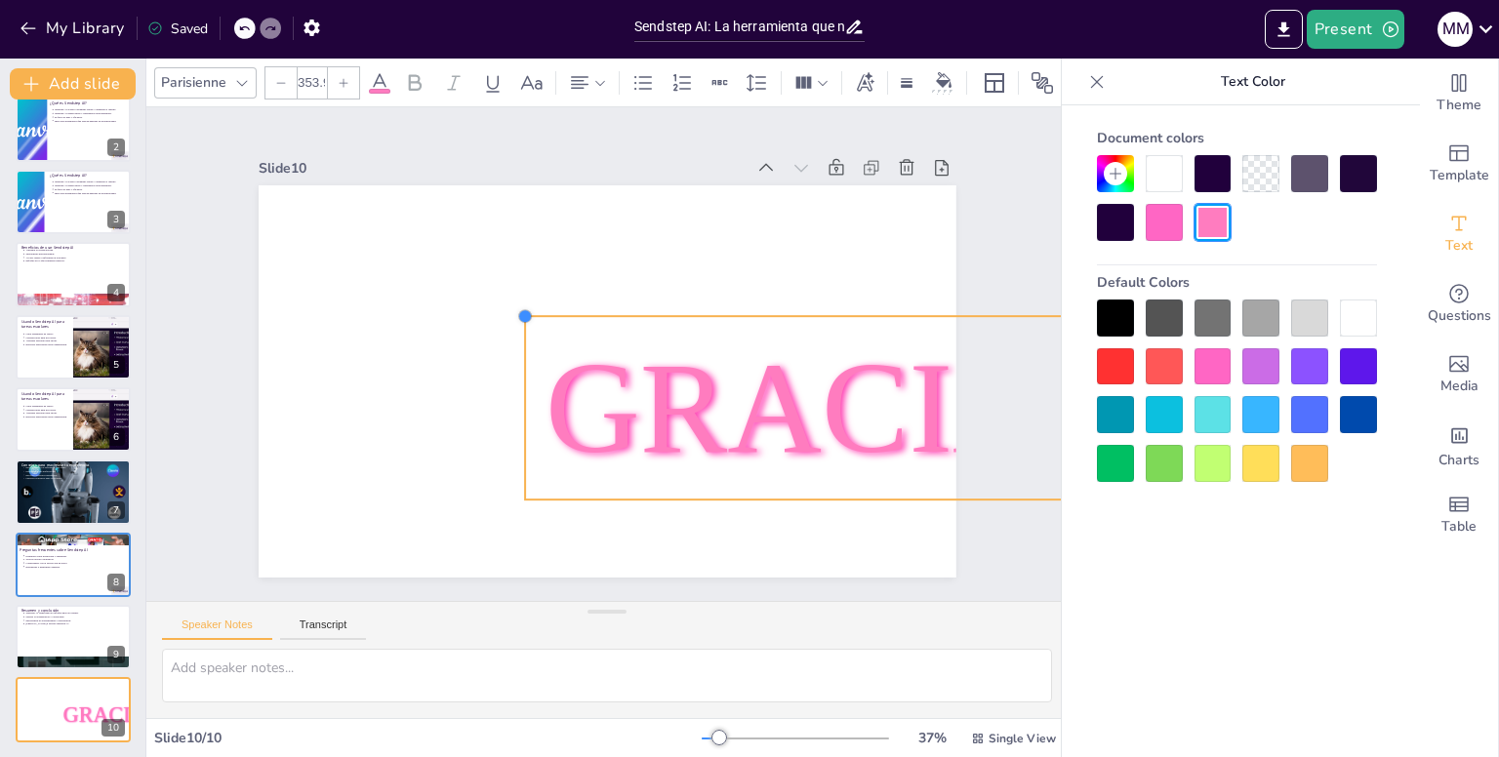
drag, startPoint x: 304, startPoint y: 246, endPoint x: 519, endPoint y: 312, distance: 224.6
click at [520, 312] on div at bounding box center [529, 309] width 18 height 18
type input "355.1"
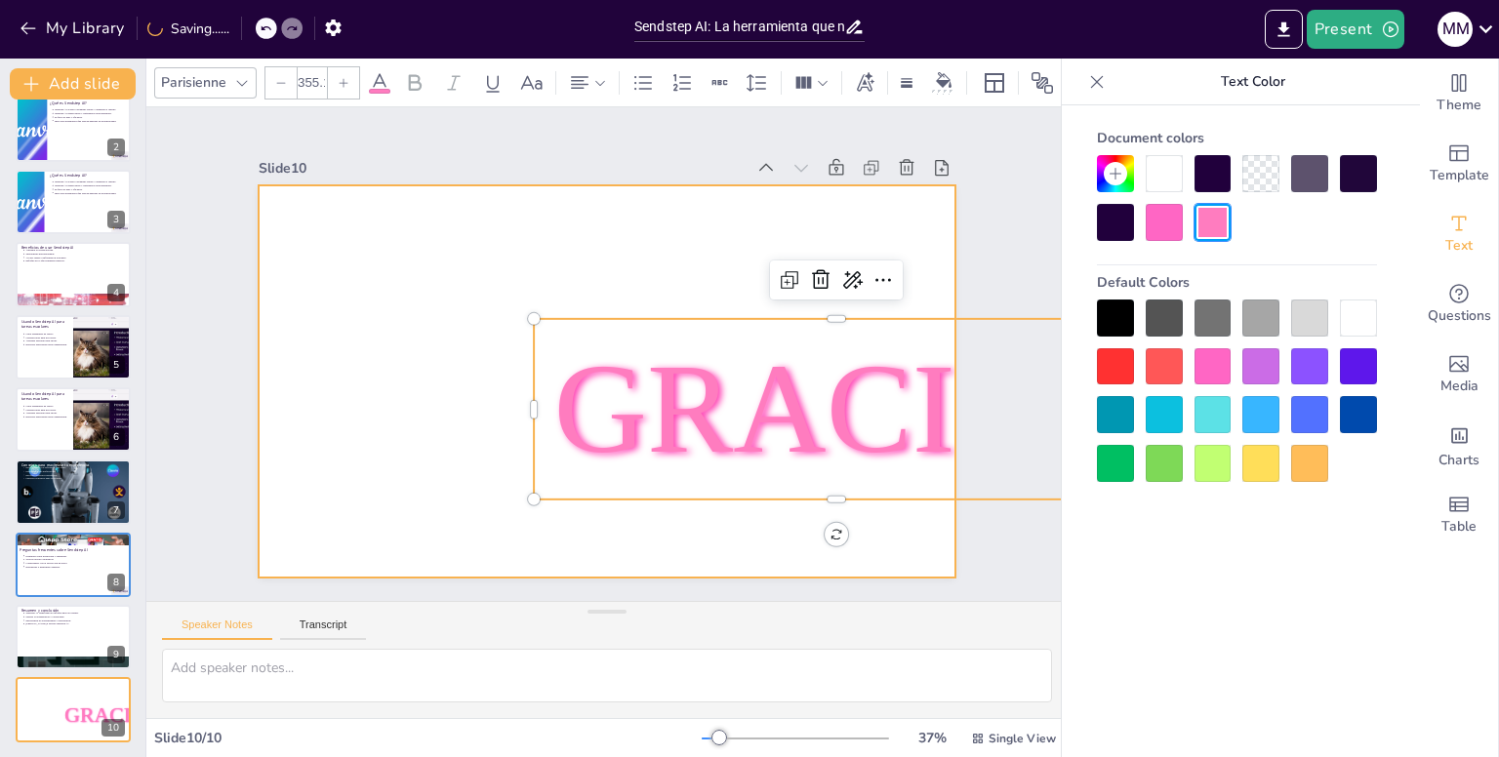
click at [493, 283] on div at bounding box center [598, 380] width 784 height 588
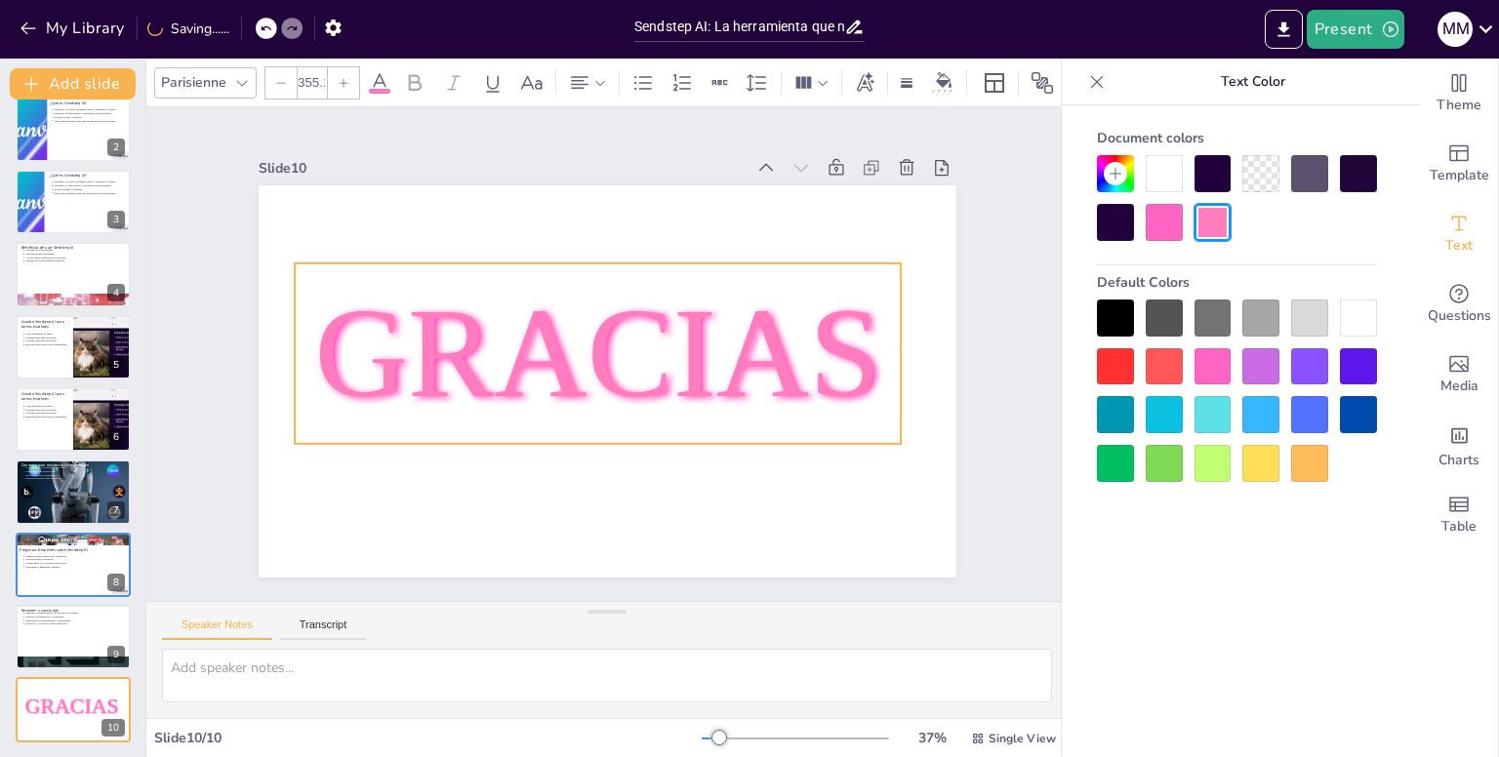
drag, startPoint x: 657, startPoint y: 364, endPoint x: 418, endPoint y: 308, distance: 245.4
click at [418, 308] on span "GRACIAS" at bounding box center [598, 349] width 575 height 361
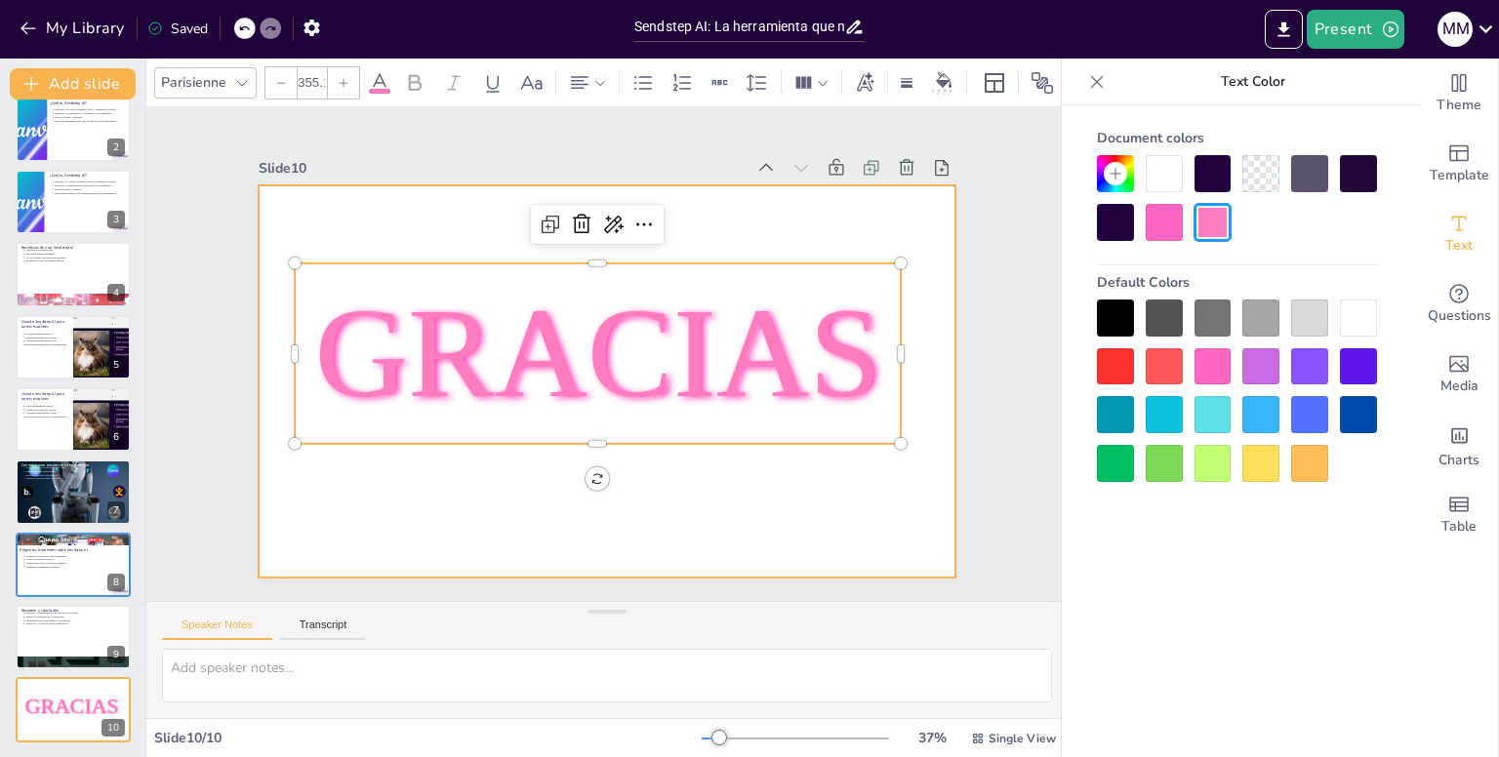
click at [393, 244] on div at bounding box center [579, 351] width 462 height 735
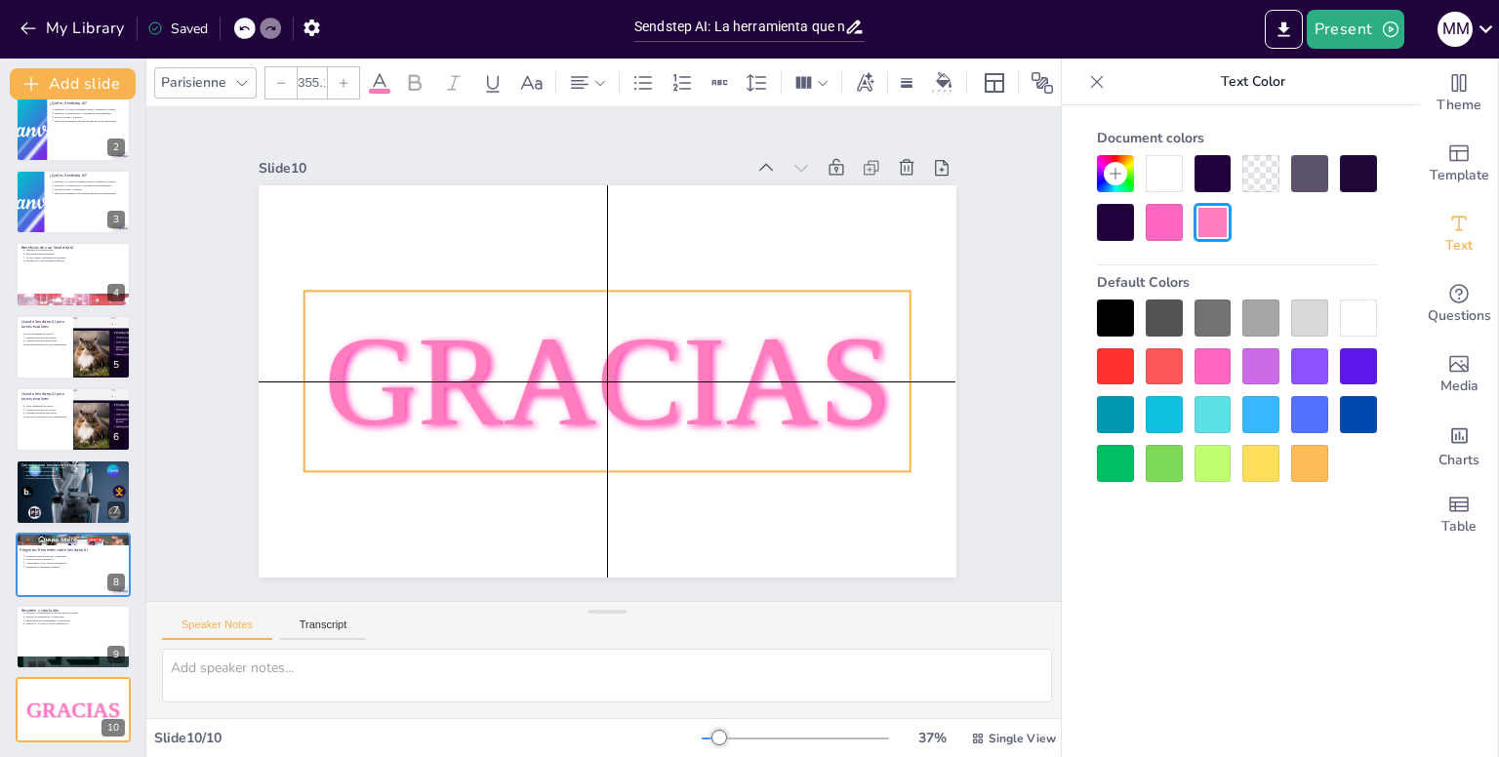
drag, startPoint x: 424, startPoint y: 300, endPoint x: 428, endPoint y: 324, distance: 24.7
click at [428, 324] on span "GRACIAS" at bounding box center [594, 377] width 562 height 407
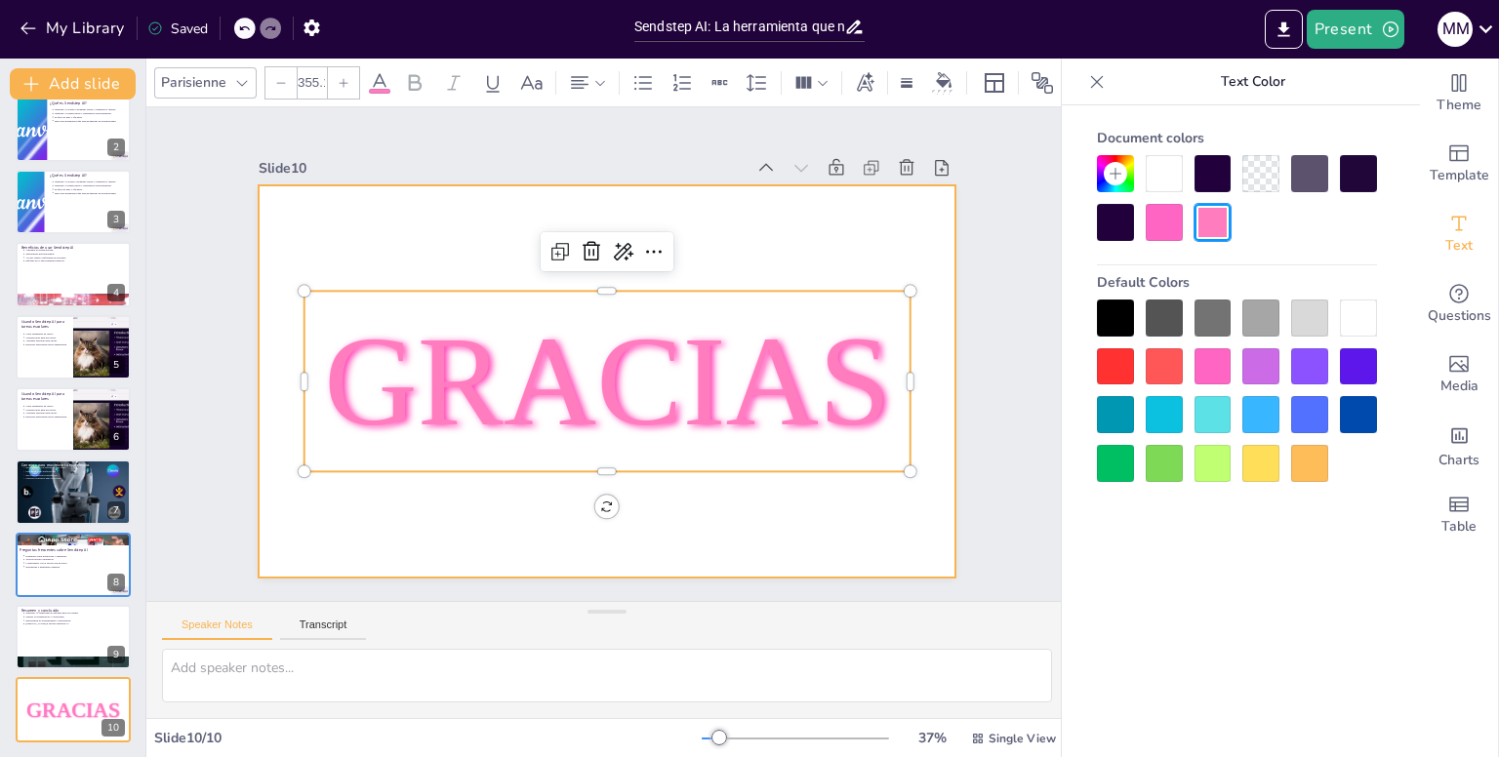
click at [420, 271] on div at bounding box center [602, 380] width 764 height 529
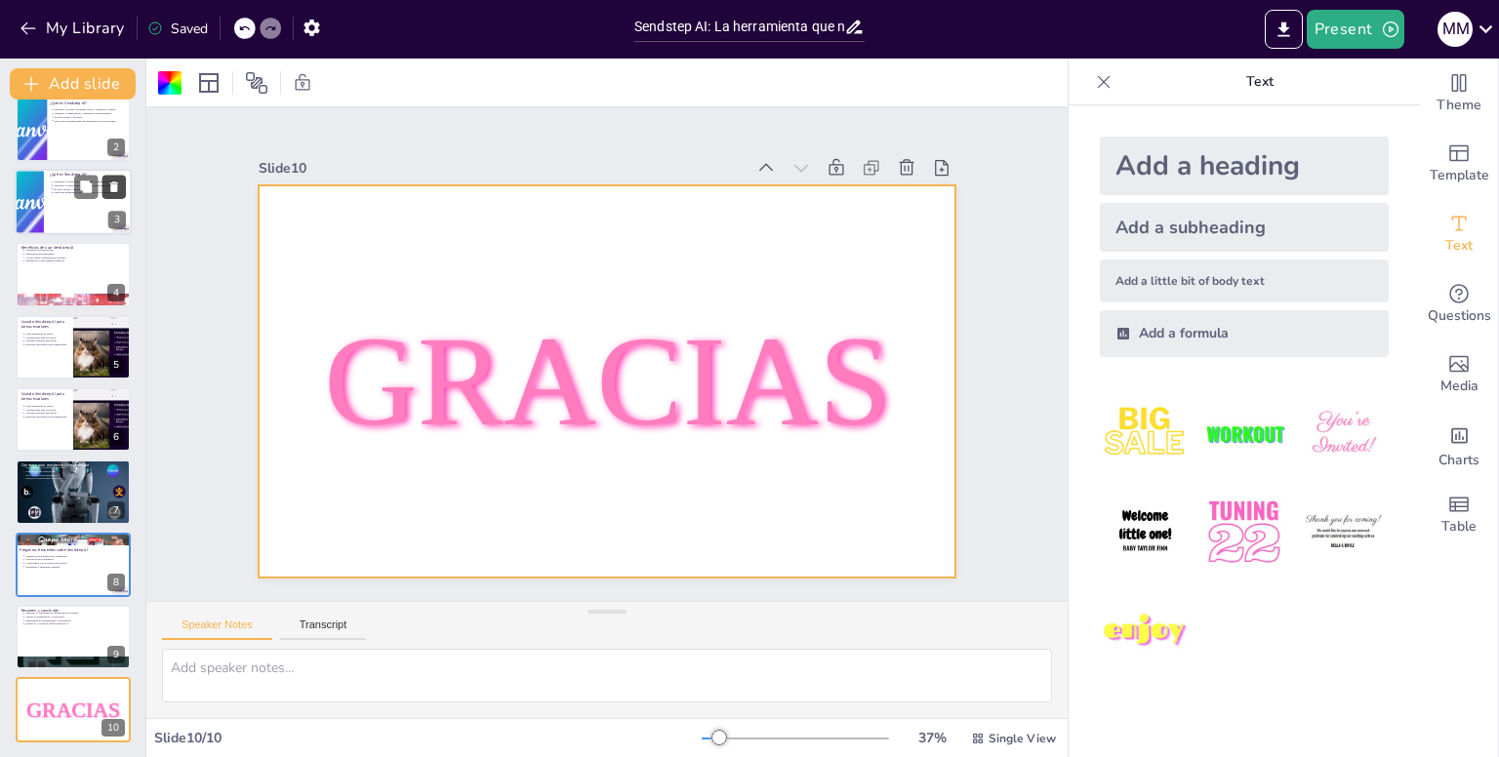
scroll to position [0, 0]
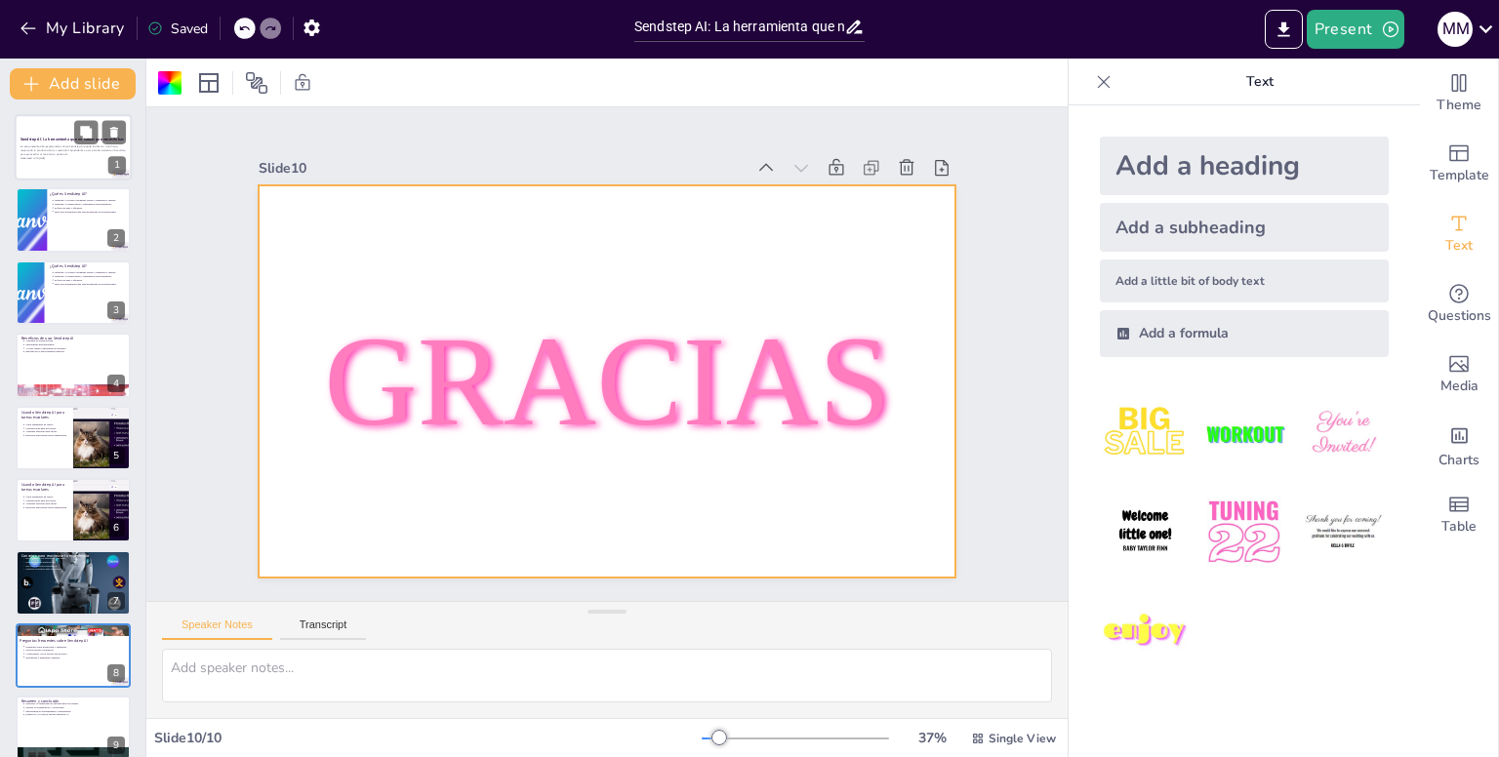
click at [47, 152] on p "En esta presentación, exploraremos cómo Sendstep AI puede facilitar tu vida dia…" at bounding box center [72, 150] width 105 height 11
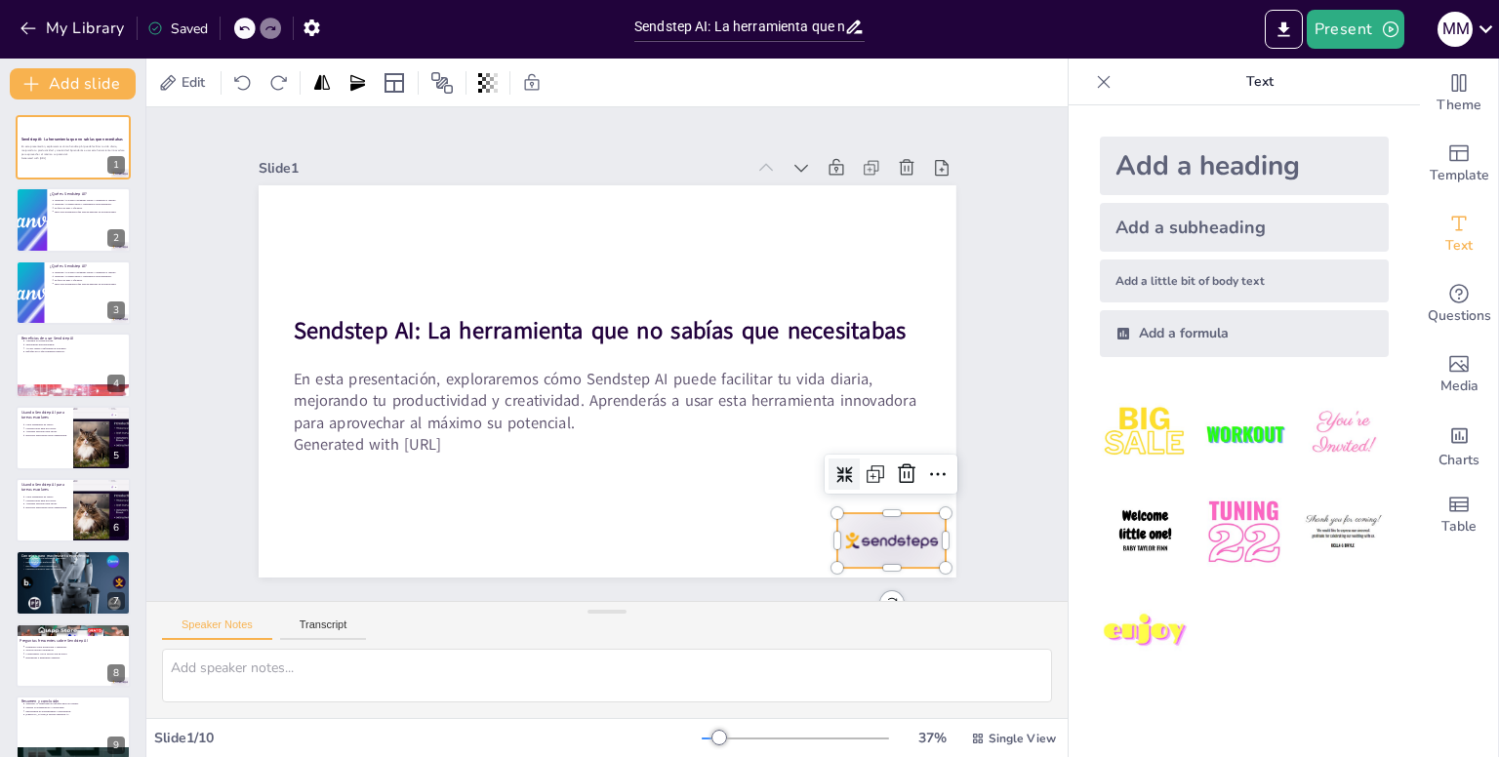
click at [677, 633] on div at bounding box center [623, 693] width 108 height 120
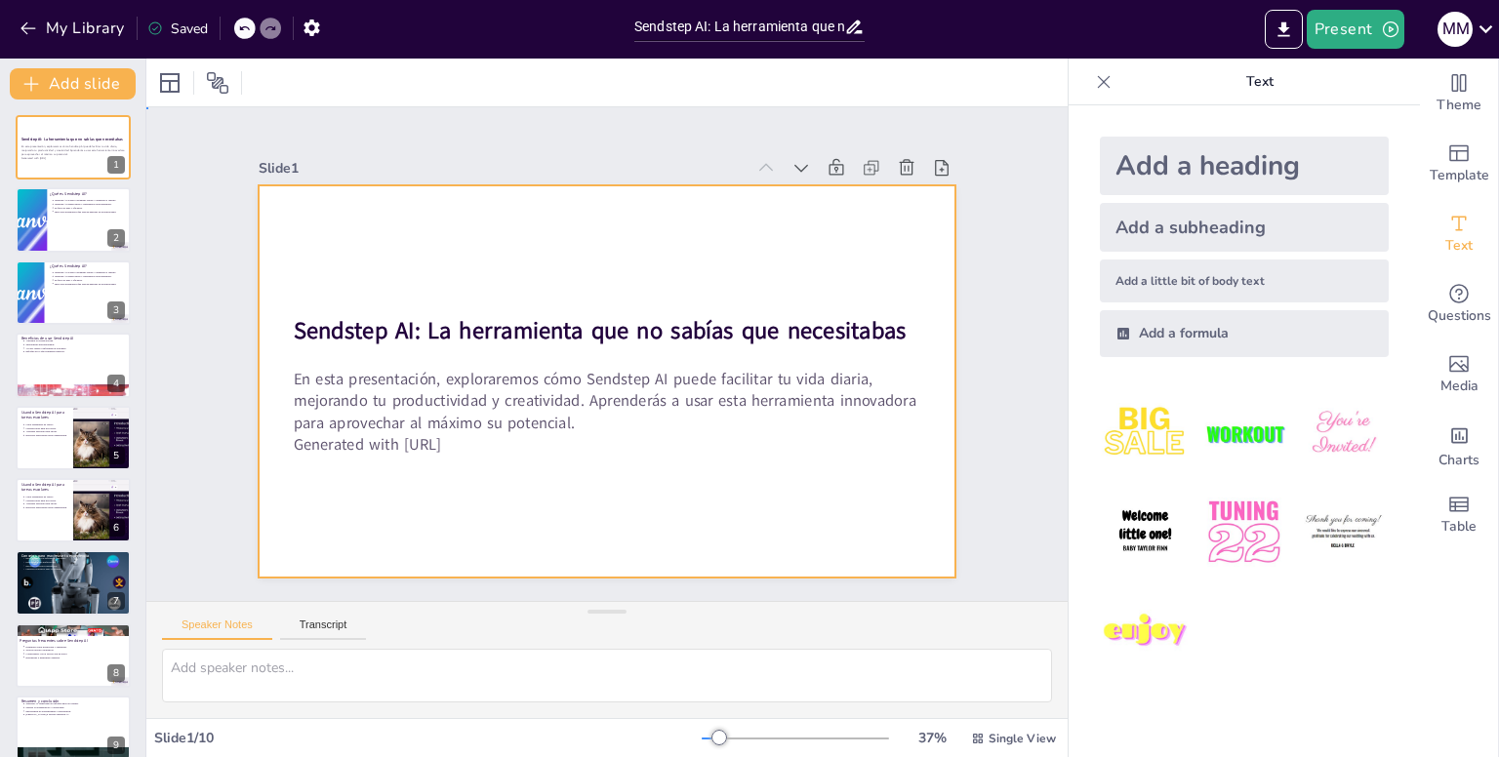
click at [403, 503] on div at bounding box center [579, 355] width 392 height 698
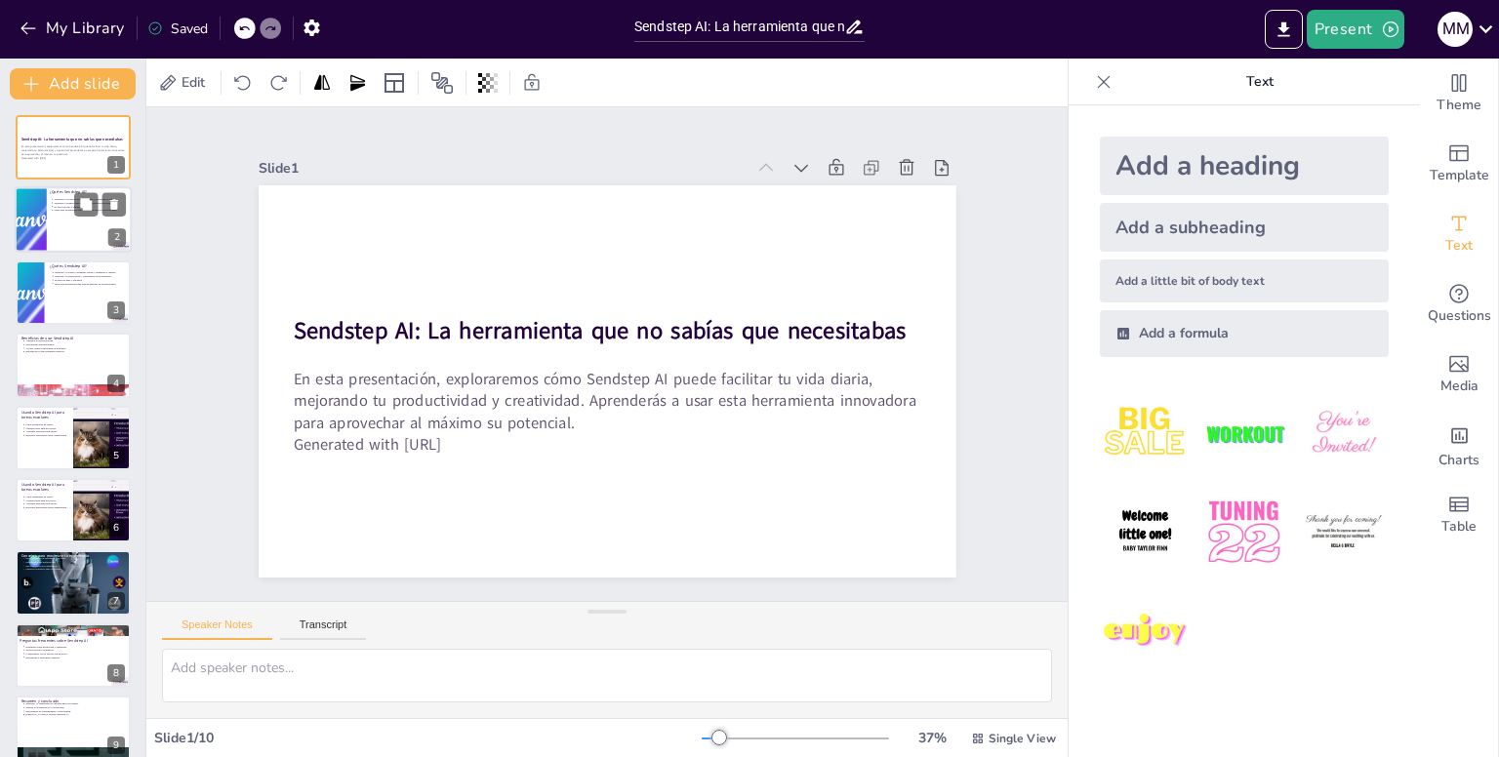
click at [70, 233] on div at bounding box center [73, 220] width 117 height 66
type textarea "La organización es clave para cualquier estudiante. Sendstep AI permite a los u…"
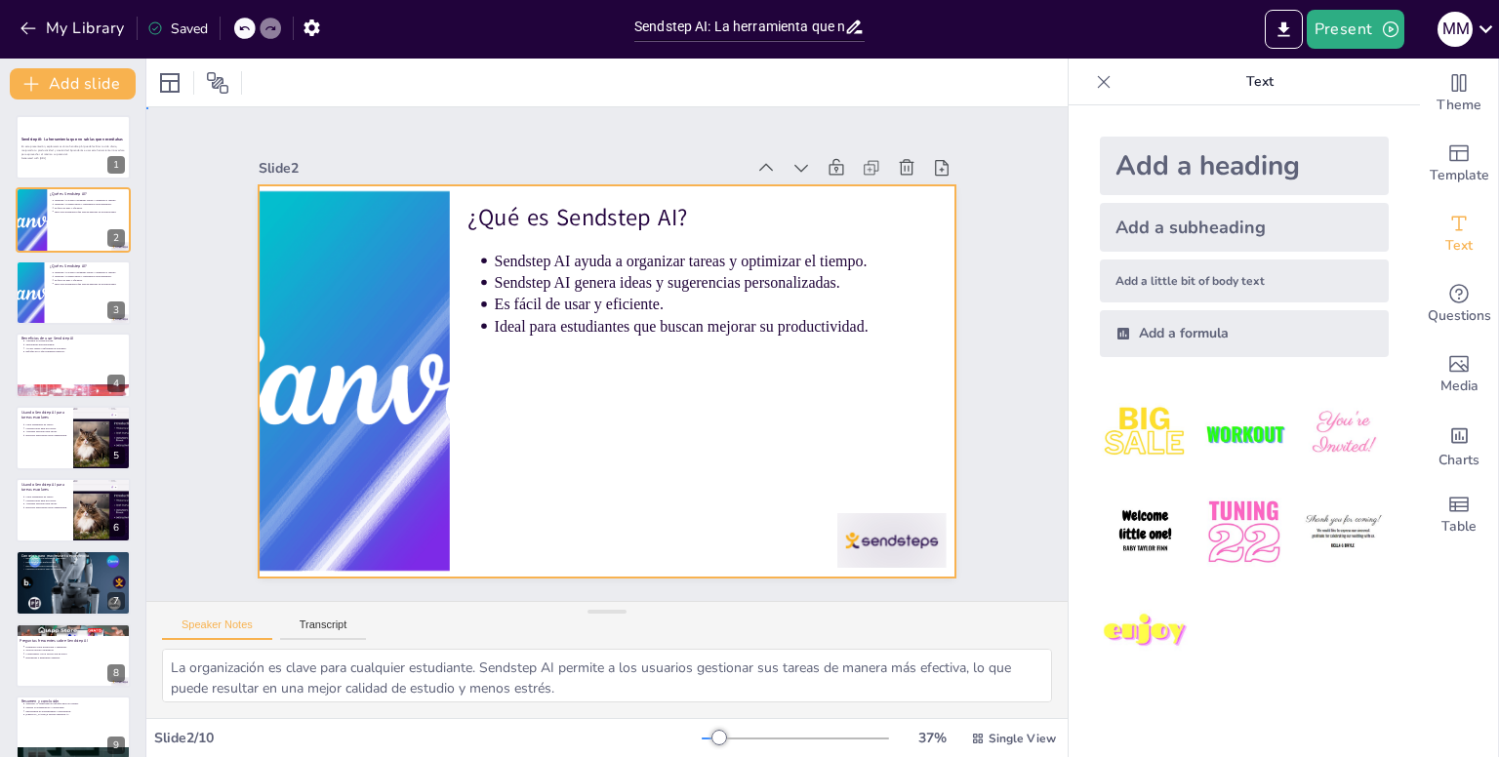
drag, startPoint x: 766, startPoint y: 520, endPoint x: 886, endPoint y: 547, distance: 123.1
click at [886, 342] on div "¿Qué es Sendstep AI? Sendstep AI ayuda a organizar tareas y optimizar el tiempo…" at bounding box center [675, 201] width 637 height 284
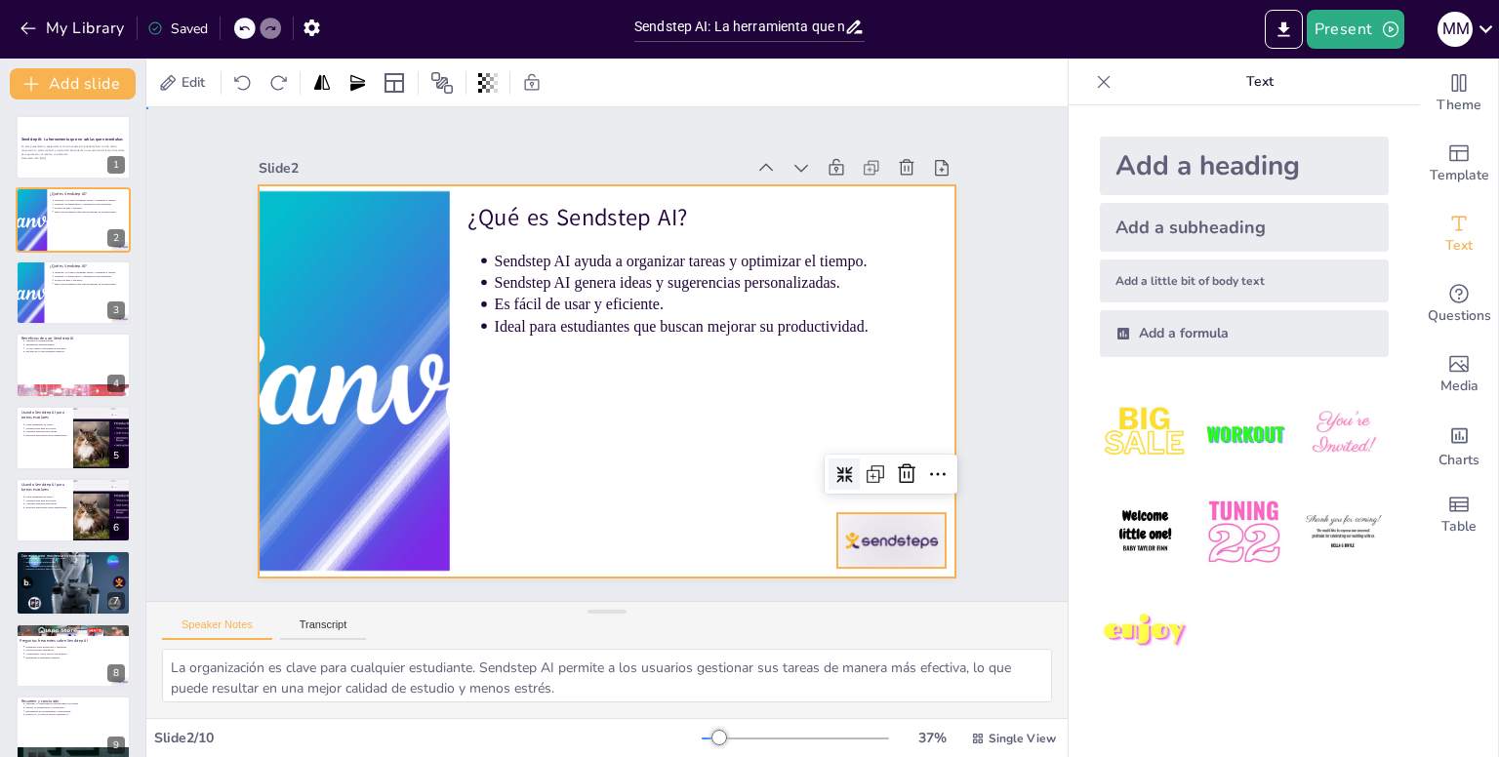
click at [635, 452] on div at bounding box center [583, 368] width 689 height 800
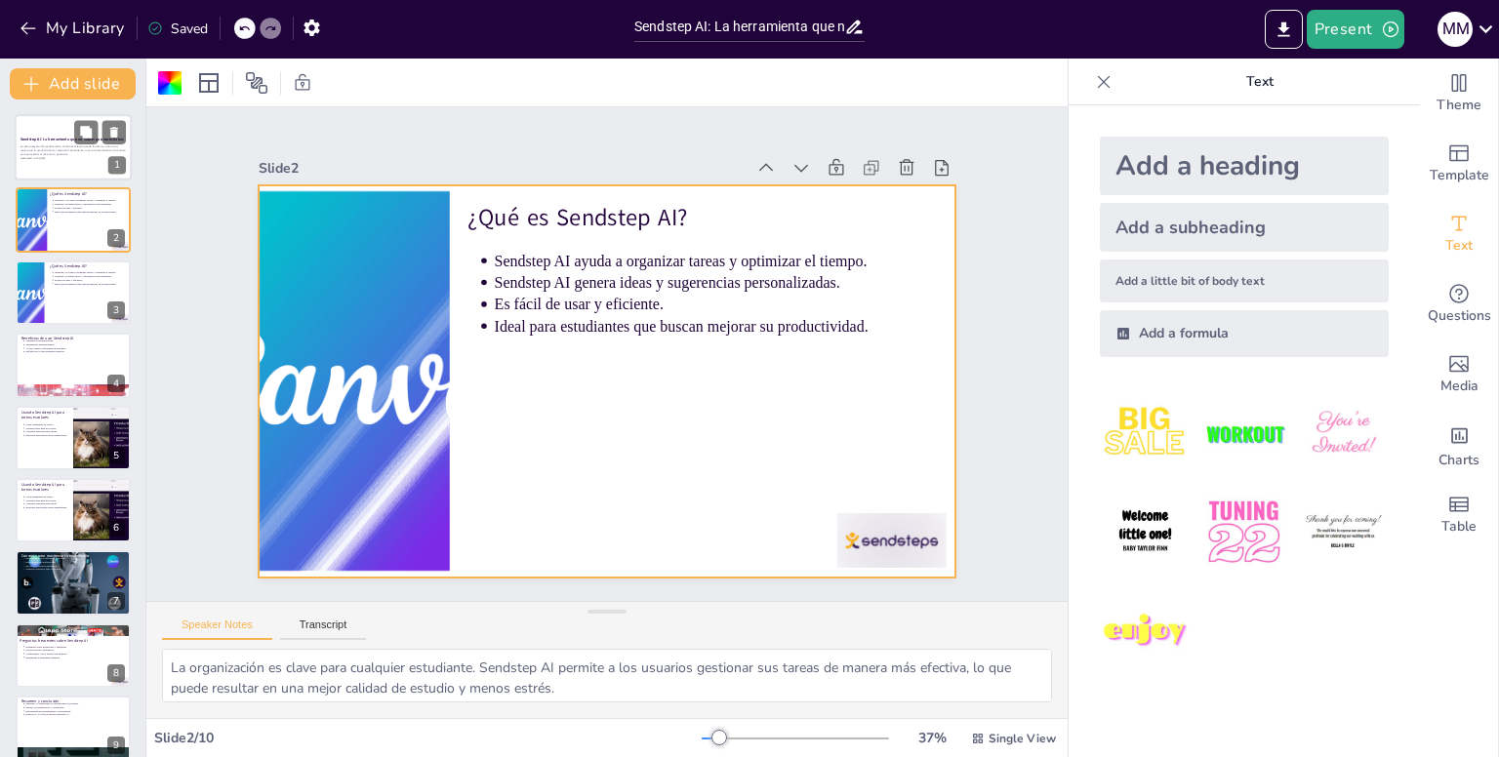
click at [85, 170] on div at bounding box center [73, 147] width 117 height 66
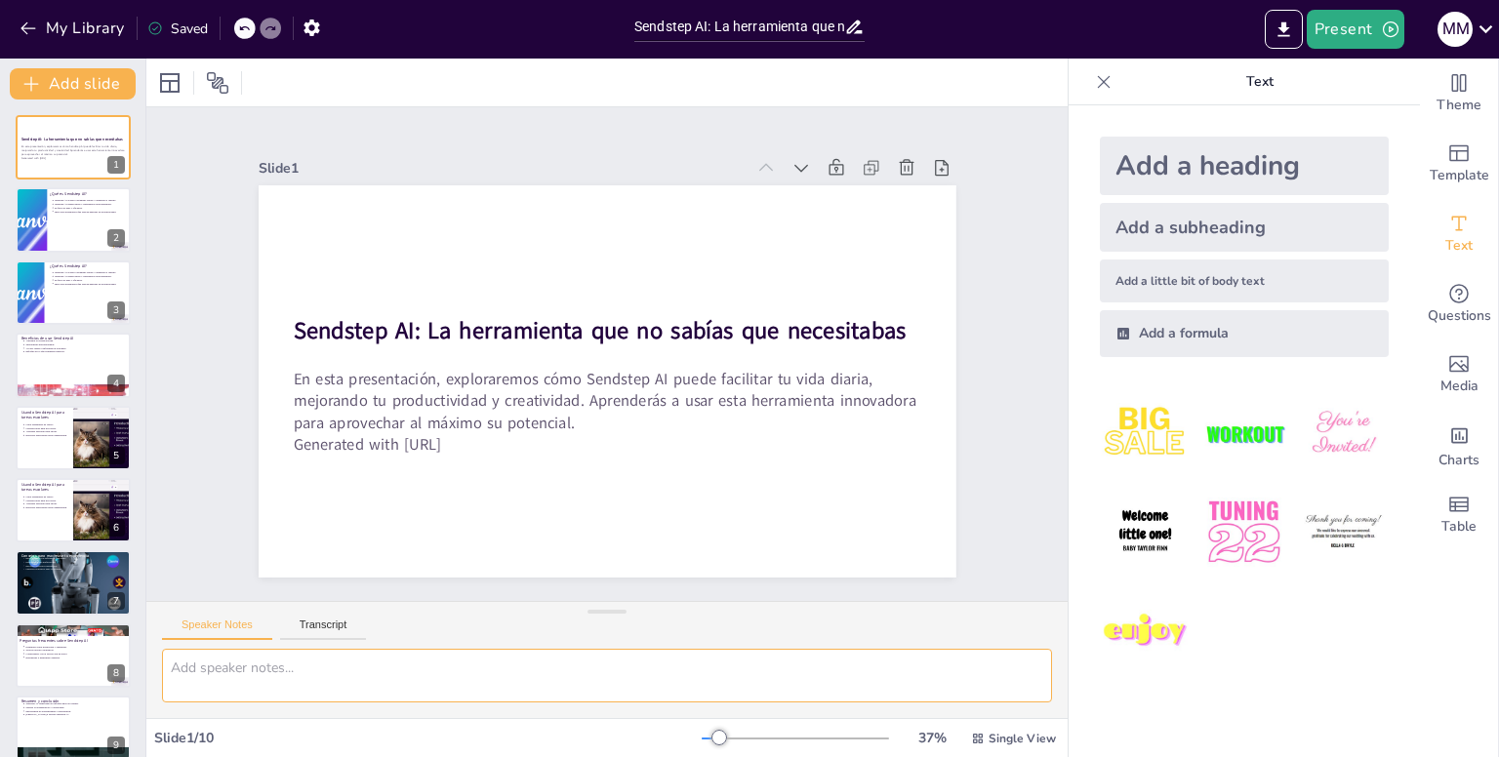
click at [207, 653] on textarea at bounding box center [607, 676] width 890 height 54
click at [26, 230] on div at bounding box center [29, 220] width 75 height 66
type textarea "La organización es clave para cualquier estudiante. Sendstep AI permite a los u…"
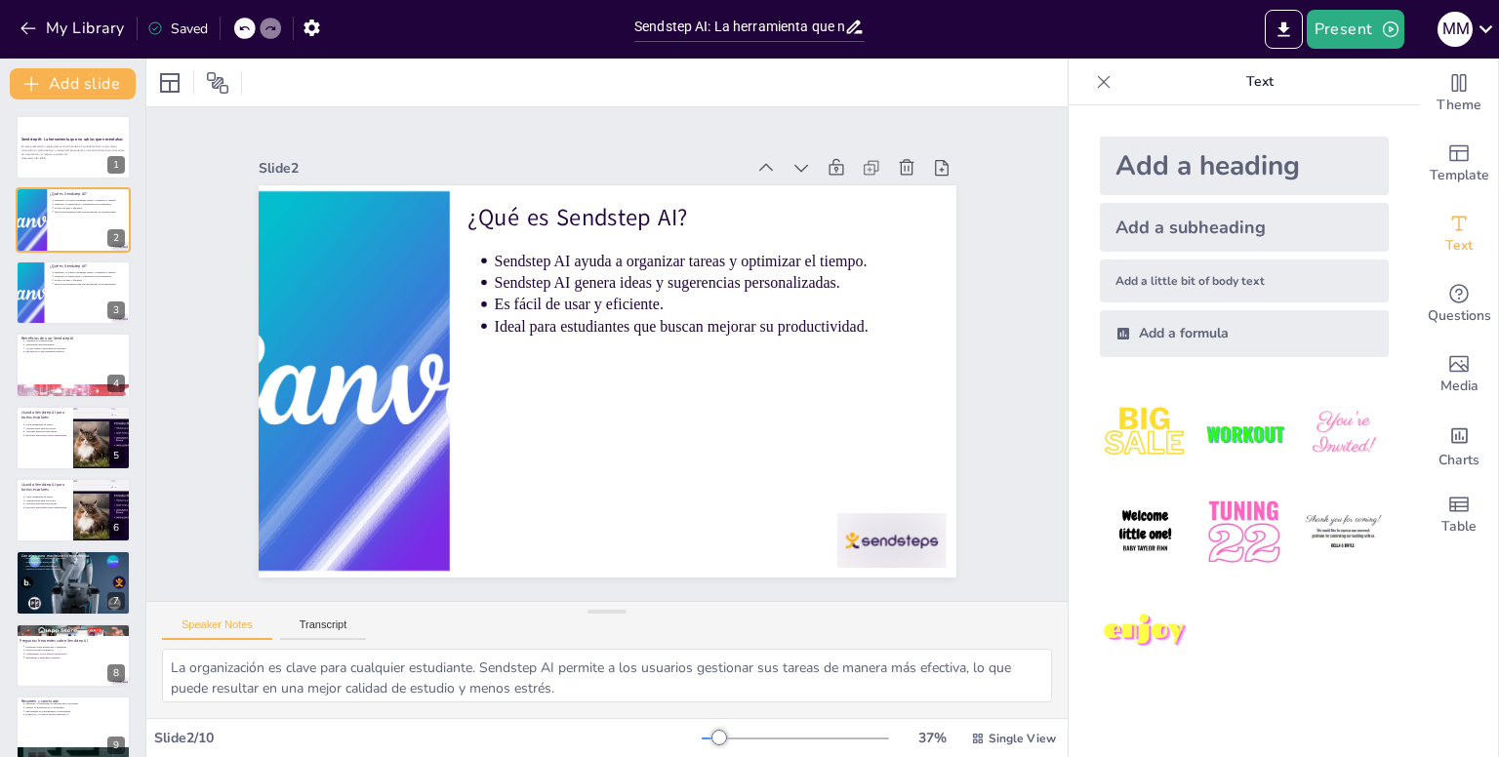
click at [15, 295] on div "Sendstep AI: La herramienta que no sabías que necesitabas En esta presentación,…" at bounding box center [72, 474] width 145 height 718
click at [42, 291] on div at bounding box center [29, 293] width 75 height 66
